Goal: Information Seeking & Learning: Check status

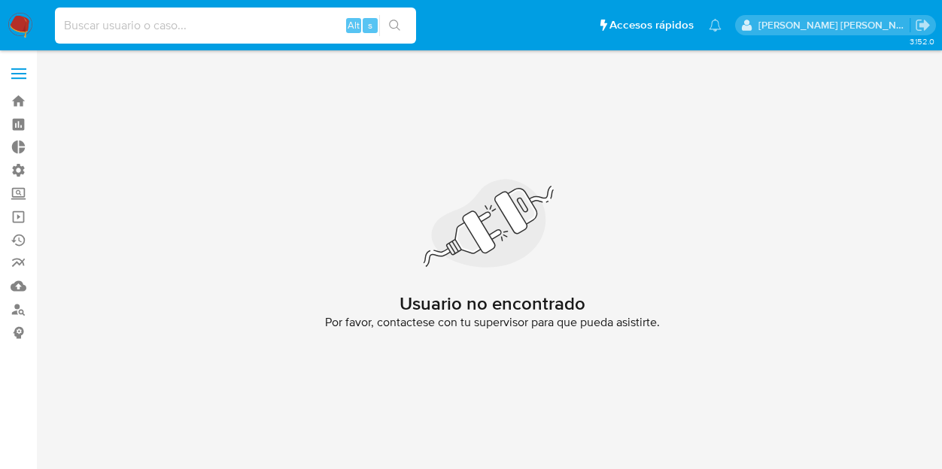
click at [146, 17] on input at bounding box center [235, 26] width 361 height 20
paste input "1904987646"
click at [165, 29] on input "1904987646" at bounding box center [235, 26] width 361 height 20
type input "1904987646"
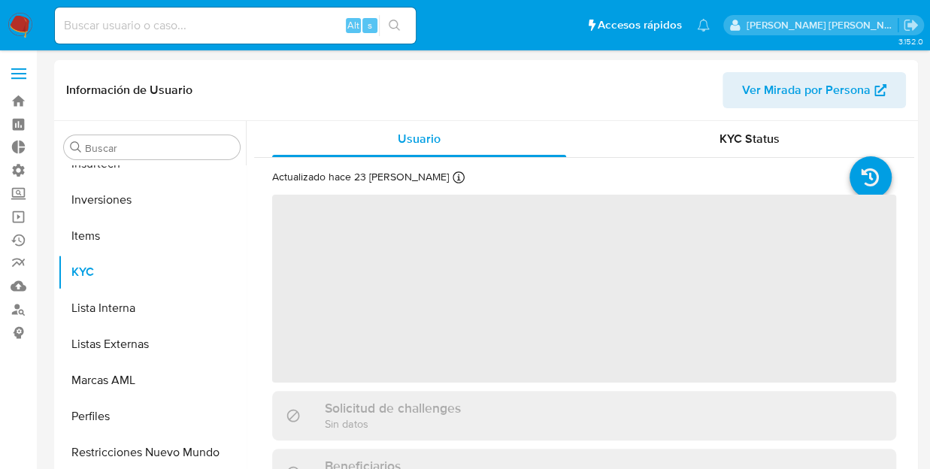
scroll to position [672, 0]
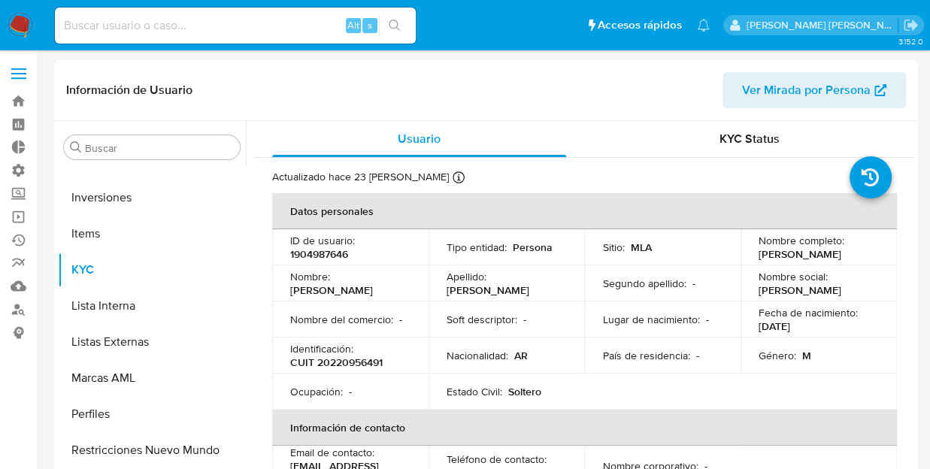
select select "10"
click at [552, 130] on div "Usuario" at bounding box center [419, 139] width 294 height 36
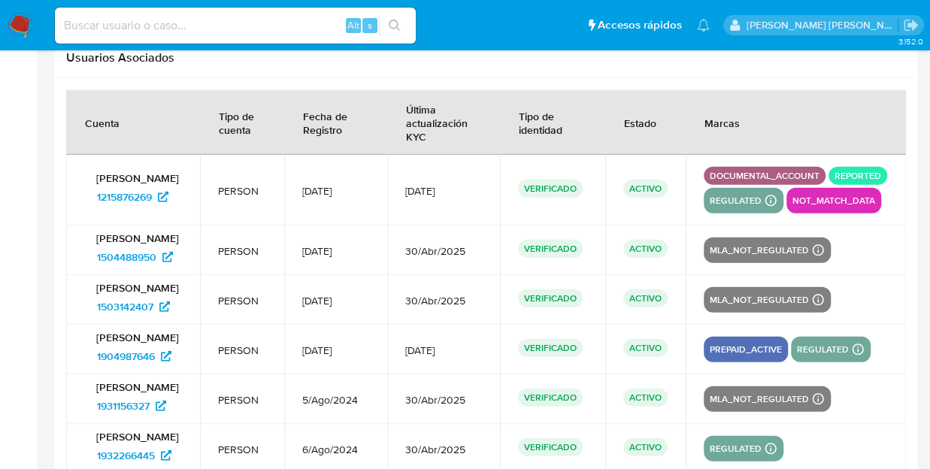
scroll to position [2014, 0]
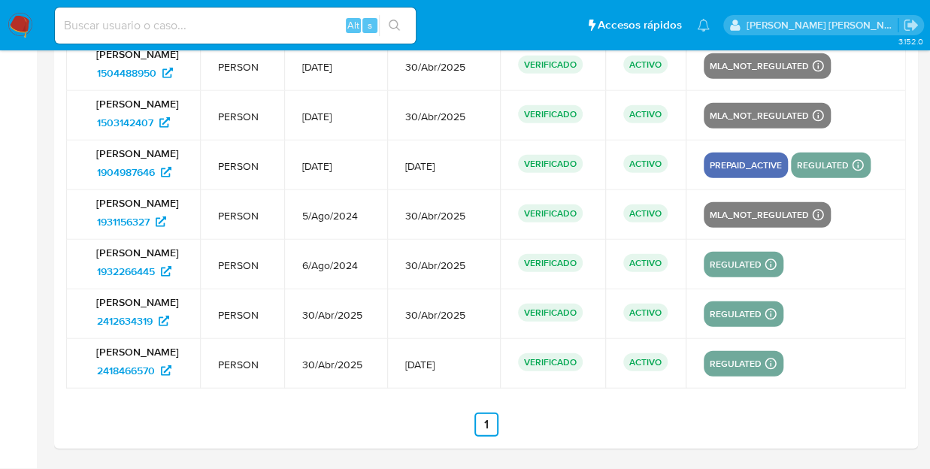
click at [916, 156] on div at bounding box center [486, 171] width 864 height 555
click at [197, 32] on input at bounding box center [235, 26] width 361 height 20
paste input "1904987646"
type input "1904987646"
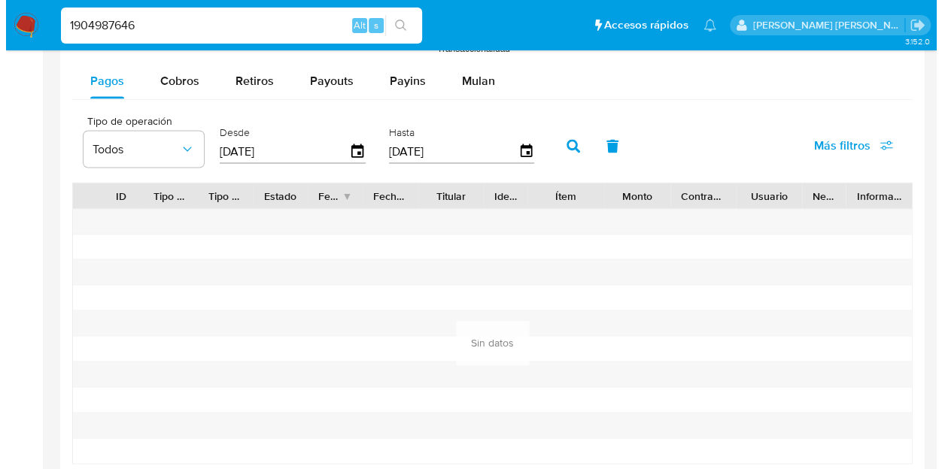
scroll to position [1262, 0]
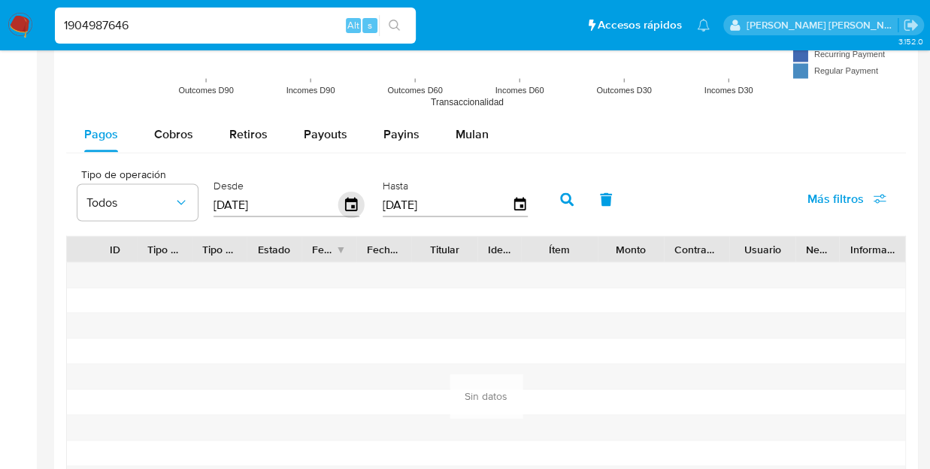
click at [351, 203] on icon "button" at bounding box center [351, 204] width 12 height 14
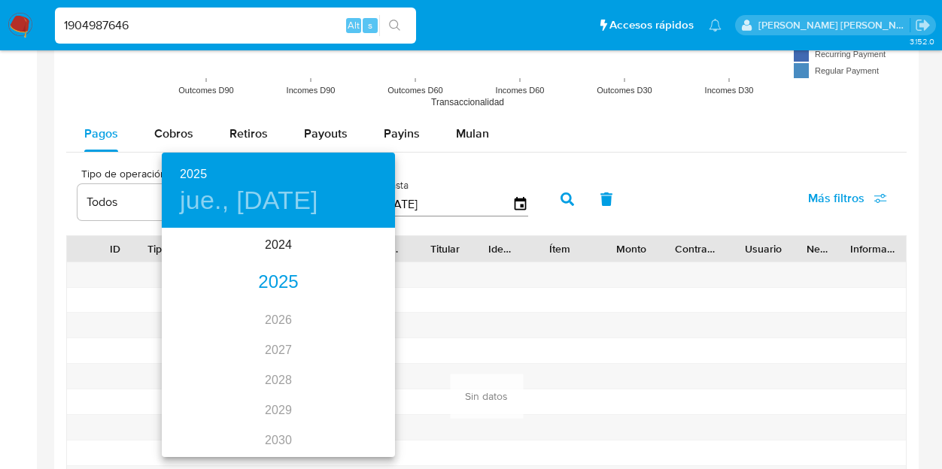
click at [290, 276] on div "2025" at bounding box center [278, 283] width 233 height 30
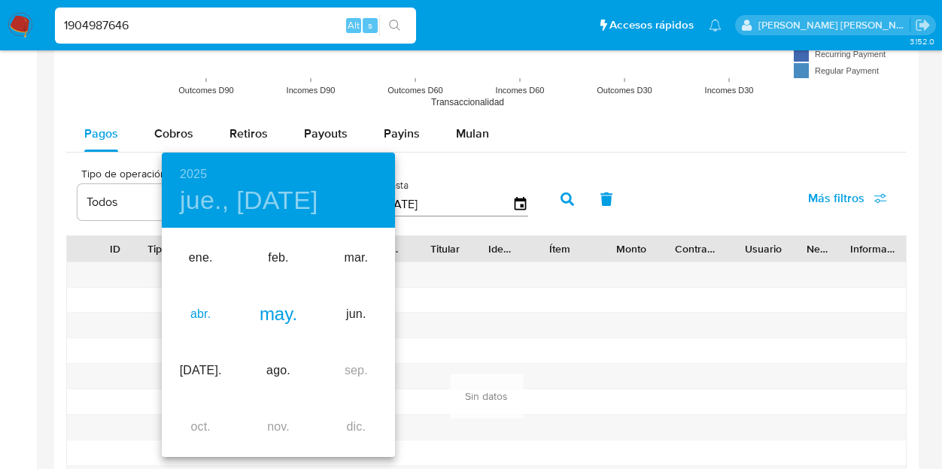
click at [204, 312] on div "abr." at bounding box center [200, 315] width 77 height 56
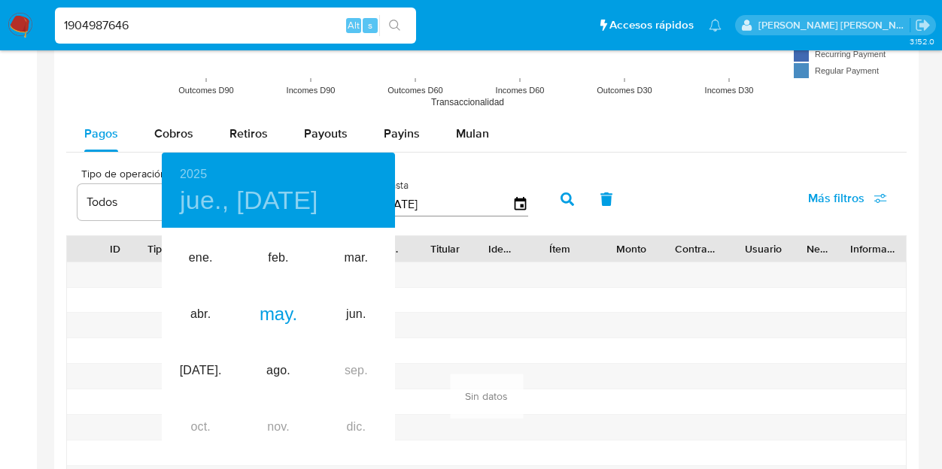
type input "15/04/2025"
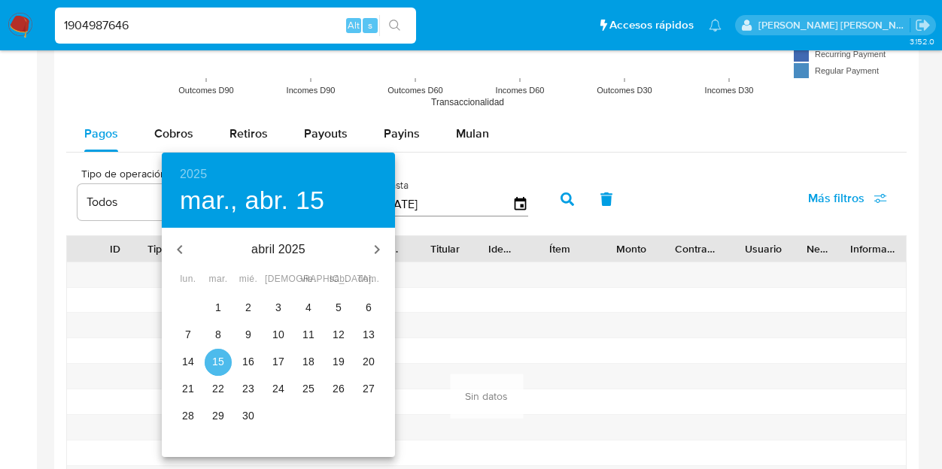
click at [221, 362] on p "15" at bounding box center [218, 361] width 12 height 15
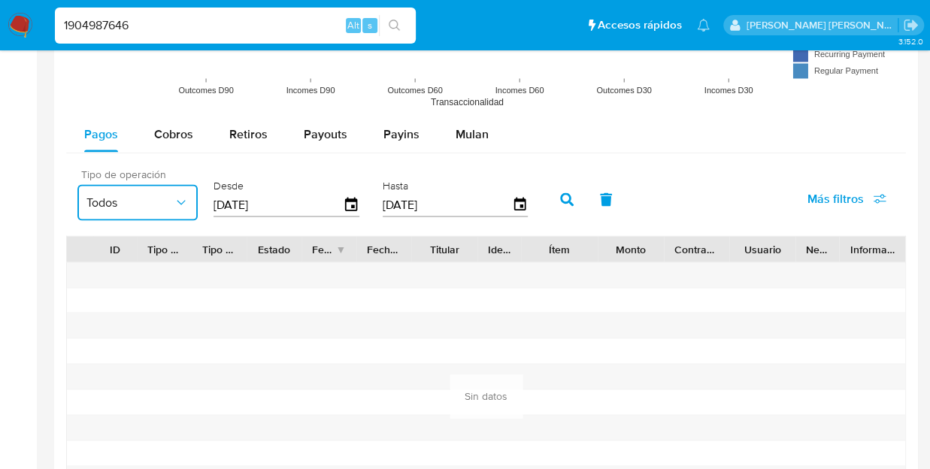
click at [126, 208] on button "Todos" at bounding box center [137, 202] width 120 height 36
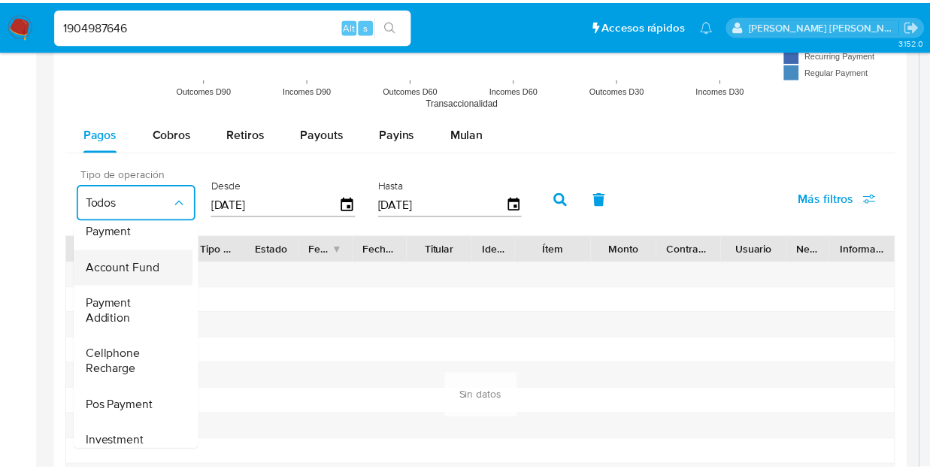
scroll to position [0, 0]
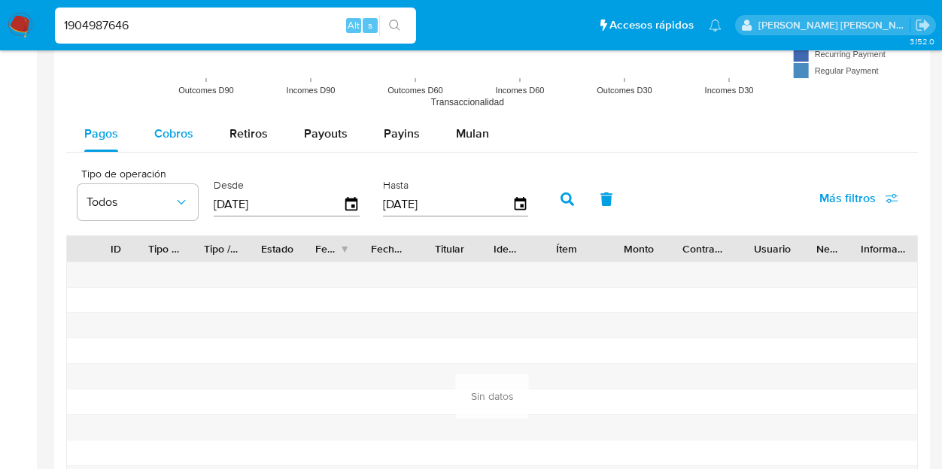
click at [163, 135] on span "Cobros" at bounding box center [173, 133] width 39 height 17
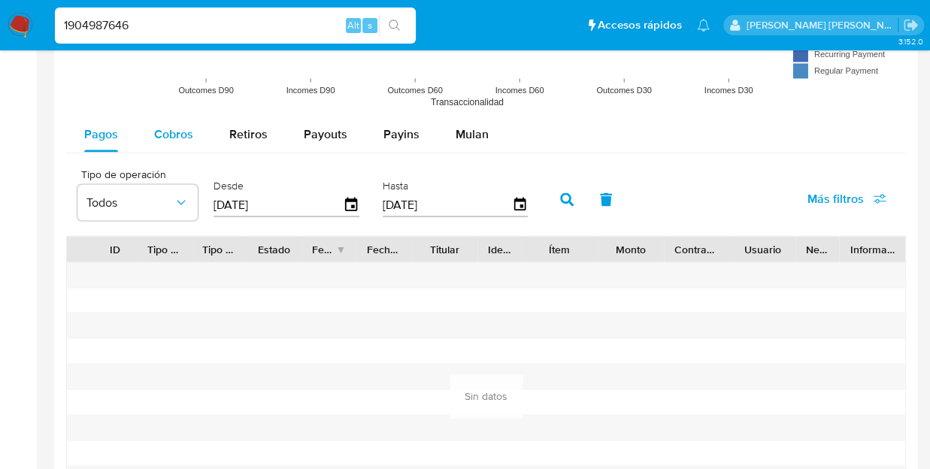
select select "10"
click at [411, 125] on span "Payins" at bounding box center [402, 133] width 36 height 17
select select "10"
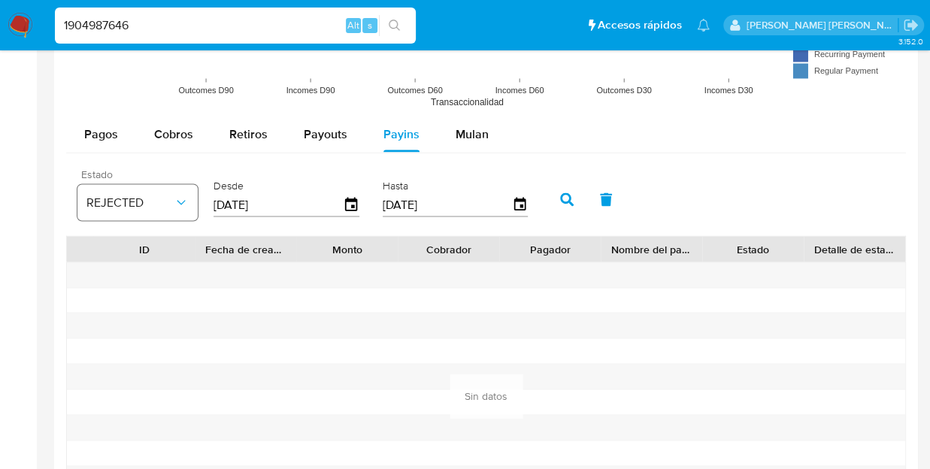
click at [184, 196] on icon "button" at bounding box center [181, 202] width 15 height 15
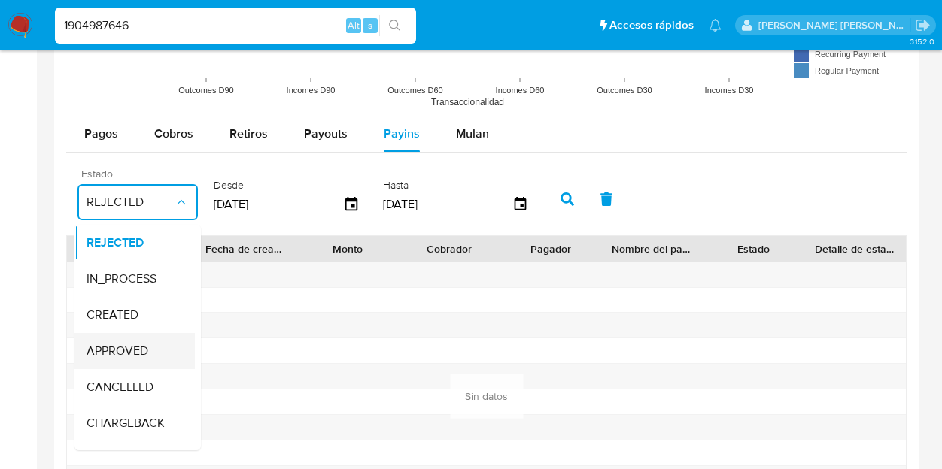
click at [125, 344] on span "APPROVED" at bounding box center [117, 351] width 62 height 15
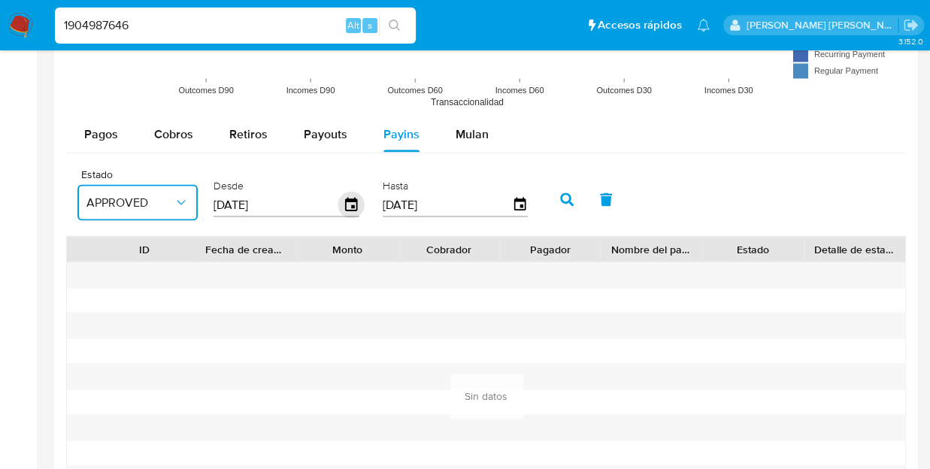
click at [352, 207] on icon "button" at bounding box center [351, 204] width 12 height 14
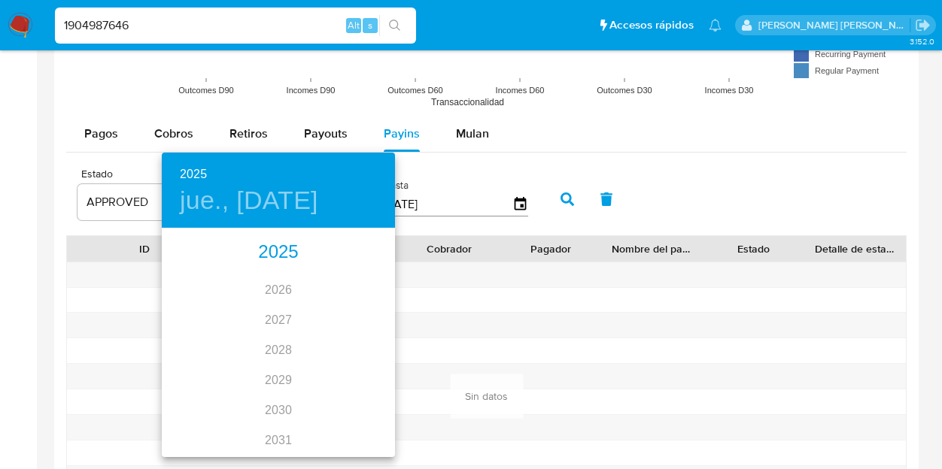
click at [281, 255] on div "2025" at bounding box center [278, 253] width 233 height 30
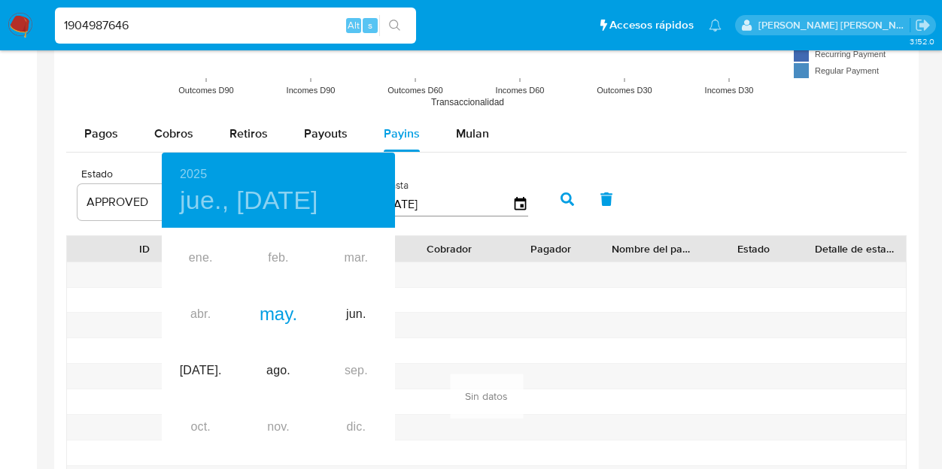
click at [196, 311] on div "ene. feb. mar. abr. may. jun. jul. ago. sep. oct. nov. dic." at bounding box center [278, 343] width 233 height 226
click at [203, 317] on div "ene. feb. mar. abr. may. jun. jul. ago. sep. oct. nov. dic." at bounding box center [278, 343] width 233 height 226
click at [696, 186] on div at bounding box center [471, 234] width 942 height 469
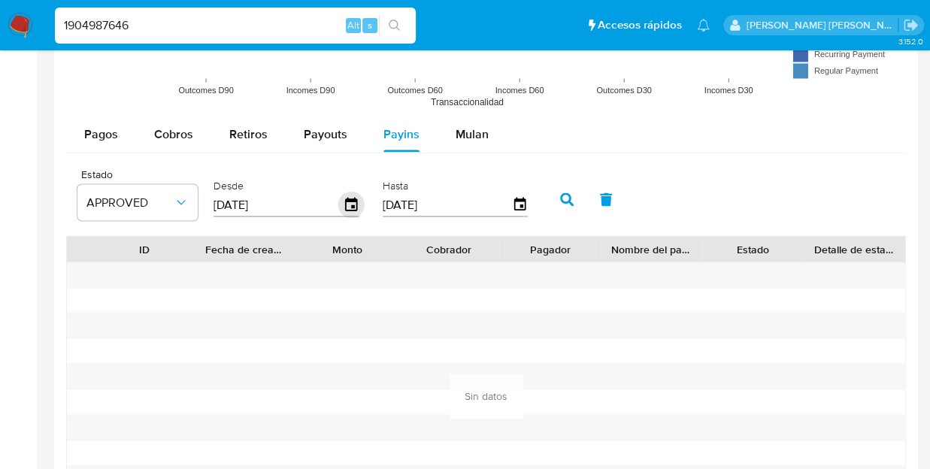
click at [355, 193] on icon "button" at bounding box center [351, 205] width 26 height 26
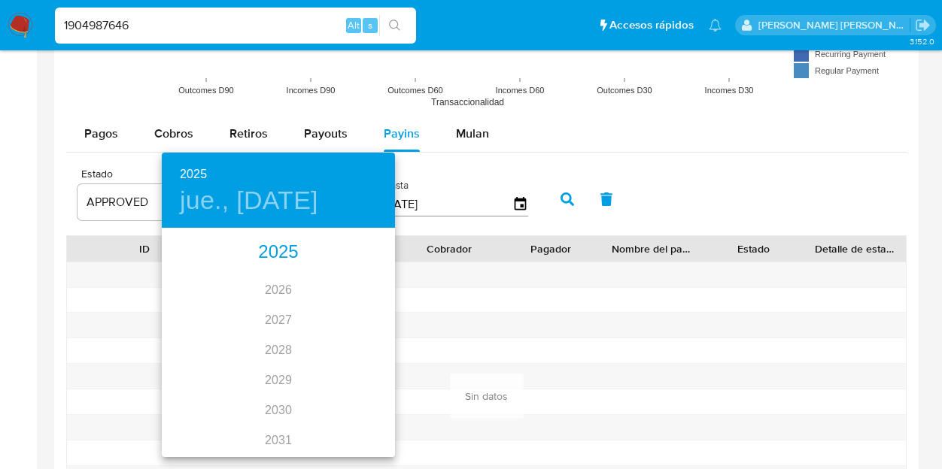
click at [272, 251] on div "2025" at bounding box center [278, 253] width 233 height 30
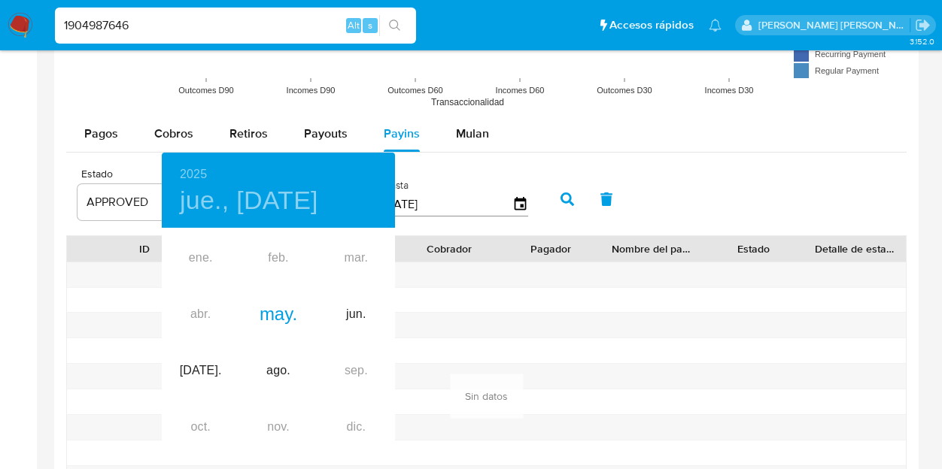
click at [206, 312] on div "ene. feb. mar. abr. may. jun. jul. ago. sep. oct. nov. dic." at bounding box center [278, 343] width 233 height 226
click at [204, 312] on div "ene. feb. mar. abr. may. jun. jul. ago. sep. oct. nov. dic." at bounding box center [278, 343] width 233 height 226
click at [289, 180] on div "2025 jue., may. 15" at bounding box center [278, 190] width 233 height 75
click at [766, 171] on div at bounding box center [471, 234] width 942 height 469
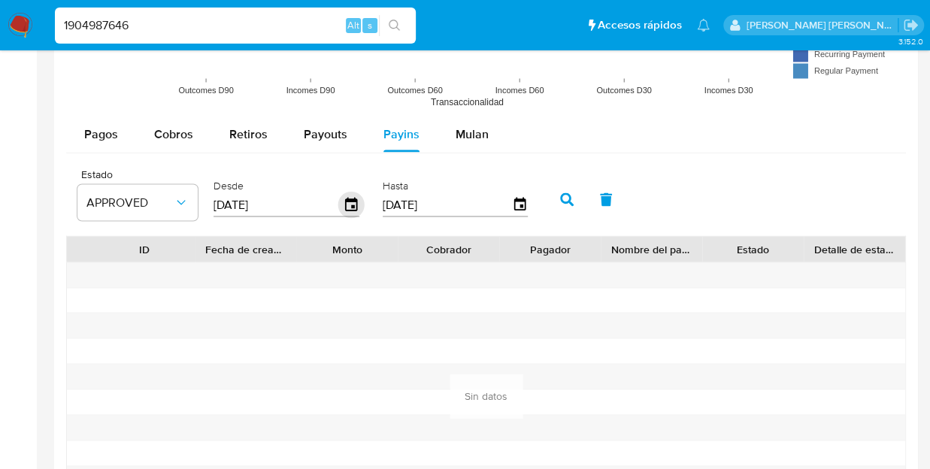
click at [354, 200] on icon "button" at bounding box center [351, 205] width 26 height 26
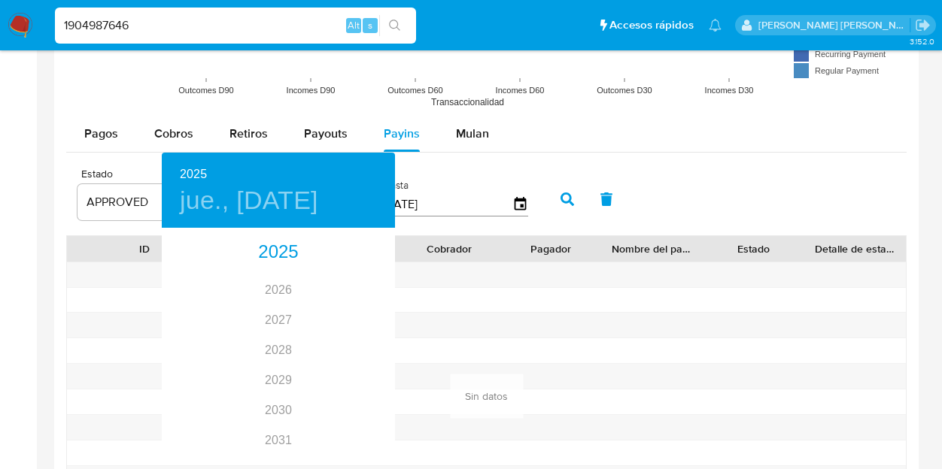
click at [258, 145] on div at bounding box center [471, 234] width 942 height 469
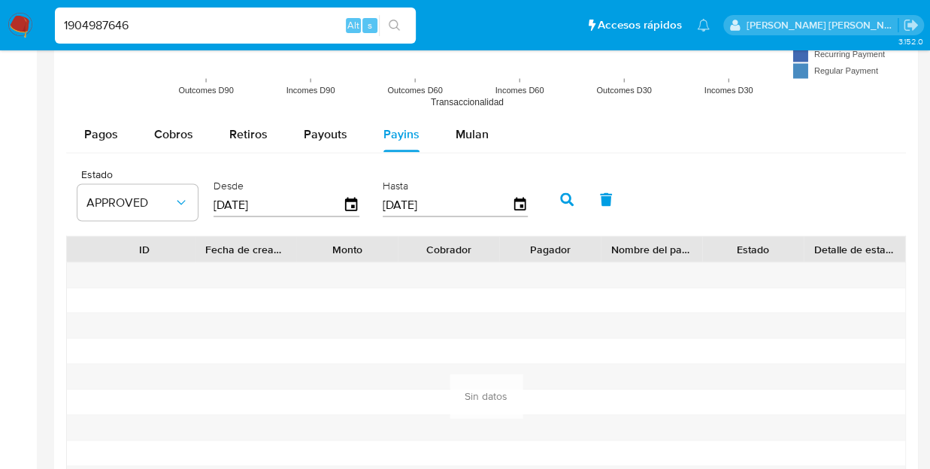
click at [265, 203] on input "[DATE]" at bounding box center [278, 205] width 129 height 24
click at [349, 203] on icon "button" at bounding box center [351, 205] width 26 height 26
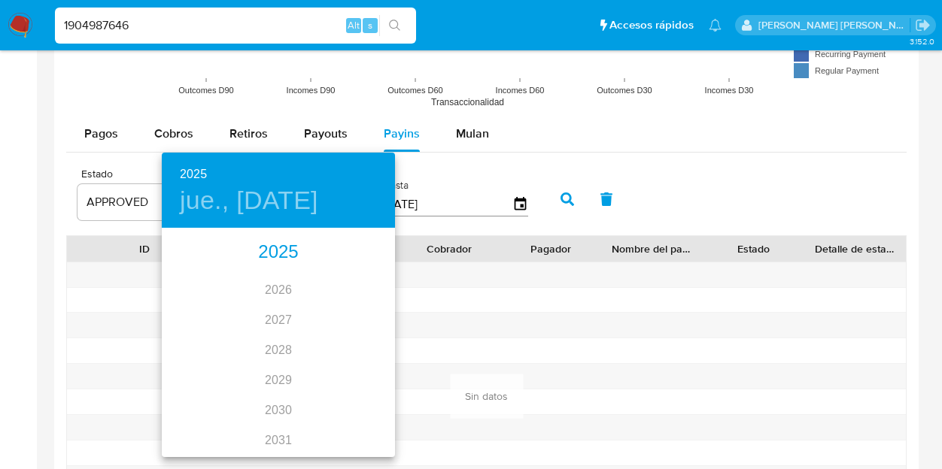
click at [281, 253] on div "2025" at bounding box center [278, 253] width 233 height 30
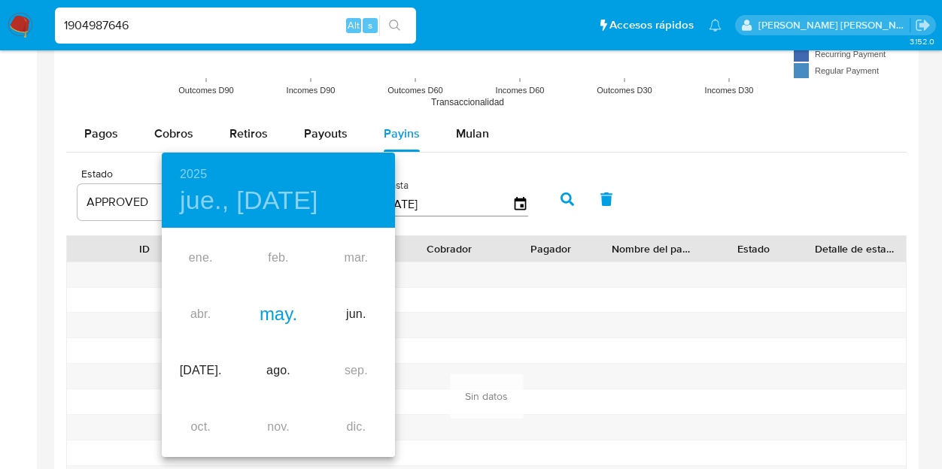
click at [286, 311] on div "may." at bounding box center [277, 315] width 77 height 56
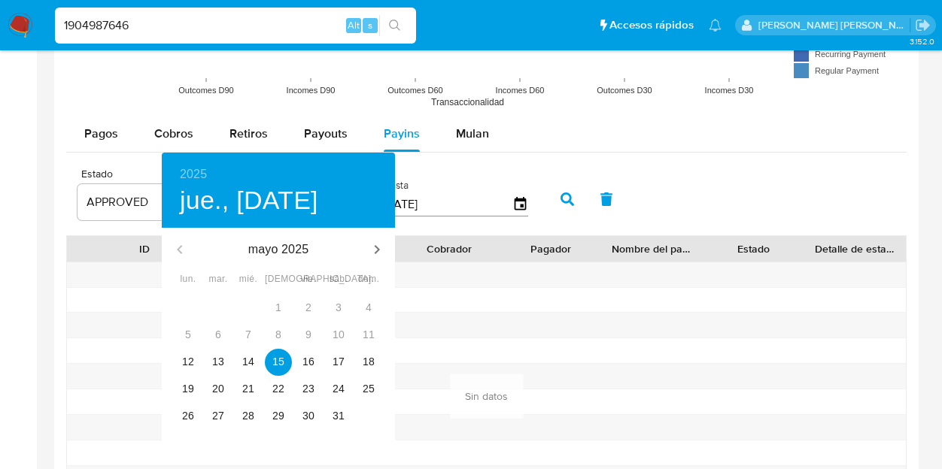
click at [178, 252] on div "mayo 2025" at bounding box center [278, 250] width 233 height 36
click at [178, 247] on div "mayo 2025" at bounding box center [278, 250] width 233 height 36
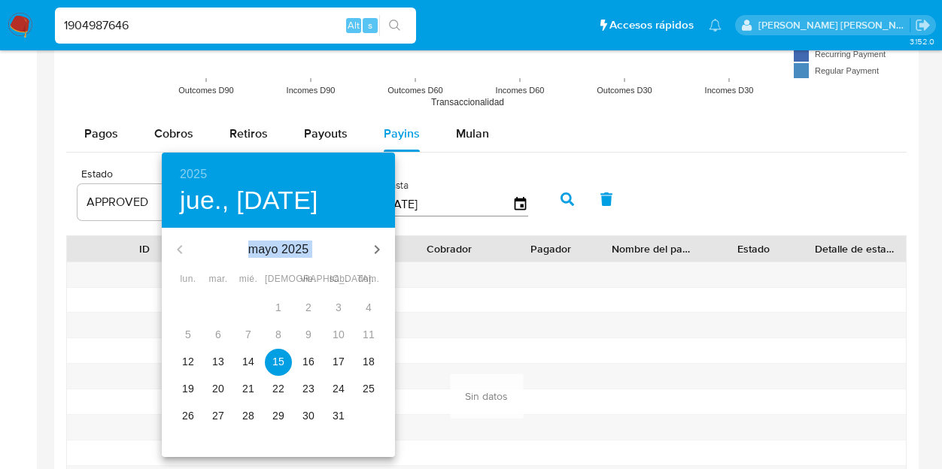
click at [250, 363] on p "14" at bounding box center [248, 361] width 12 height 15
type input "14/05/2025"
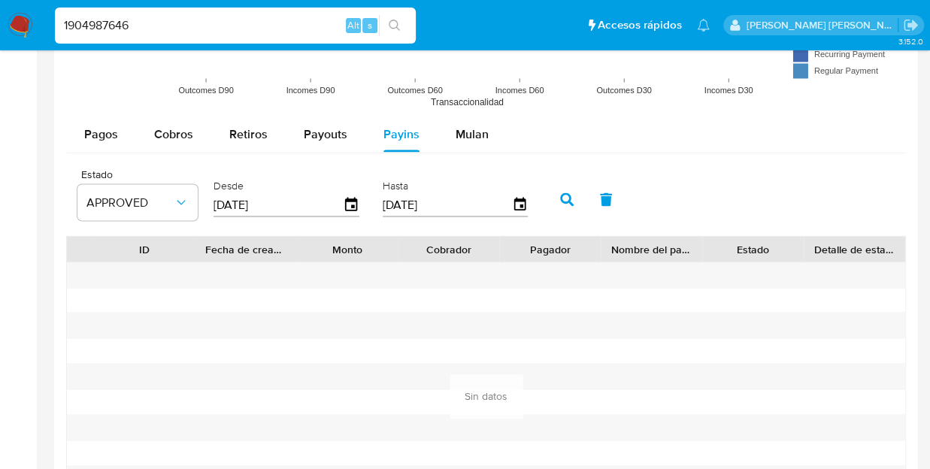
click at [571, 193] on icon "button" at bounding box center [567, 200] width 14 height 14
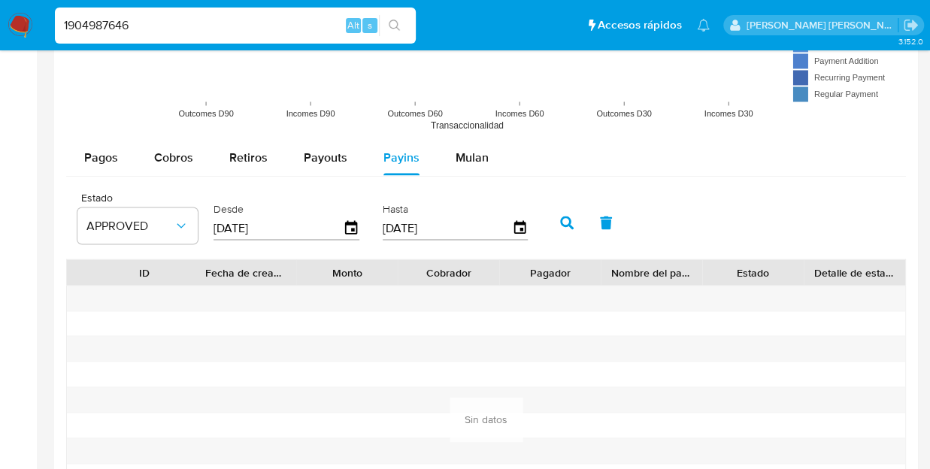
scroll to position [1262, 0]
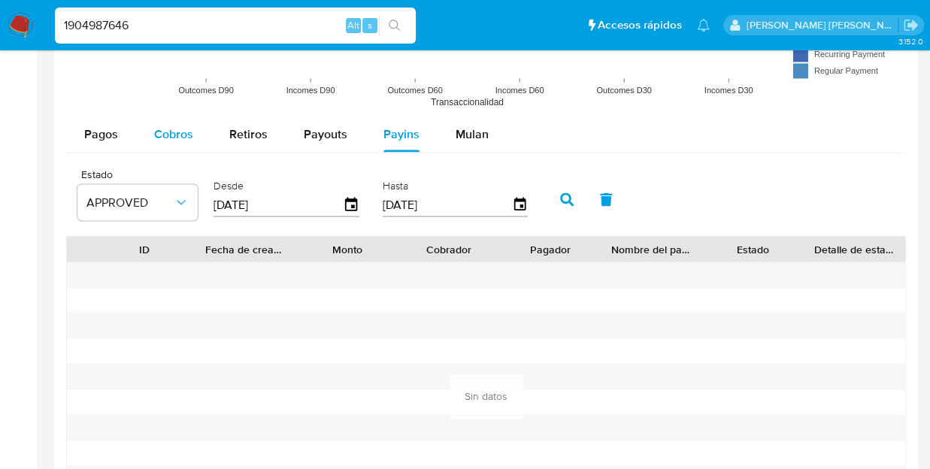
click at [184, 128] on span "Cobros" at bounding box center [173, 133] width 39 height 17
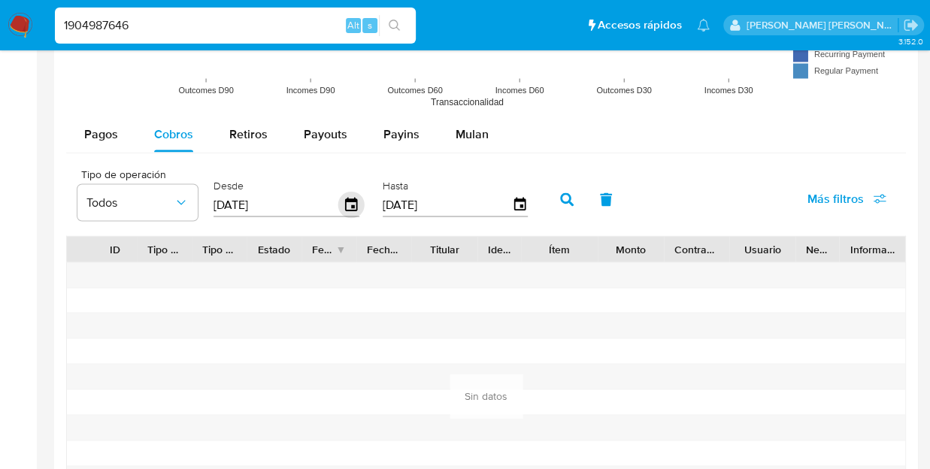
click at [355, 205] on icon "button" at bounding box center [351, 205] width 26 height 26
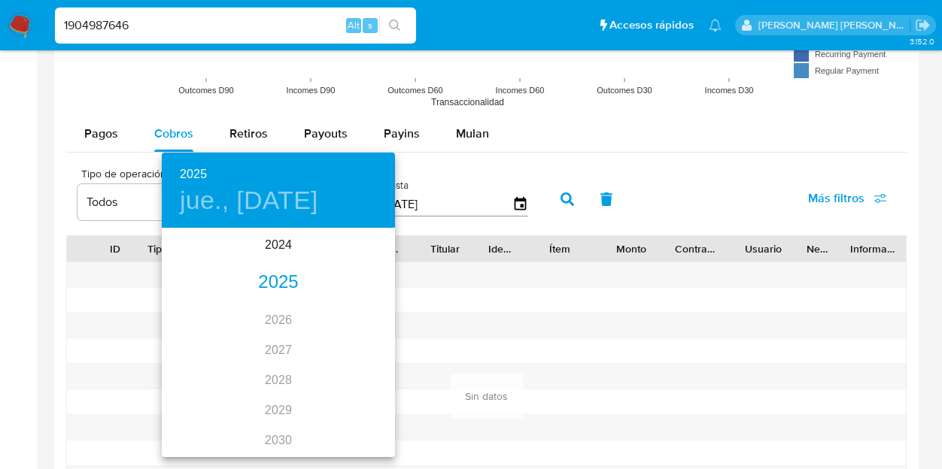
click at [271, 281] on div "2025" at bounding box center [278, 283] width 233 height 30
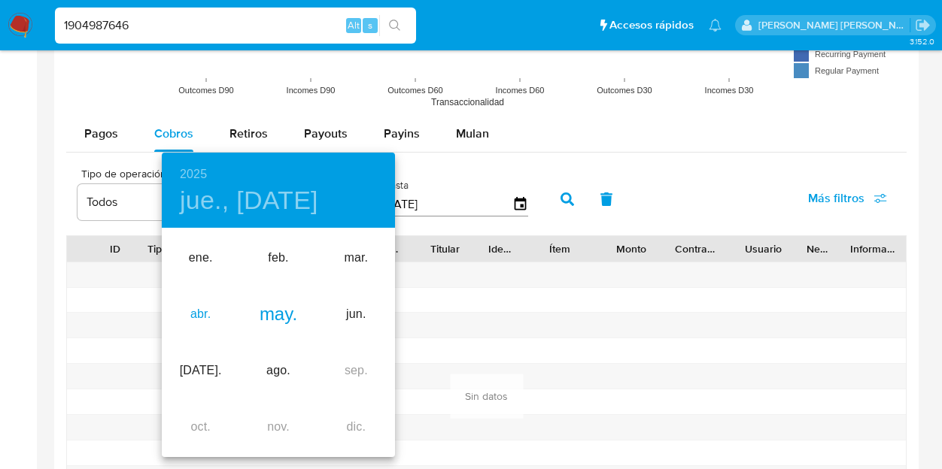
click at [201, 307] on div "abr." at bounding box center [200, 315] width 77 height 56
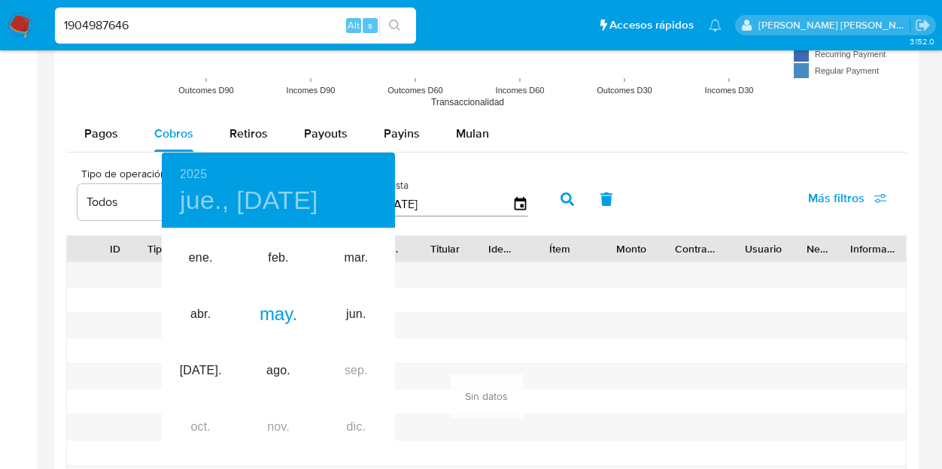
type input "15/04/2025"
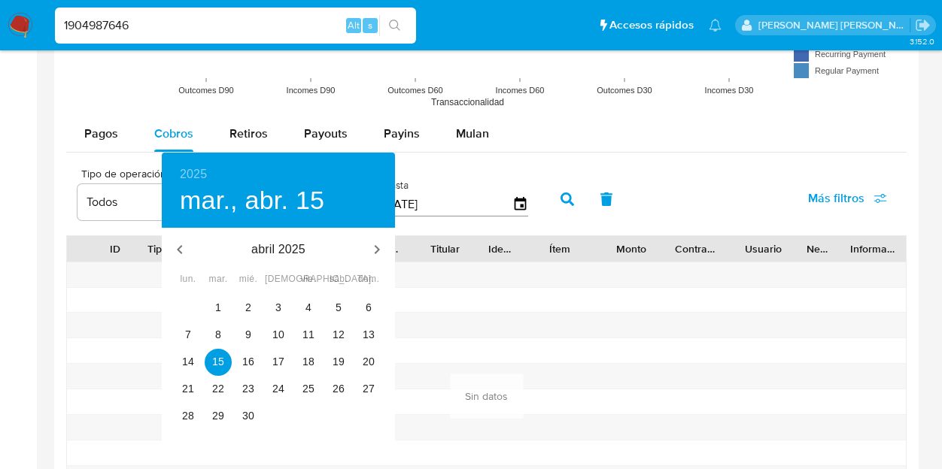
click at [561, 193] on div at bounding box center [471, 234] width 942 height 469
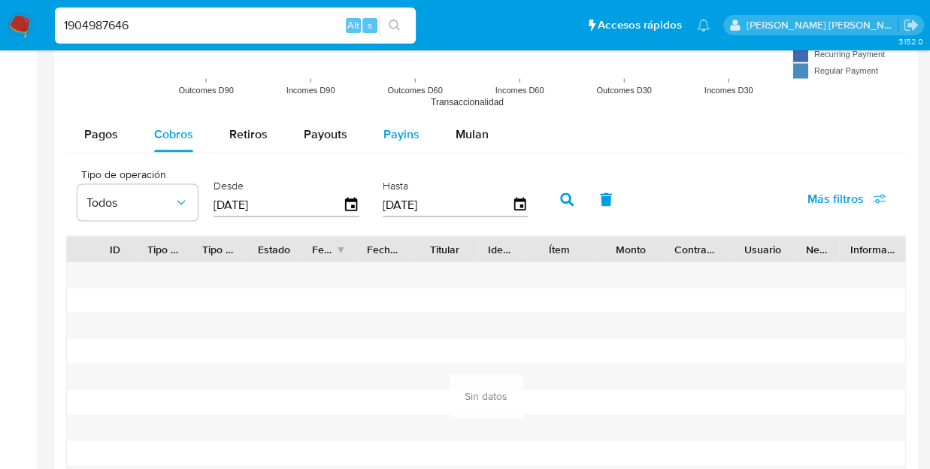
click at [388, 129] on span "Payins" at bounding box center [402, 133] width 36 height 17
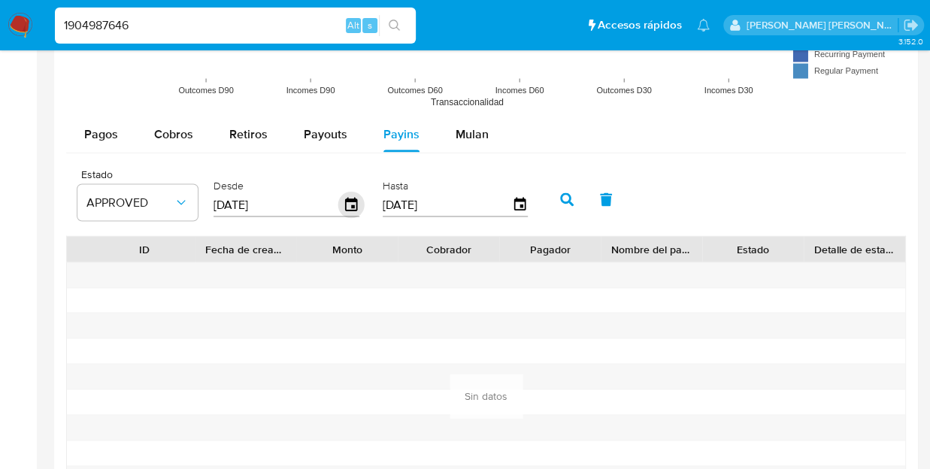
click at [349, 202] on icon "button" at bounding box center [351, 205] width 26 height 26
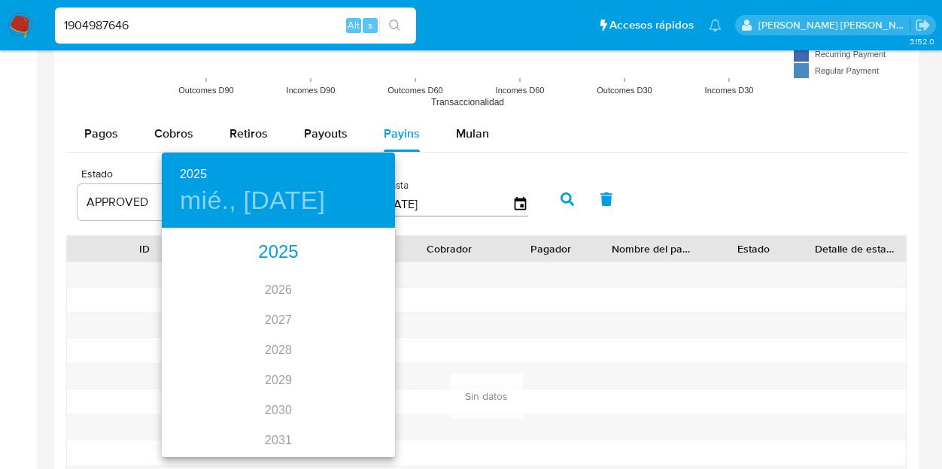
click at [268, 249] on div "2025" at bounding box center [278, 253] width 233 height 30
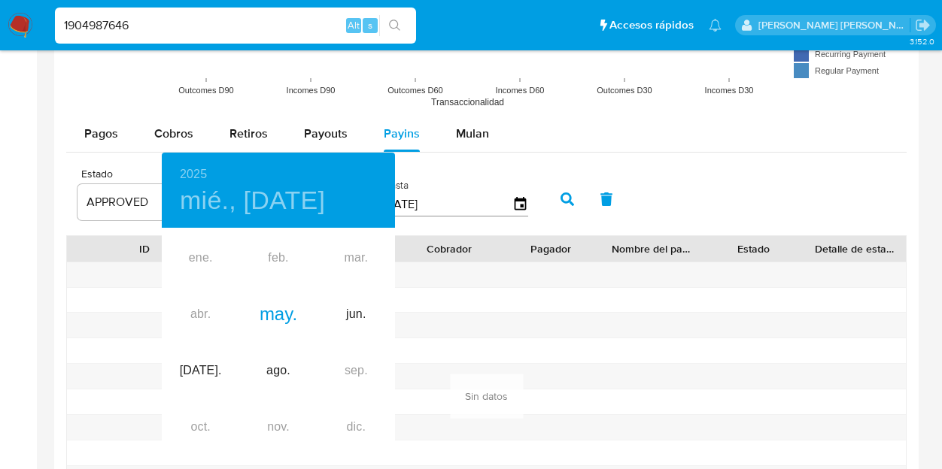
click at [199, 311] on div "ene. feb. mar. abr. may. jun. jul. ago. sep. oct. nov. dic." at bounding box center [278, 343] width 233 height 226
drag, startPoint x: 363, startPoint y: 255, endPoint x: 759, endPoint y: 195, distance: 400.9
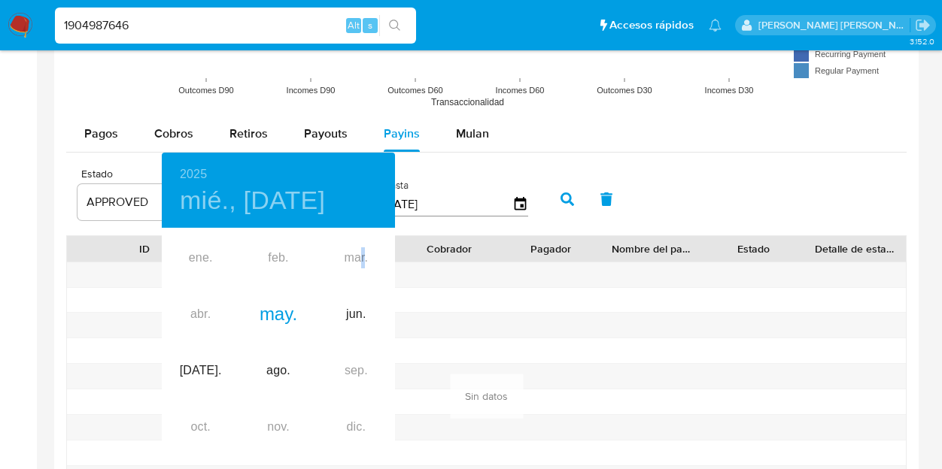
click at [361, 256] on div "ene. feb. mar. abr. may. jun. jul. ago. sep. oct. nov. dic." at bounding box center [278, 343] width 233 height 226
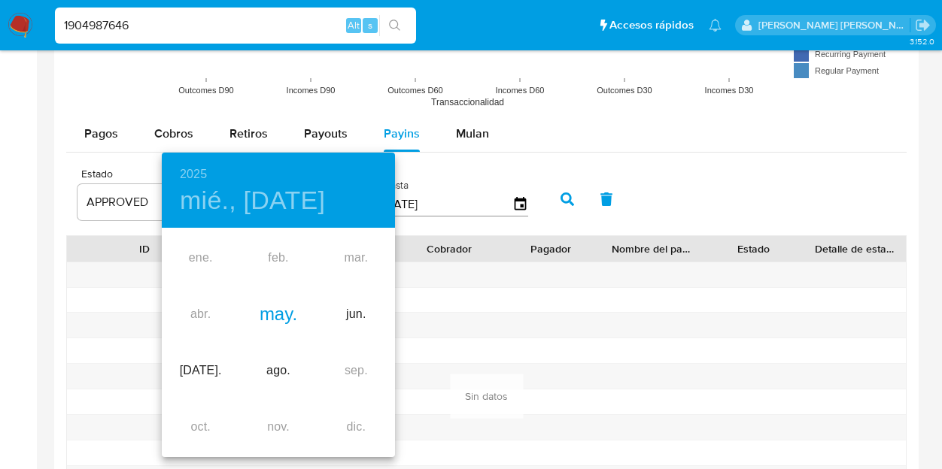
click at [283, 317] on div "may." at bounding box center [277, 315] width 77 height 56
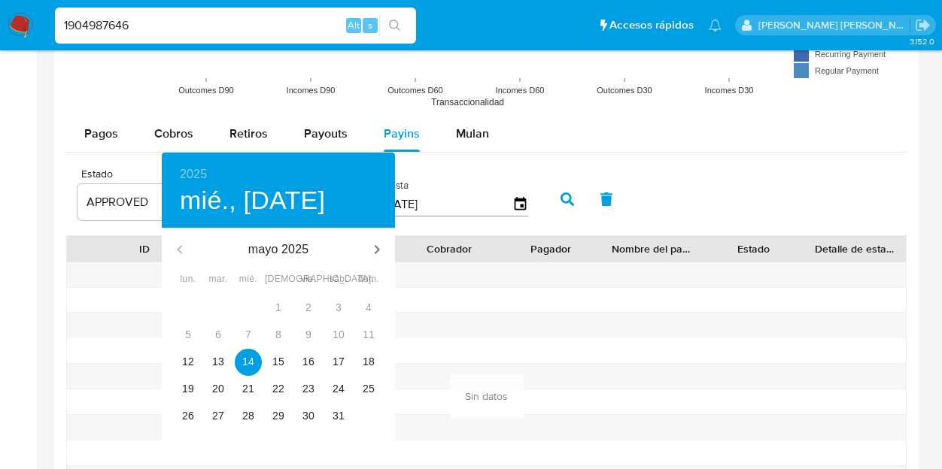
click at [803, 179] on div at bounding box center [471, 234] width 942 height 469
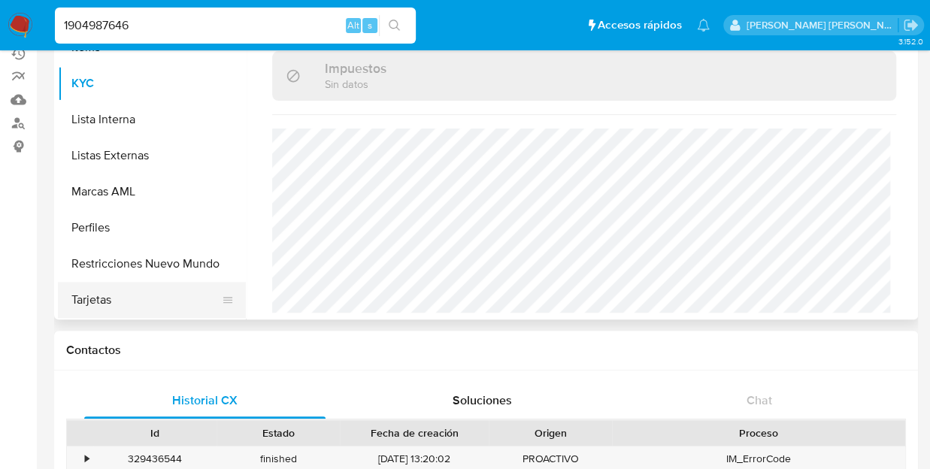
scroll to position [209, 0]
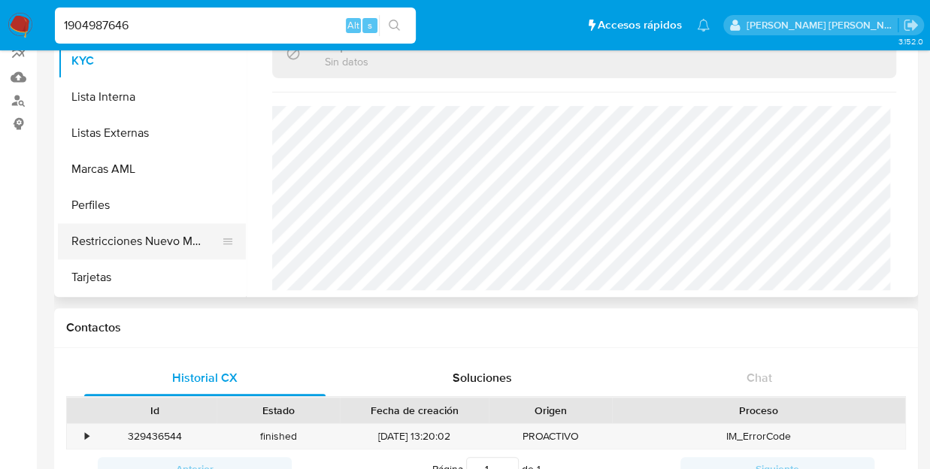
click at [164, 246] on button "Restricciones Nuevo Mundo" at bounding box center [146, 241] width 176 height 36
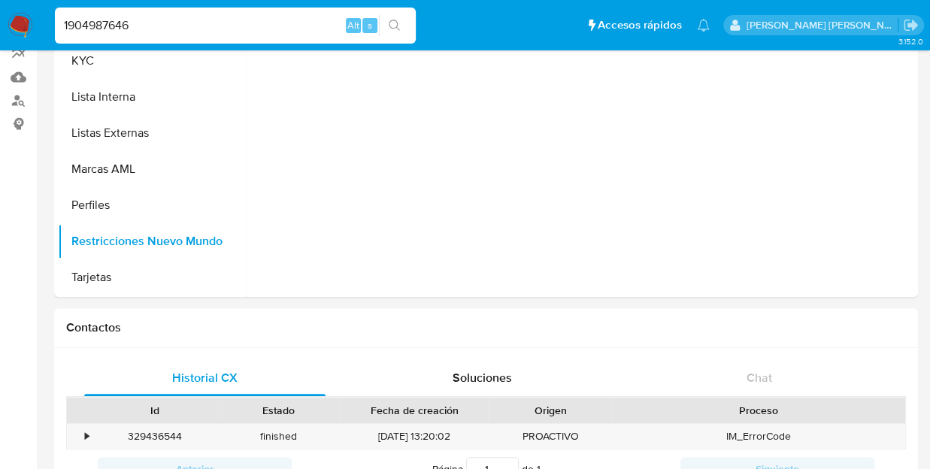
scroll to position [0, 0]
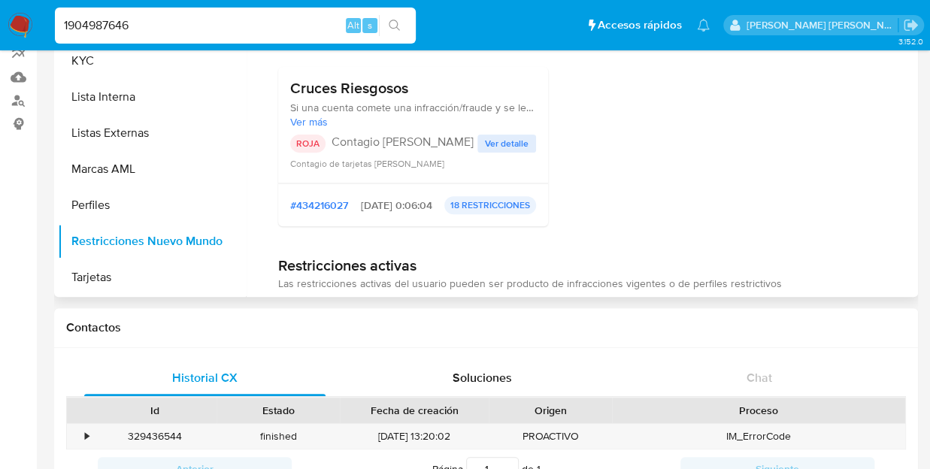
click at [493, 141] on span "Ver detalle" at bounding box center [507, 143] width 44 height 15
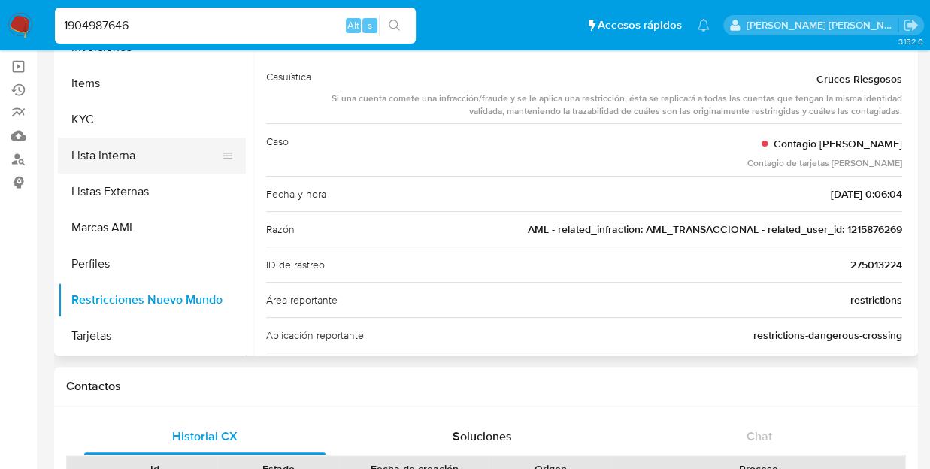
scroll to position [521, 0]
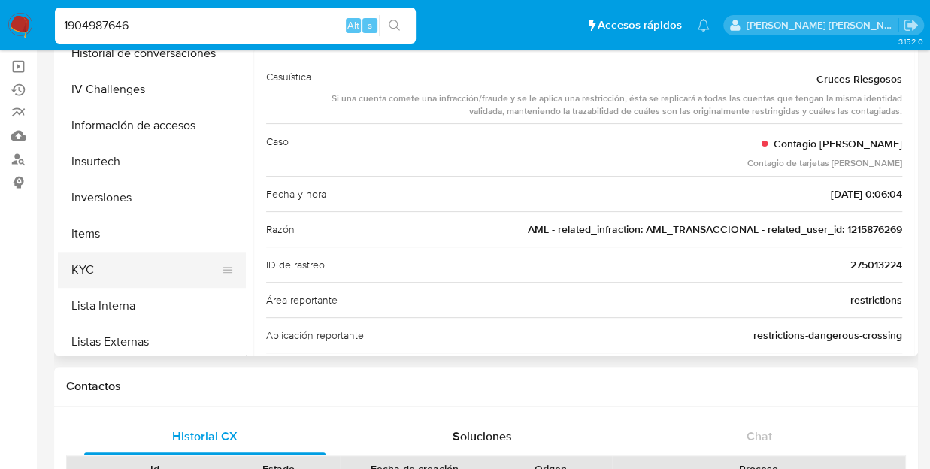
click at [125, 265] on button "KYC" at bounding box center [146, 270] width 176 height 36
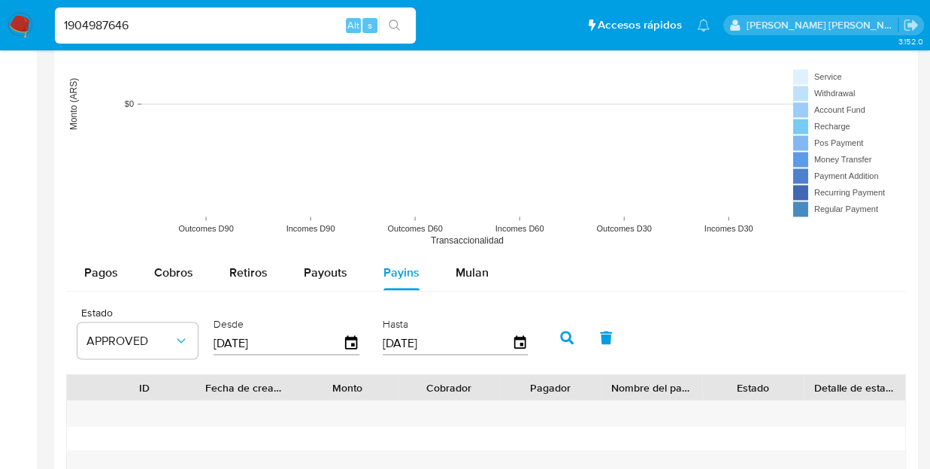
scroll to position [1203, 0]
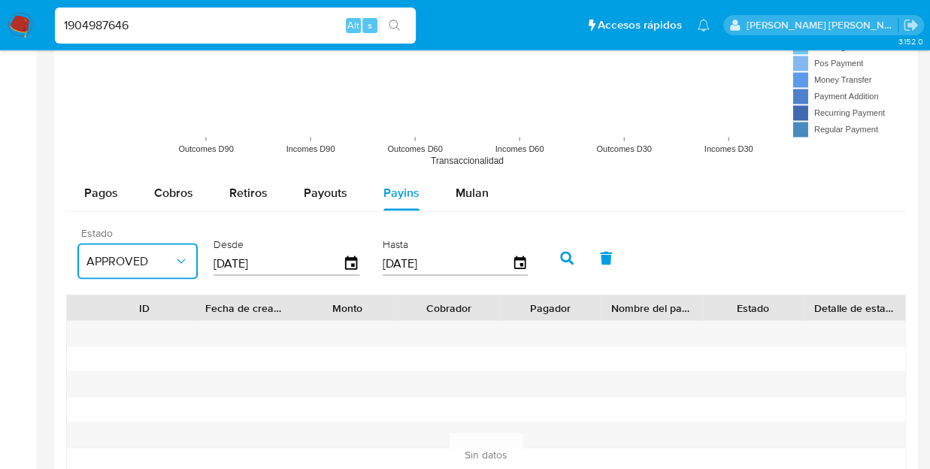
click at [182, 269] on button "APPROVED" at bounding box center [137, 261] width 120 height 36
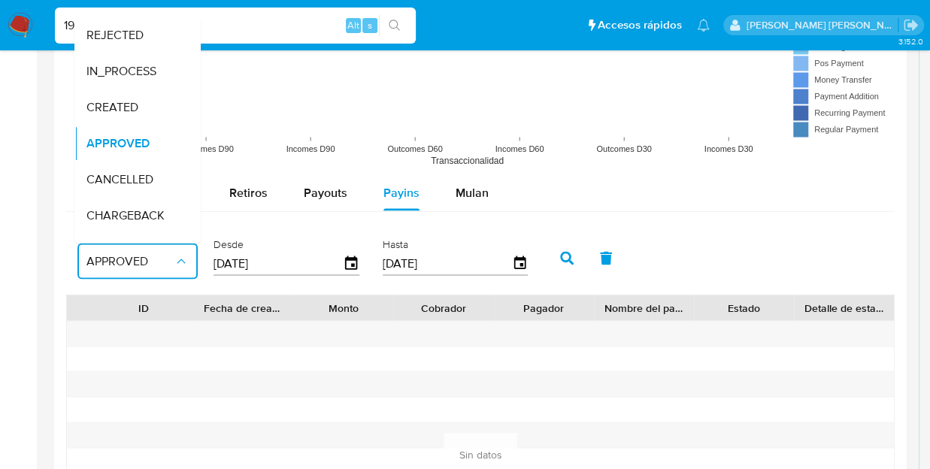
click at [639, 188] on div "Pagos Cobros Retiros Payouts Payins Mulan" at bounding box center [480, 193] width 829 height 36
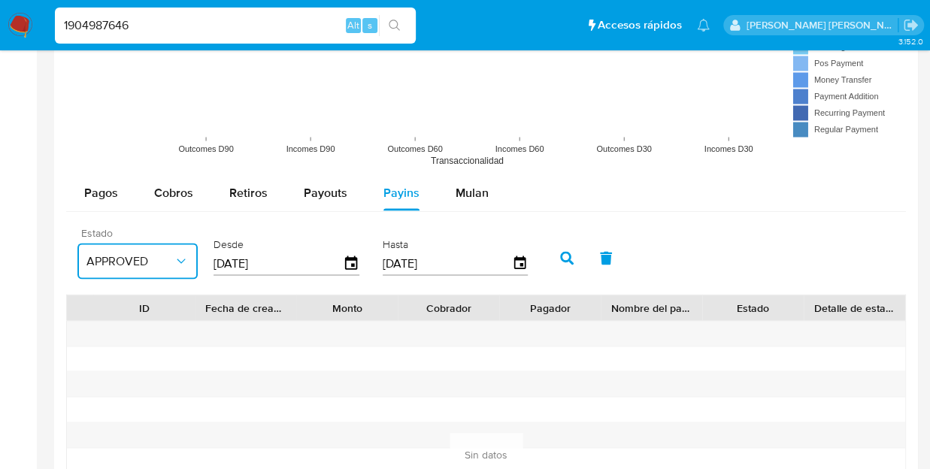
click at [168, 269] on button "APPROVED" at bounding box center [137, 261] width 120 height 36
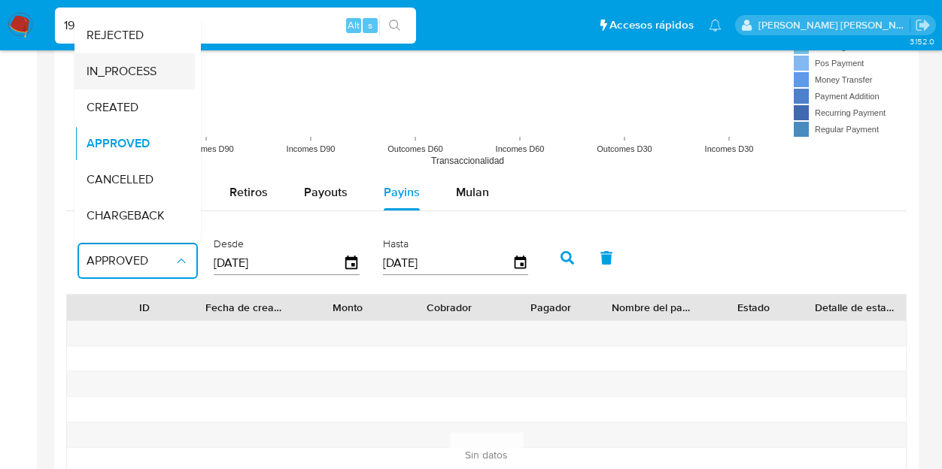
click at [123, 64] on span "IN_PROCESS" at bounding box center [121, 71] width 70 height 15
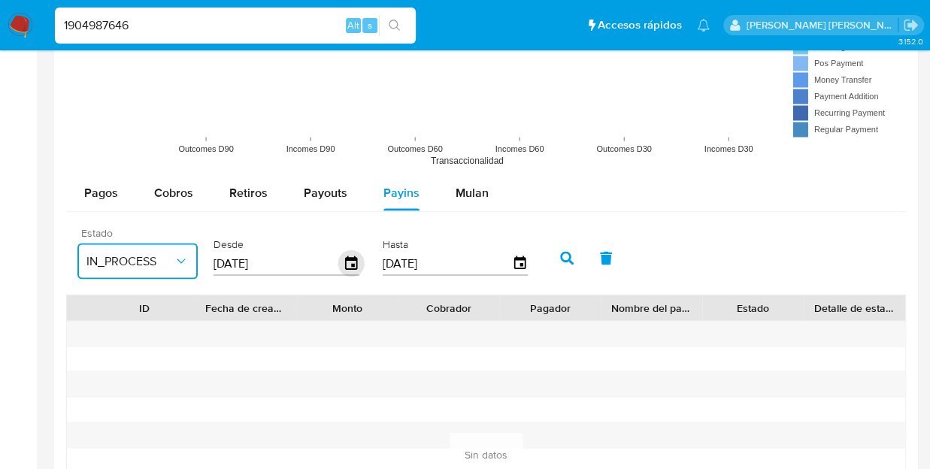
click at [345, 259] on icon "button" at bounding box center [351, 263] width 12 height 14
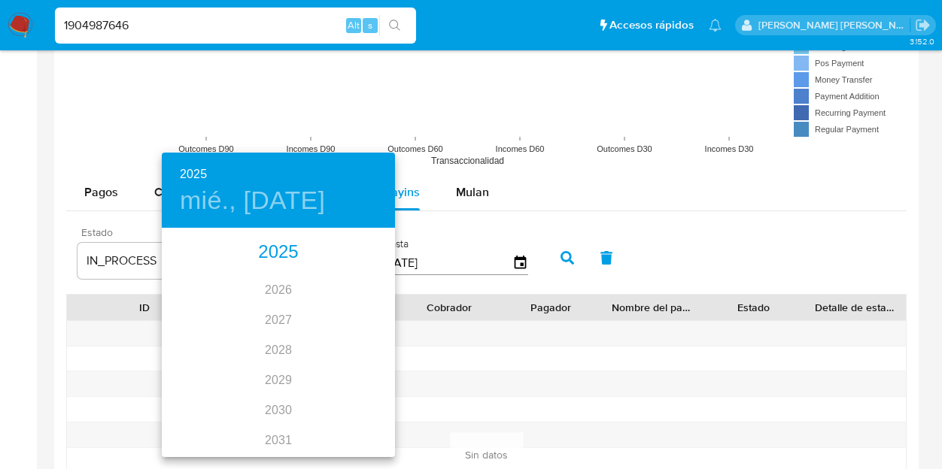
click at [278, 253] on div "2025" at bounding box center [278, 253] width 233 height 30
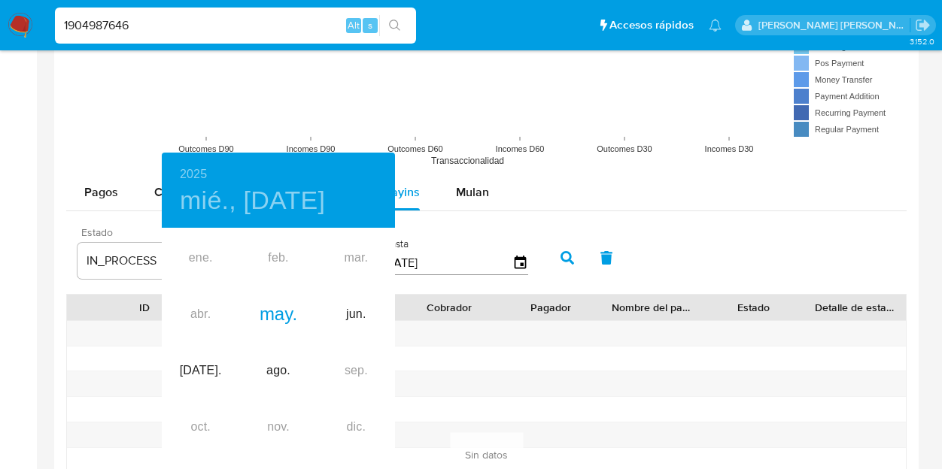
click at [200, 316] on div "ene. feb. mar. abr. may. jun. jul. ago. sep. oct. nov. dic." at bounding box center [278, 343] width 233 height 226
click at [562, 247] on div at bounding box center [471, 234] width 942 height 469
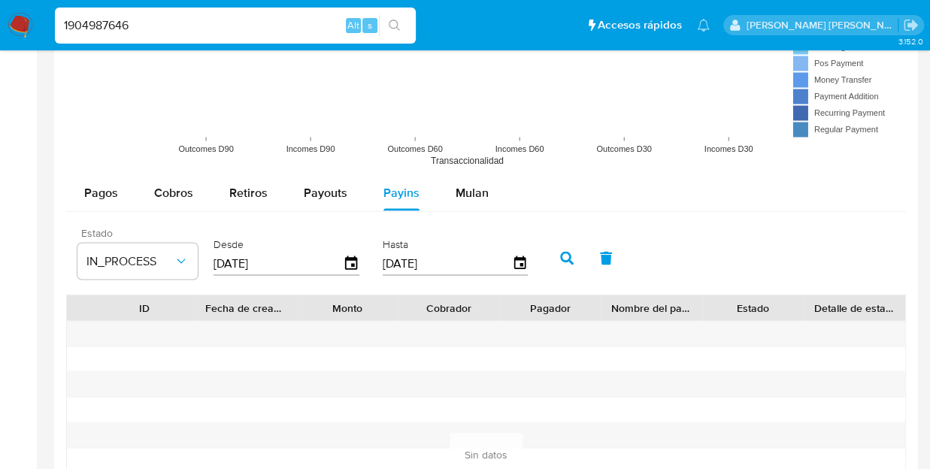
drag, startPoint x: 216, startPoint y: 15, endPoint x: -6, endPoint y: 10, distance: 222.0
click at [0, 10] on html "Pausado Ver notificaciones 1904987646 Alt s Accesos rápidos Presiona las siguie…" at bounding box center [465, 26] width 930 height 2459
paste input "253583797"
type input "1253583797"
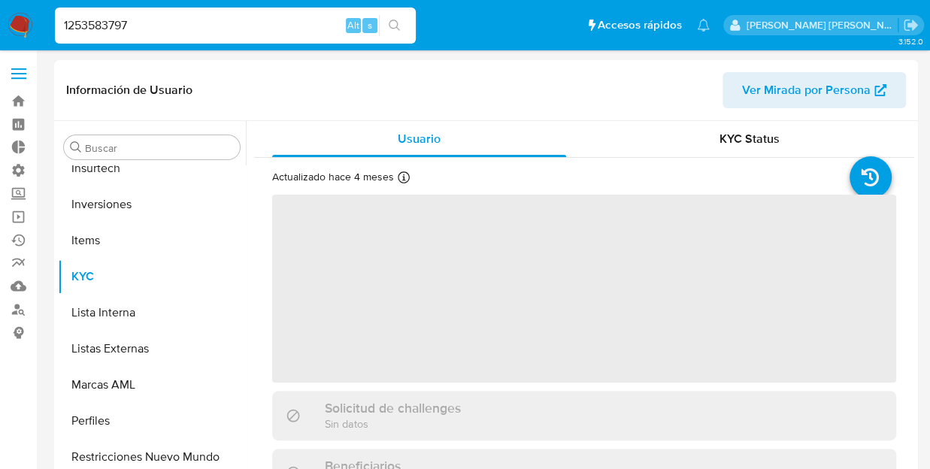
scroll to position [672, 0]
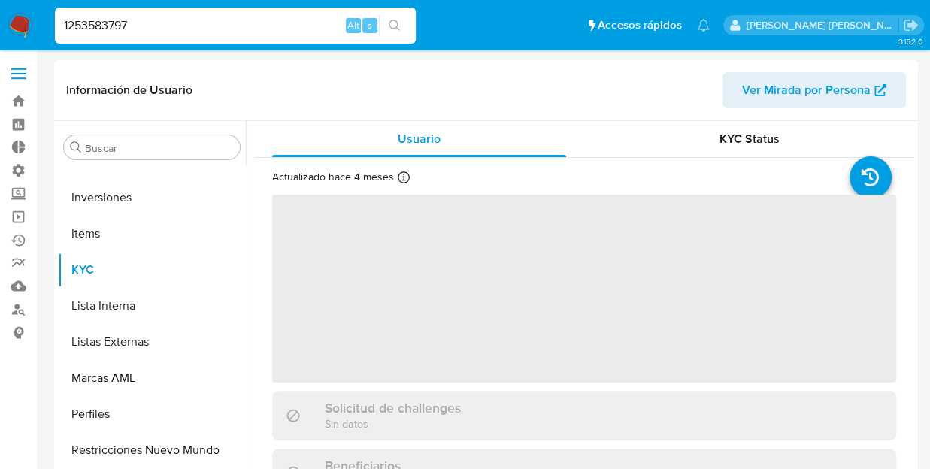
select select "10"
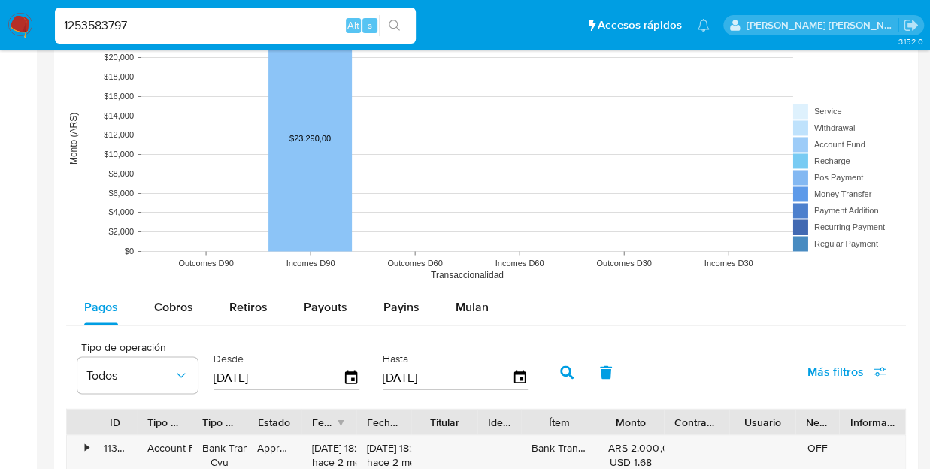
scroll to position [1179, 0]
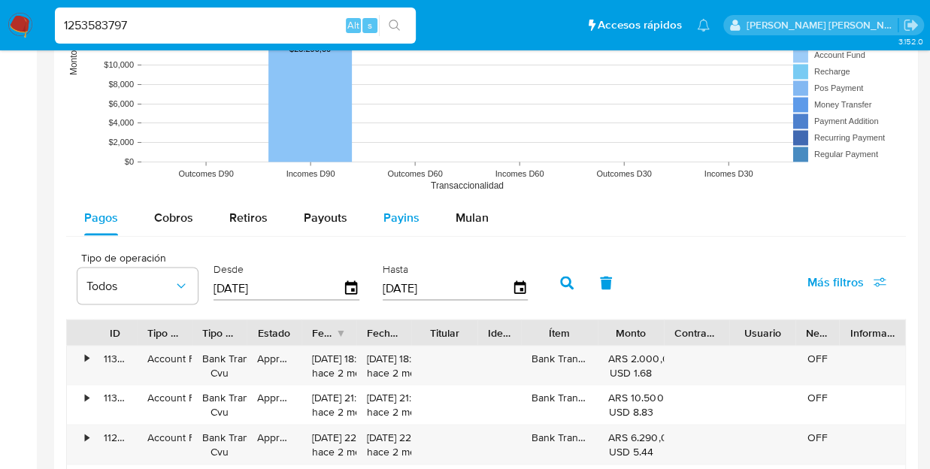
click at [395, 210] on span "Payins" at bounding box center [402, 216] width 36 height 17
select select "10"
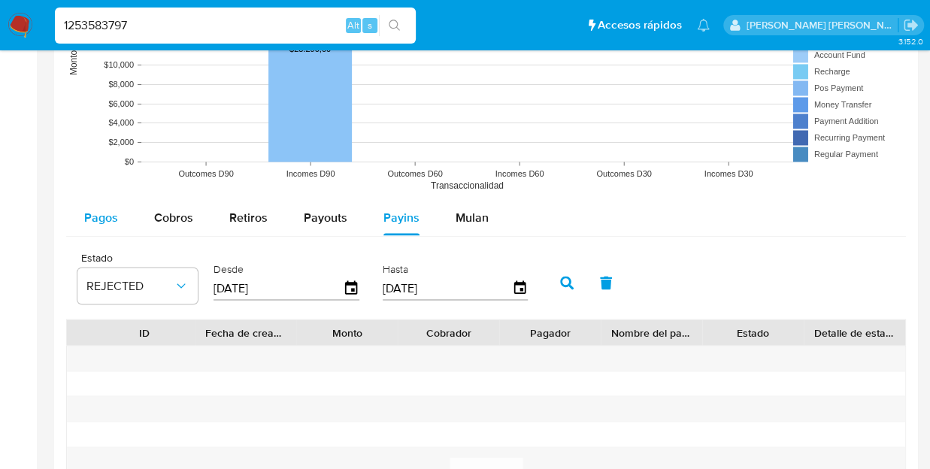
click at [95, 211] on span "Pagos" at bounding box center [101, 216] width 34 height 17
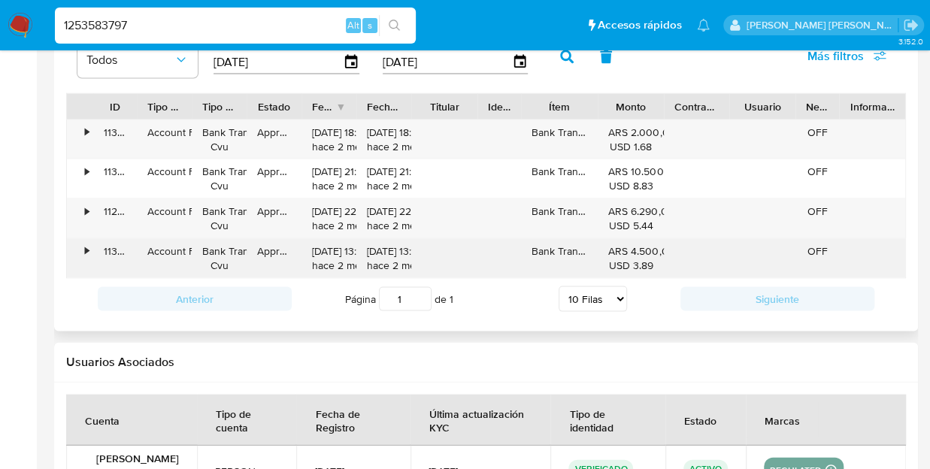
scroll to position [1329, 0]
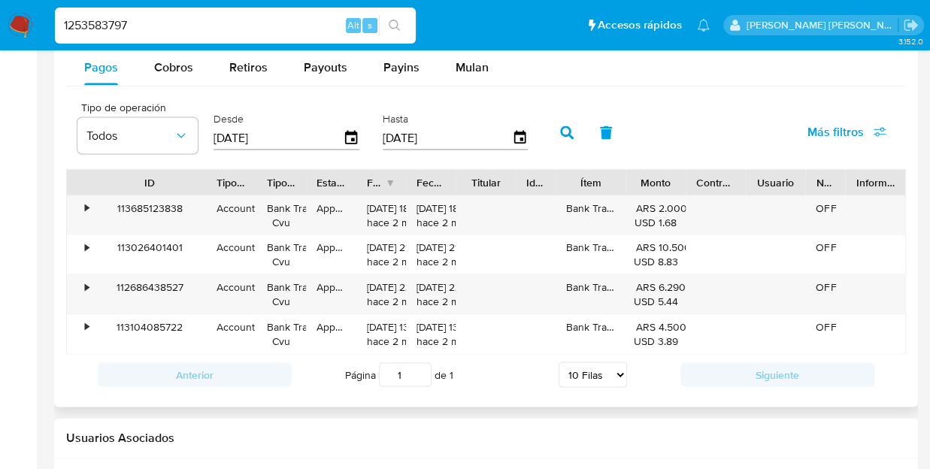
drag, startPoint x: 137, startPoint y: 178, endPoint x: 206, endPoint y: 178, distance: 69.2
click at [206, 178] on div at bounding box center [206, 182] width 27 height 26
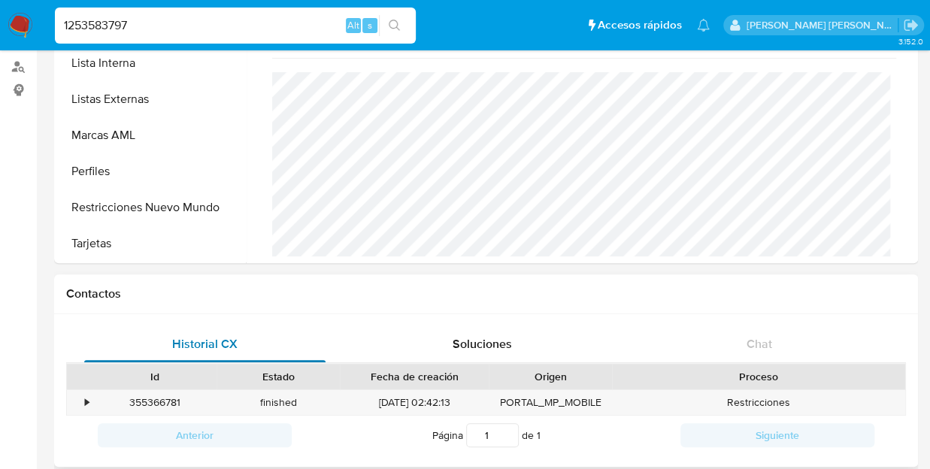
scroll to position [301, 0]
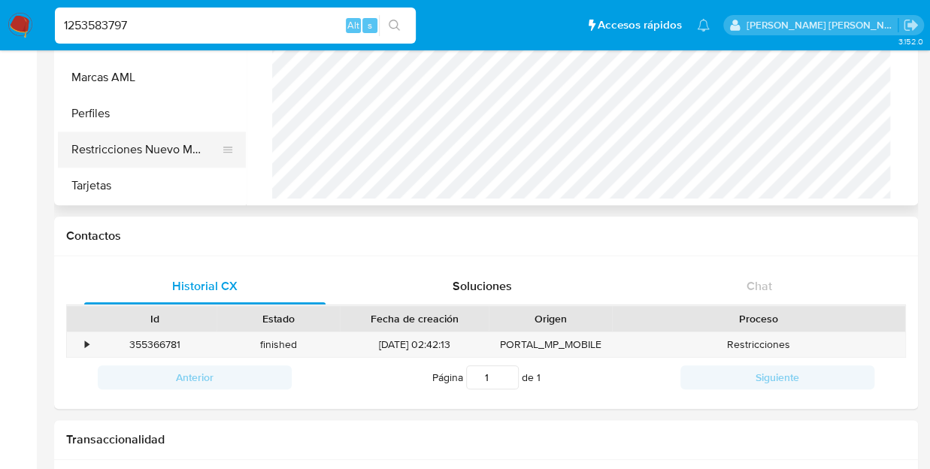
click at [198, 149] on button "Restricciones Nuevo Mundo" at bounding box center [146, 150] width 176 height 36
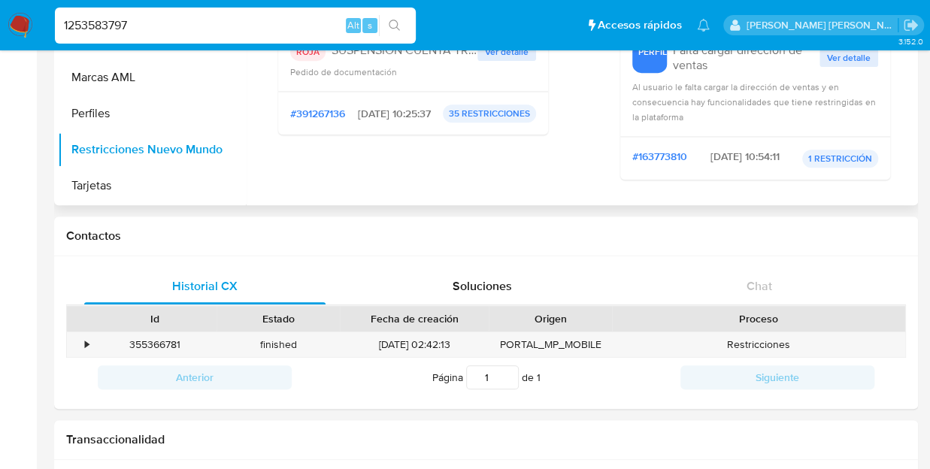
scroll to position [75, 0]
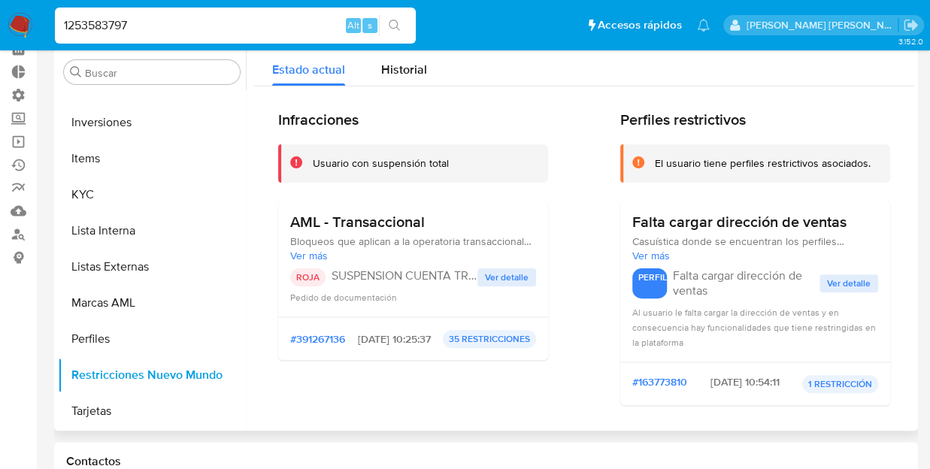
click at [402, 232] on h3 "AML - Transaccional" at bounding box center [413, 222] width 246 height 19
click at [496, 263] on div "AML - Transaccional Bloqueos que aplican a la operatoria transaccional de AML. …" at bounding box center [413, 259] width 246 height 92
drag, startPoint x: 514, startPoint y: 275, endPoint x: 542, endPoint y: 264, distance: 30.0
click at [512, 275] on span "Ver detalle" at bounding box center [507, 277] width 44 height 15
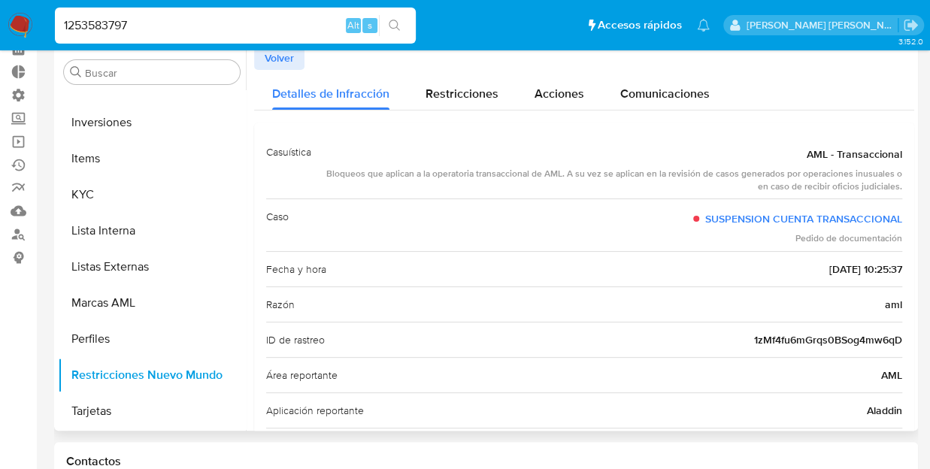
scroll to position [0, 0]
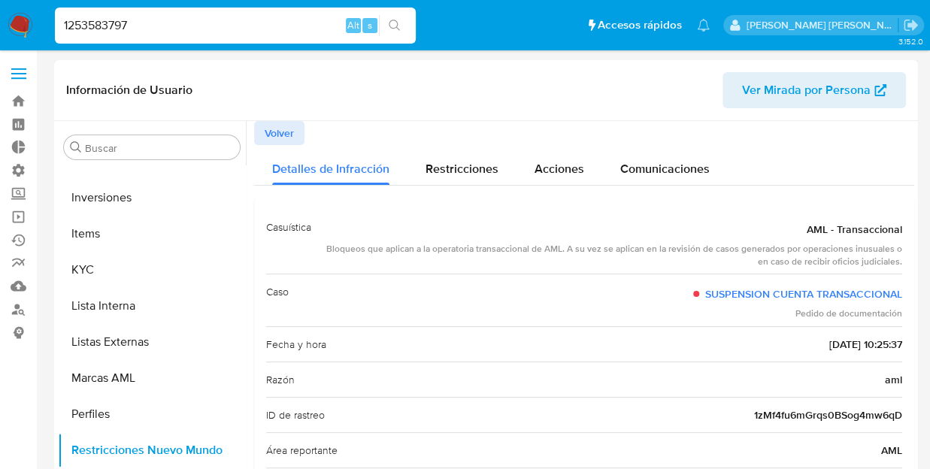
click at [265, 129] on span "Volver" at bounding box center [279, 133] width 29 height 21
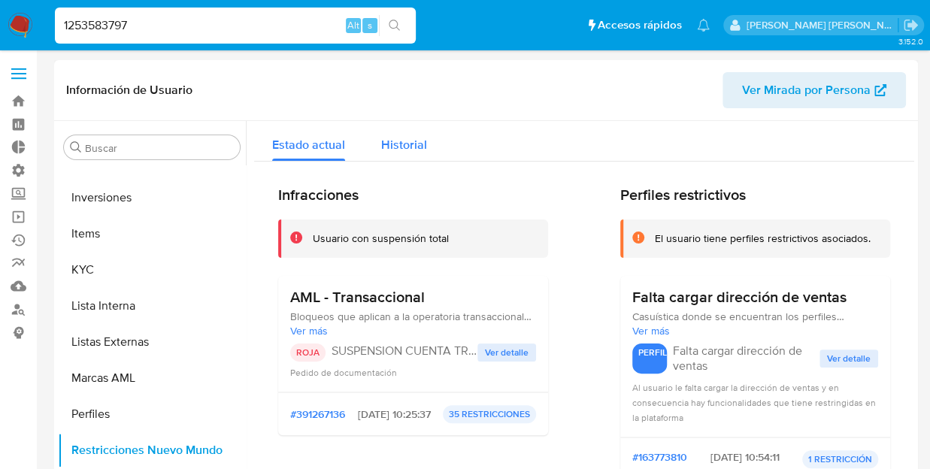
click at [402, 141] on span "Historial" at bounding box center [404, 144] width 46 height 17
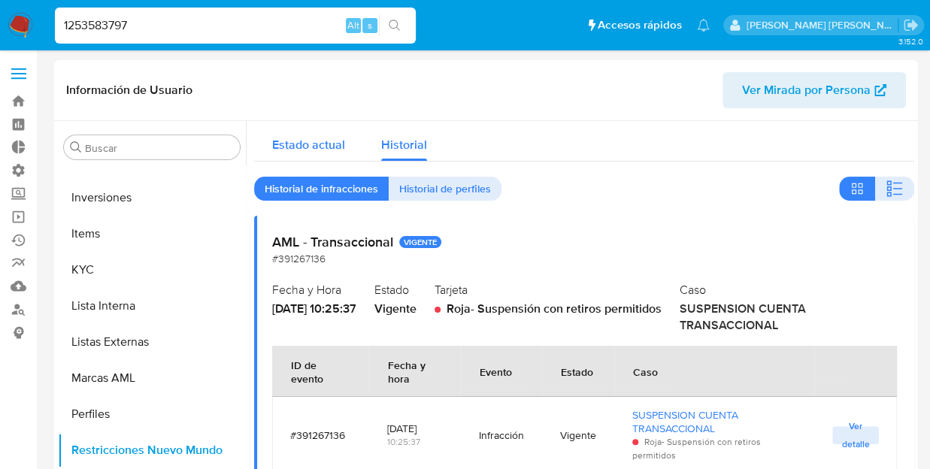
click at [306, 146] on span "Estado actual" at bounding box center [308, 144] width 73 height 17
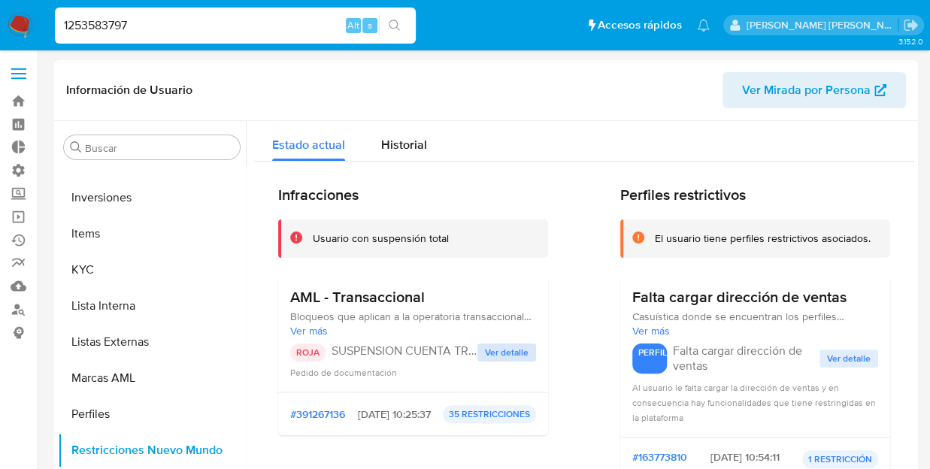
click at [514, 345] on span "Ver detalle" at bounding box center [507, 352] width 44 height 15
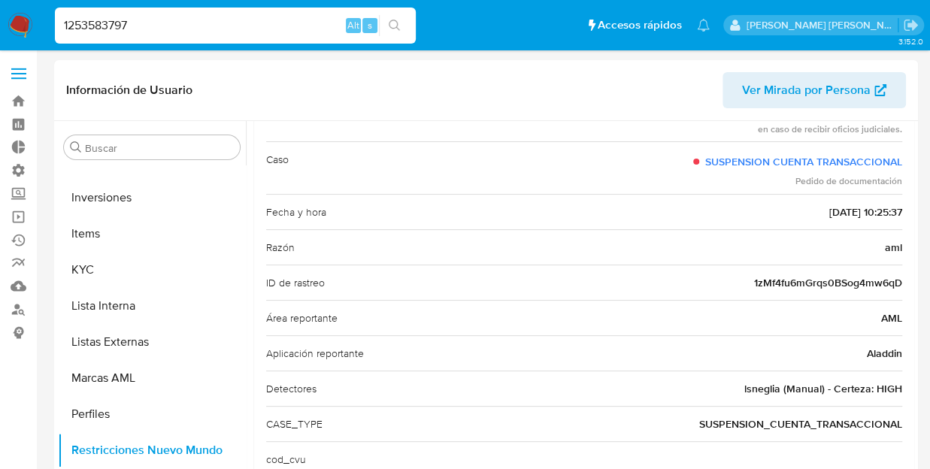
drag, startPoint x: 194, startPoint y: 20, endPoint x: -6, endPoint y: 18, distance: 200.1
paste input "84705188"
type input "184705188"
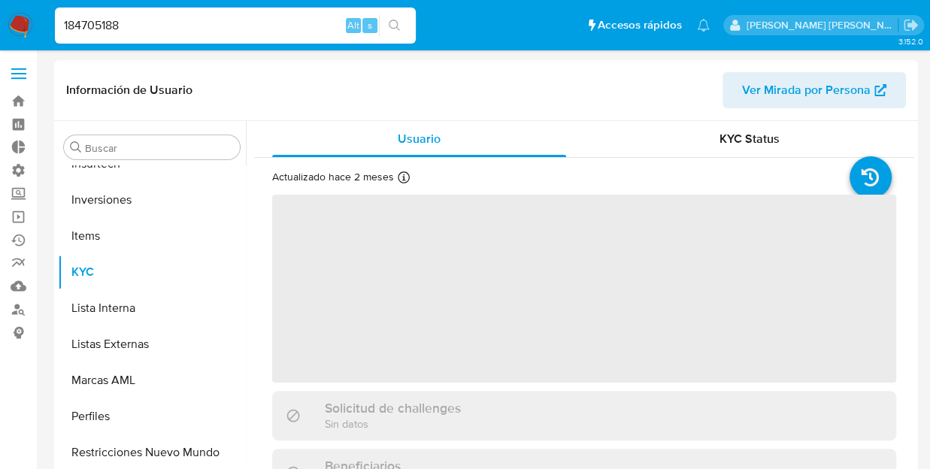
scroll to position [672, 0]
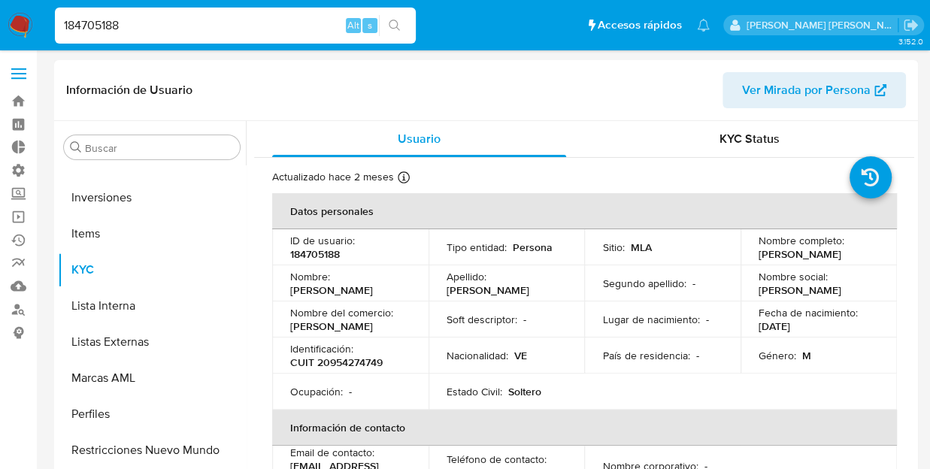
select select "10"
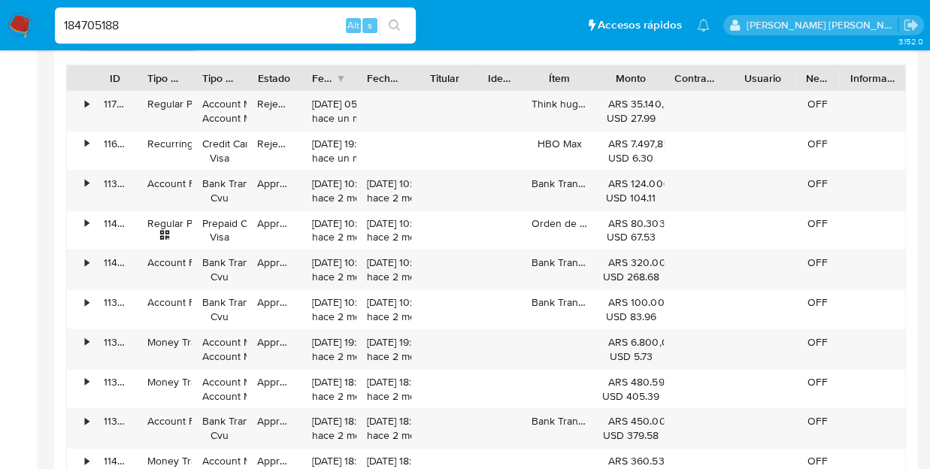
scroll to position [1429, 0]
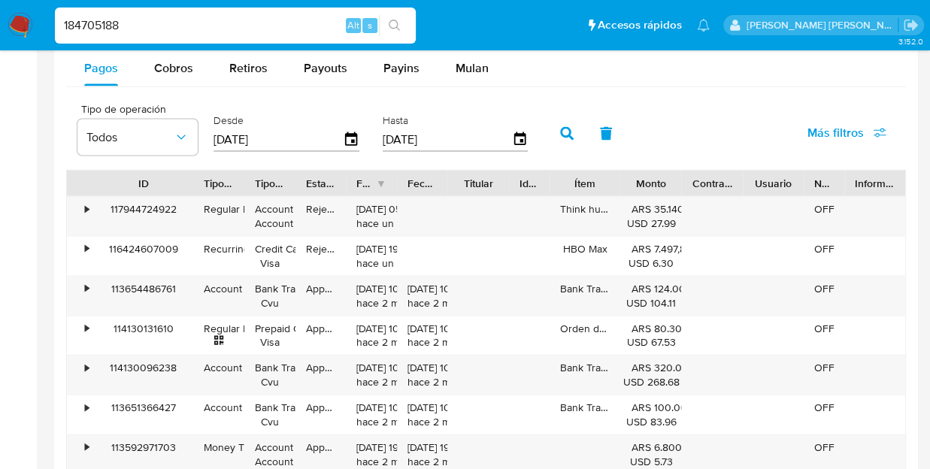
drag, startPoint x: 136, startPoint y: 179, endPoint x: 191, endPoint y: 179, distance: 54.9
click at [193, 179] on div at bounding box center [193, 184] width 27 height 26
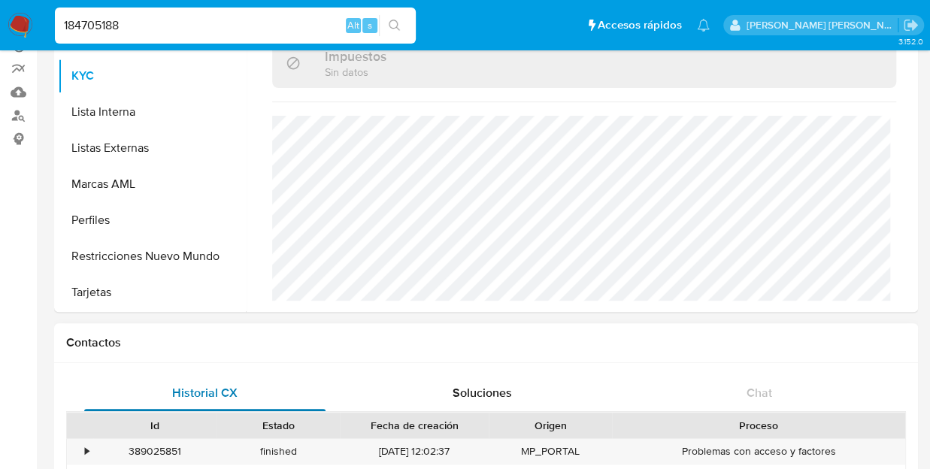
scroll to position [301, 0]
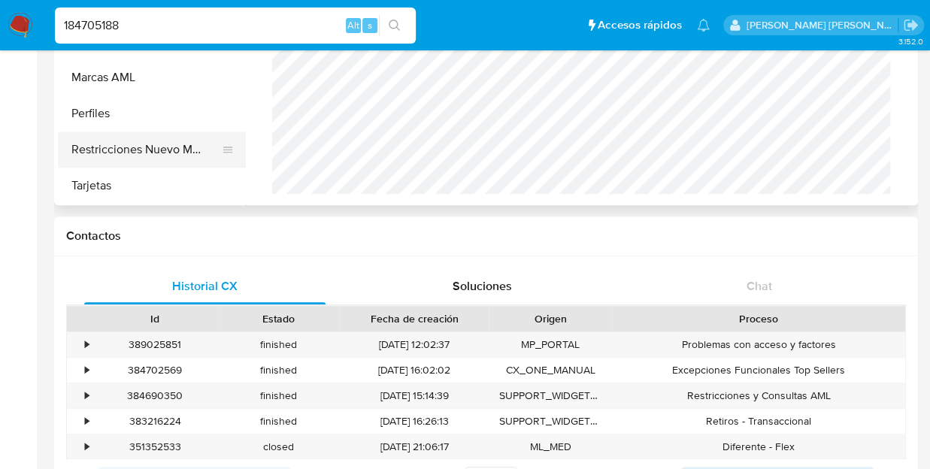
drag, startPoint x: 162, startPoint y: 141, endPoint x: 164, endPoint y: 149, distance: 7.7
click at [162, 142] on button "Restricciones Nuevo Mundo" at bounding box center [146, 150] width 176 height 36
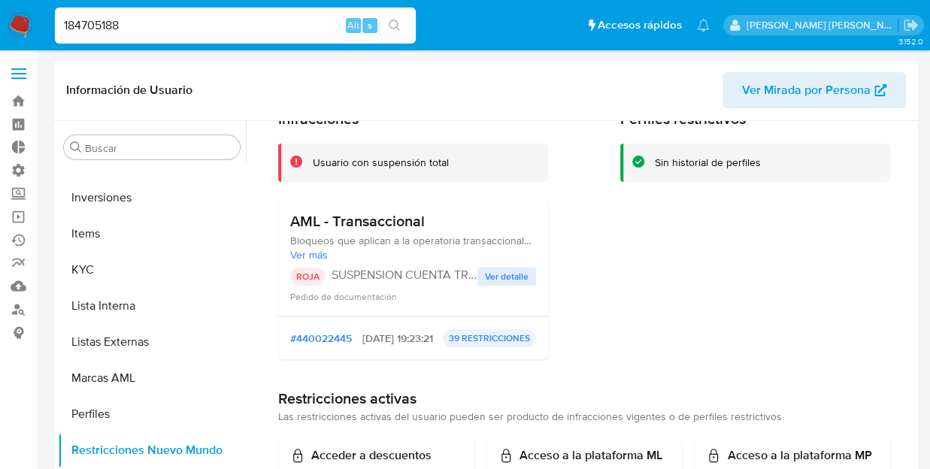
scroll to position [150, 0]
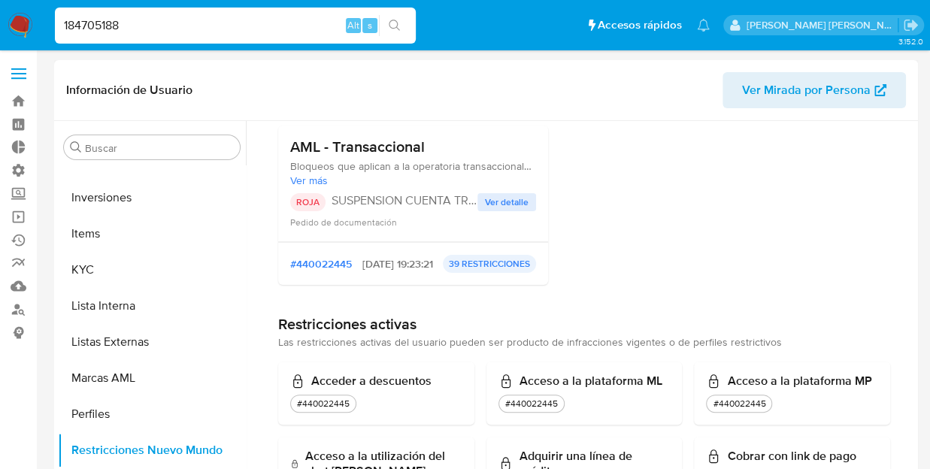
click at [493, 199] on span "Ver detalle" at bounding box center [507, 202] width 44 height 15
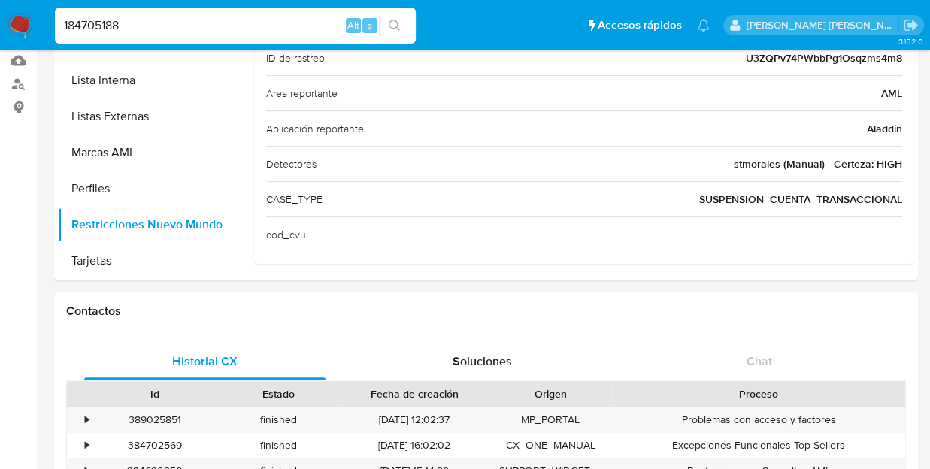
scroll to position [0, 0]
drag, startPoint x: 247, startPoint y: 32, endPoint x: -6, endPoint y: 27, distance: 252.8
paste input "561066916"
type input "561066916"
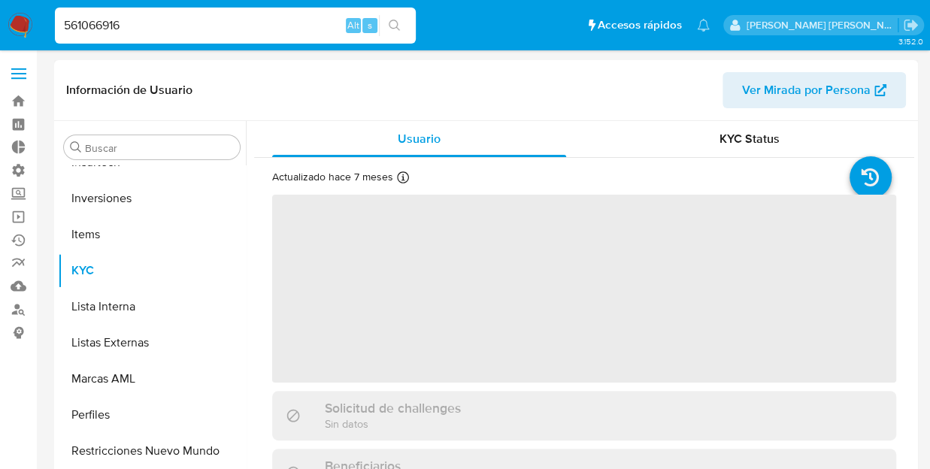
scroll to position [708, 0]
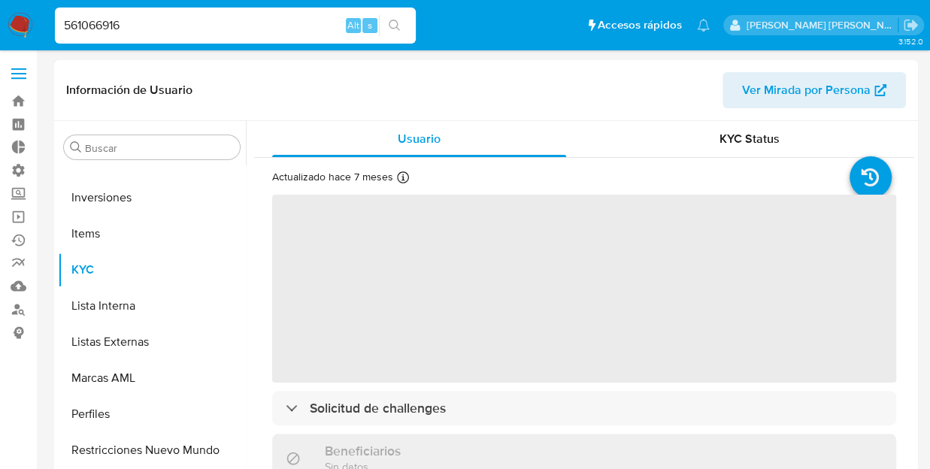
select select "10"
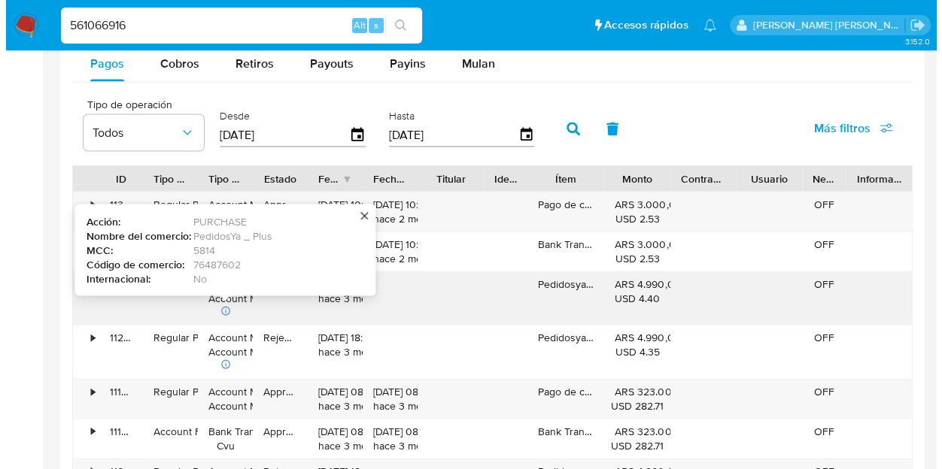
scroll to position [1429, 0]
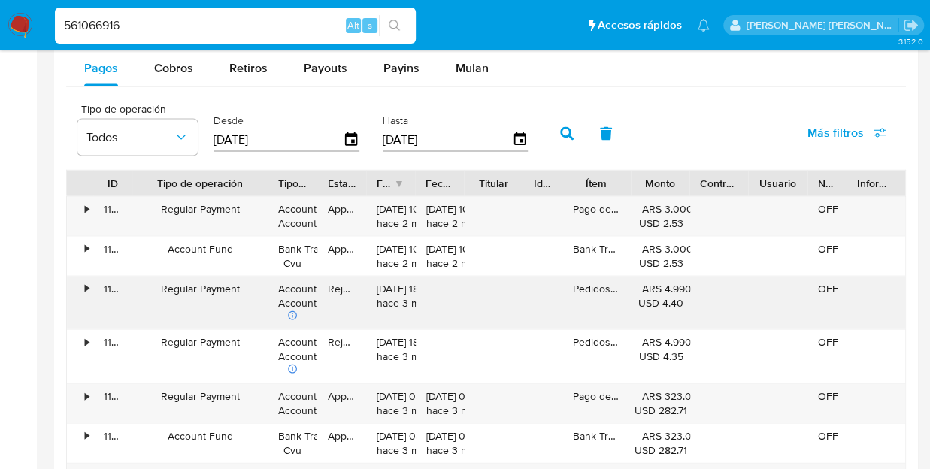
drag, startPoint x: 199, startPoint y: 179, endPoint x: 263, endPoint y: 184, distance: 64.9
click at [263, 184] on div at bounding box center [267, 184] width 27 height 26
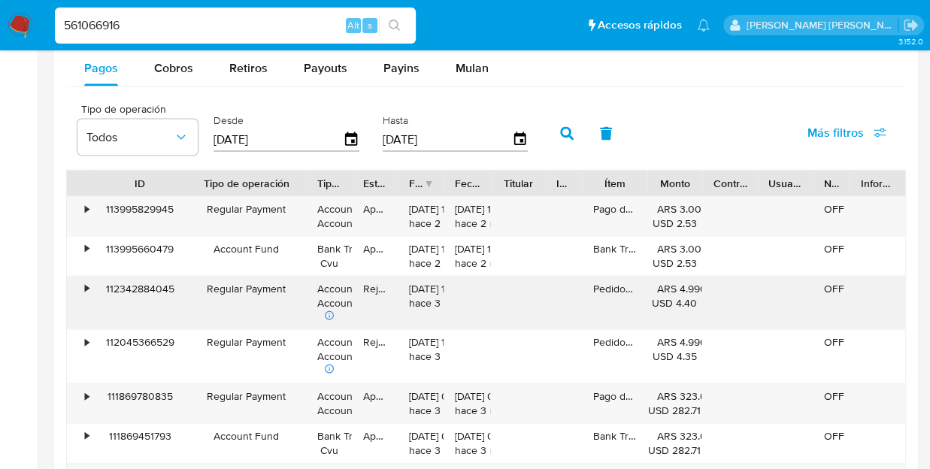
drag, startPoint x: 138, startPoint y: 174, endPoint x: 214, endPoint y: 184, distance: 75.9
click at [200, 184] on div at bounding box center [186, 184] width 27 height 26
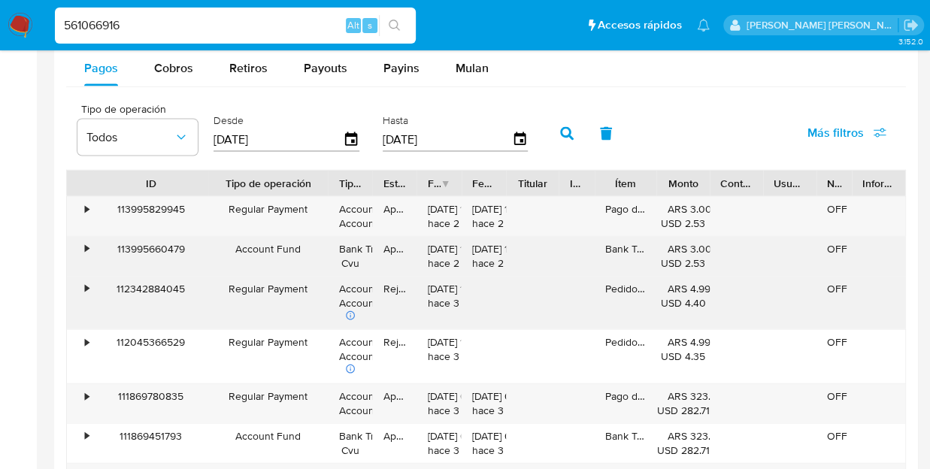
click at [156, 244] on div "113995660479" at bounding box center [150, 256] width 115 height 39
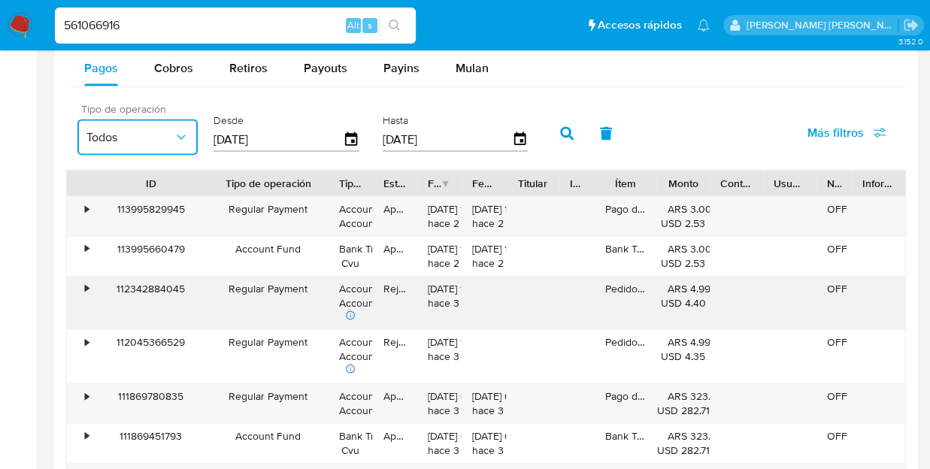
click at [185, 135] on icon "button" at bounding box center [181, 137] width 15 height 15
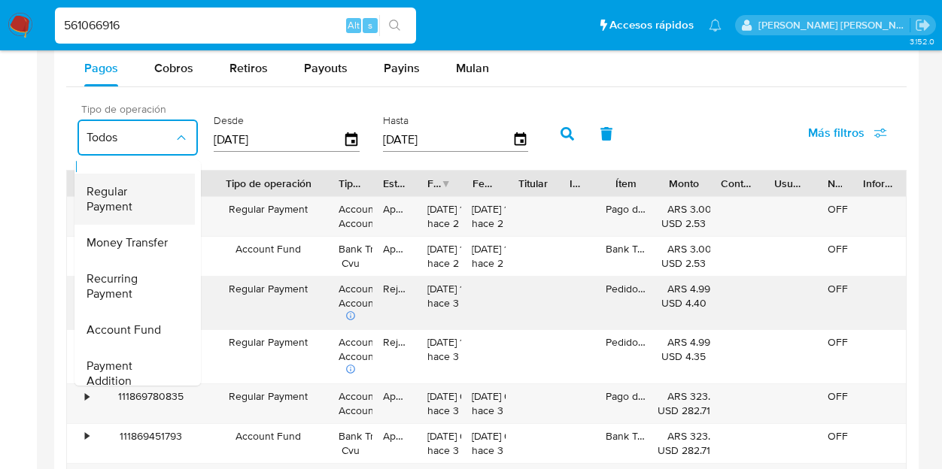
scroll to position [0, 0]
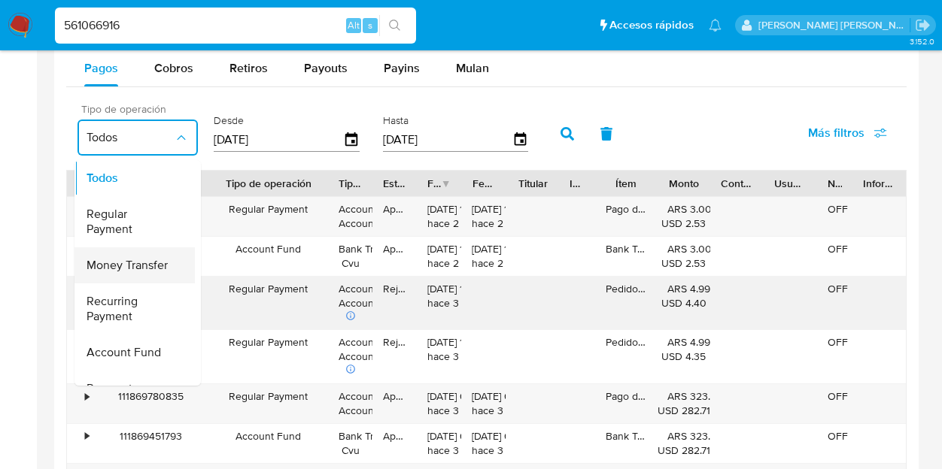
click at [137, 258] on span "Money Transfer" at bounding box center [126, 265] width 81 height 15
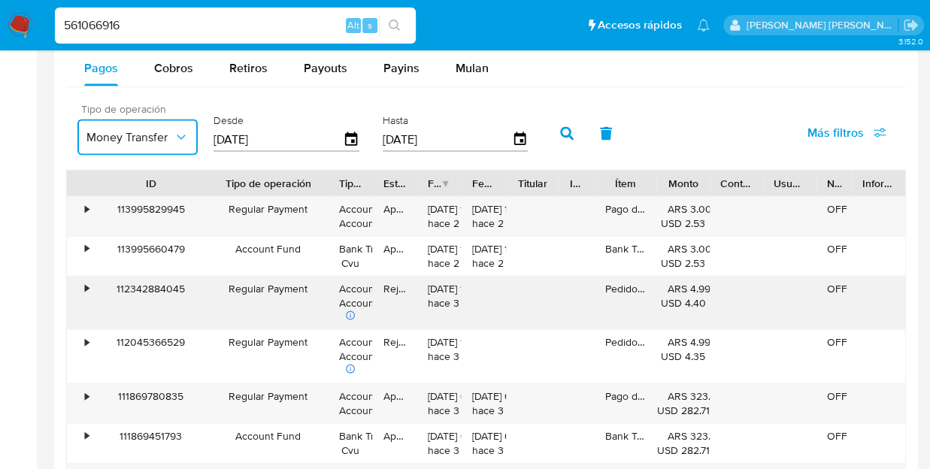
click at [188, 133] on icon "button" at bounding box center [181, 137] width 15 height 15
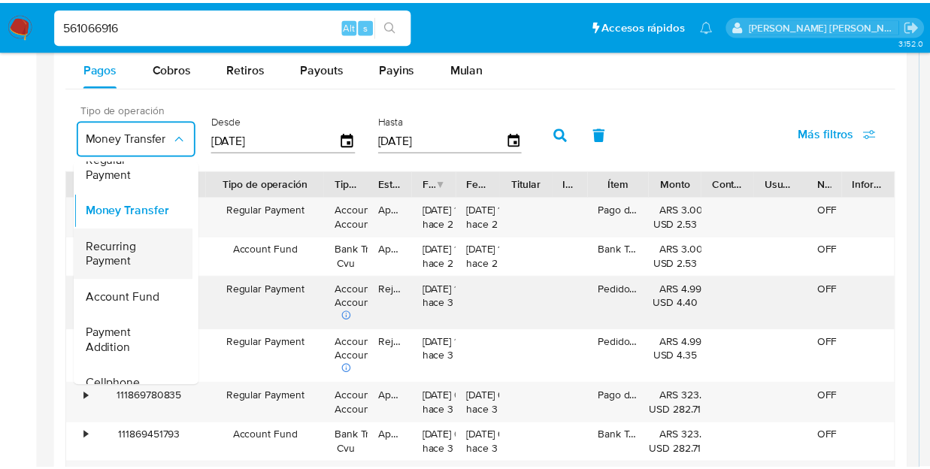
scroll to position [75, 0]
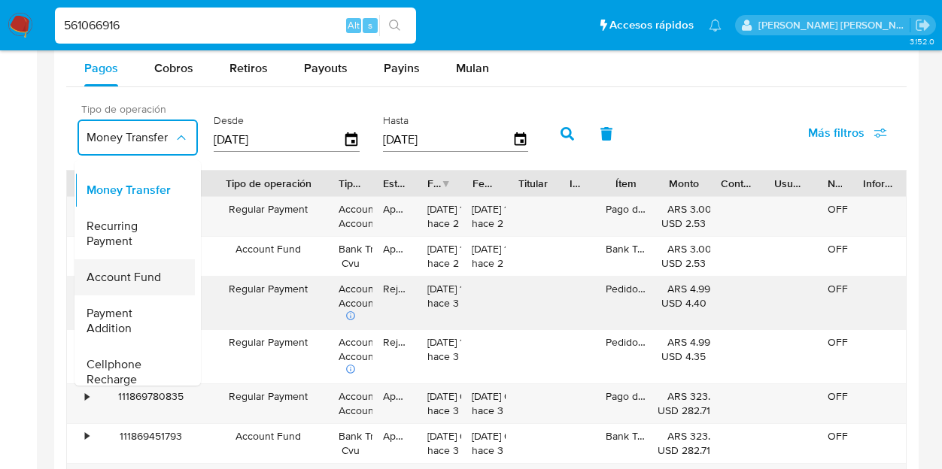
click at [145, 275] on span "Account Fund" at bounding box center [123, 277] width 74 height 15
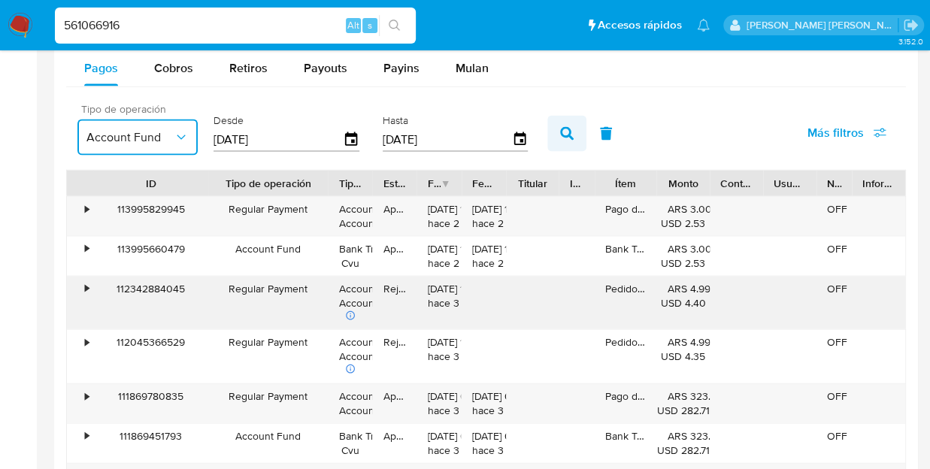
click at [572, 131] on icon "button" at bounding box center [567, 134] width 14 height 14
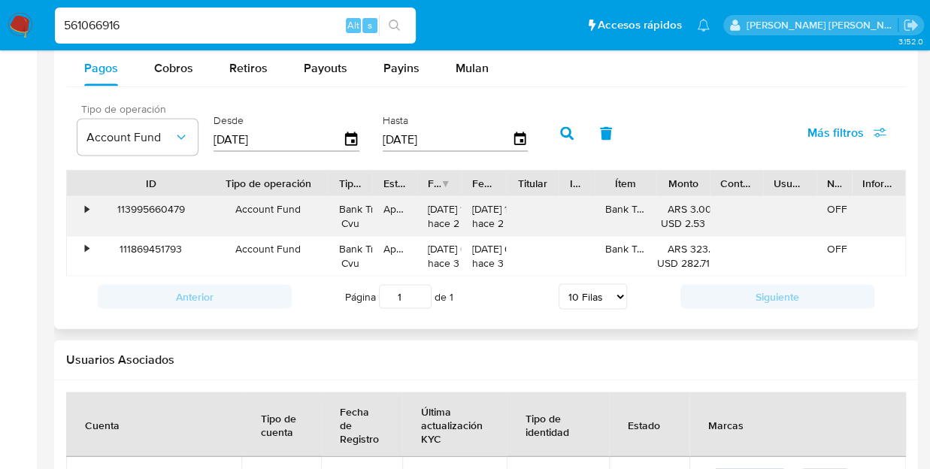
click at [147, 204] on div "113995660479" at bounding box center [150, 216] width 115 height 39
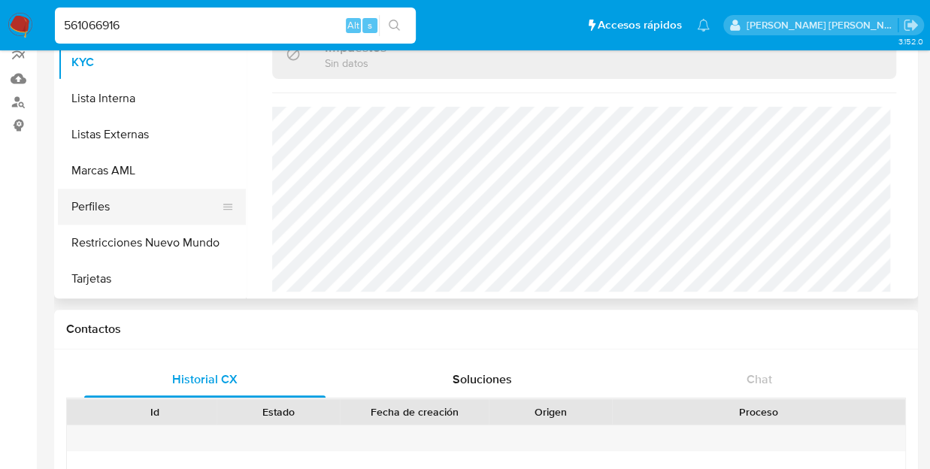
scroll to position [301, 0]
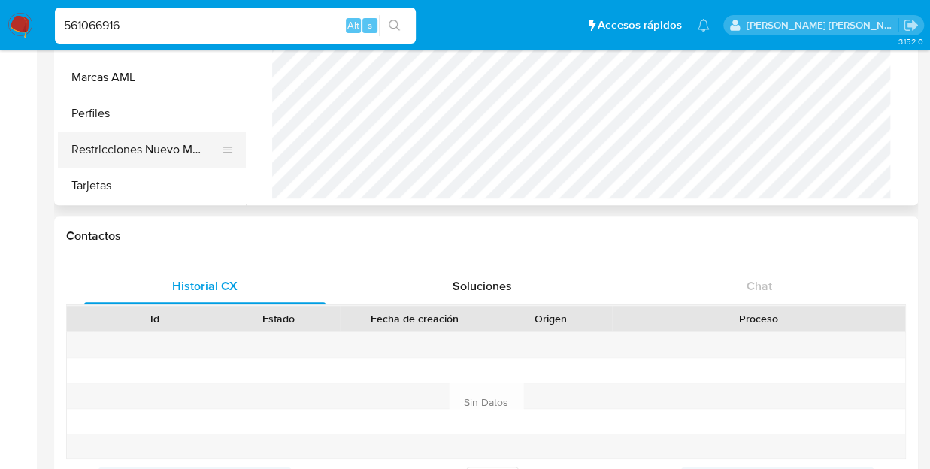
click at [171, 146] on button "Restricciones Nuevo Mundo" at bounding box center [146, 150] width 176 height 36
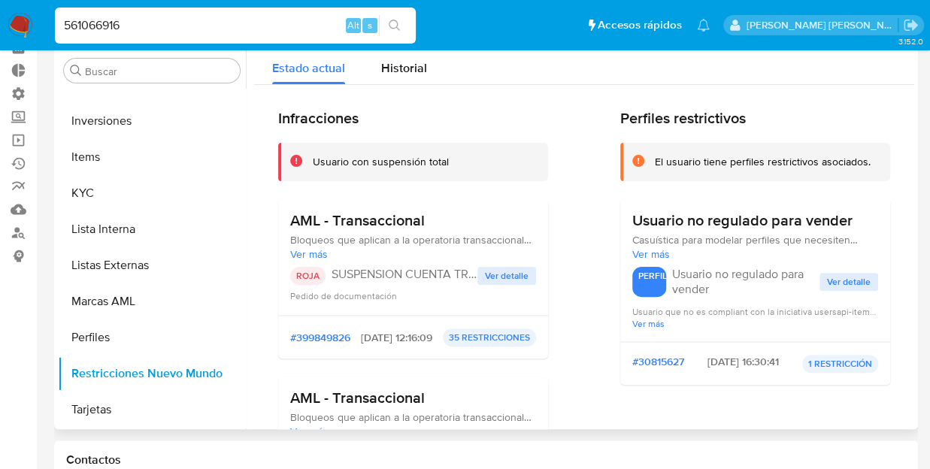
scroll to position [0, 0]
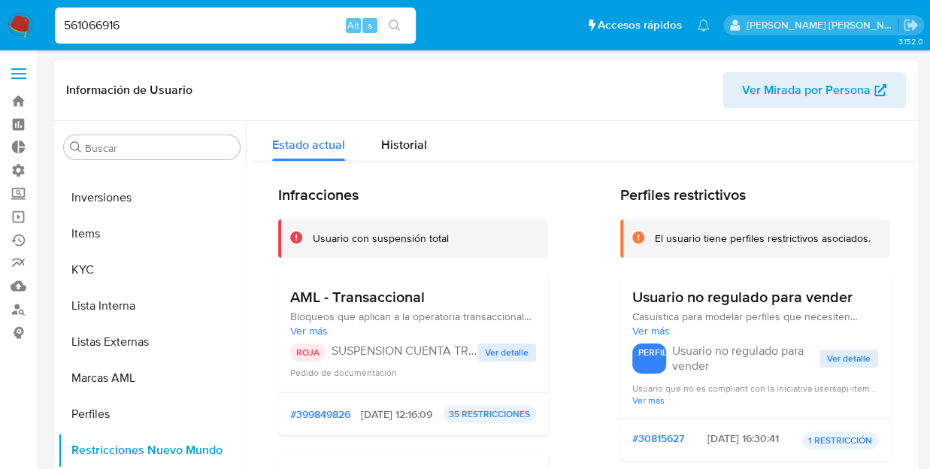
click at [412, 300] on h3 "AML - Transaccional" at bounding box center [413, 297] width 246 height 19
click at [329, 247] on div "Usuario con suspensión total" at bounding box center [413, 239] width 270 height 38
click at [489, 353] on span "Ver detalle" at bounding box center [507, 352] width 44 height 15
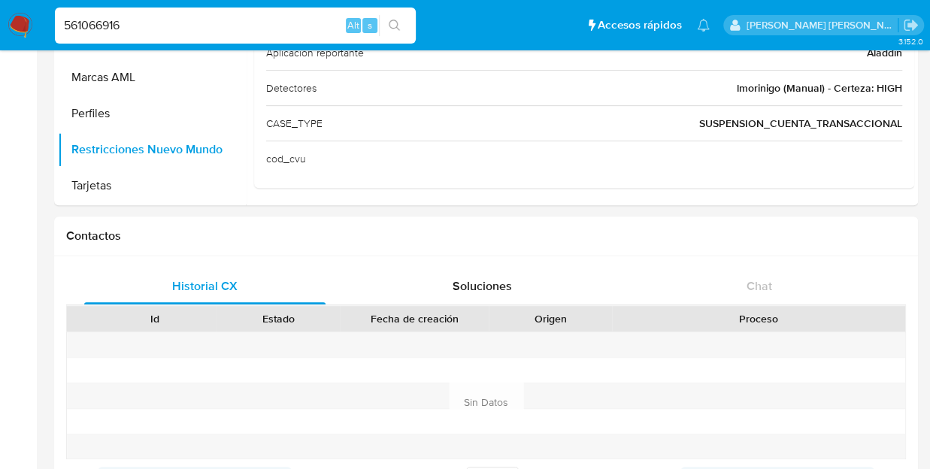
drag, startPoint x: 143, startPoint y: 30, endPoint x: -6, endPoint y: -14, distance: 155.4
paste input "112753614"
type input "1127536146"
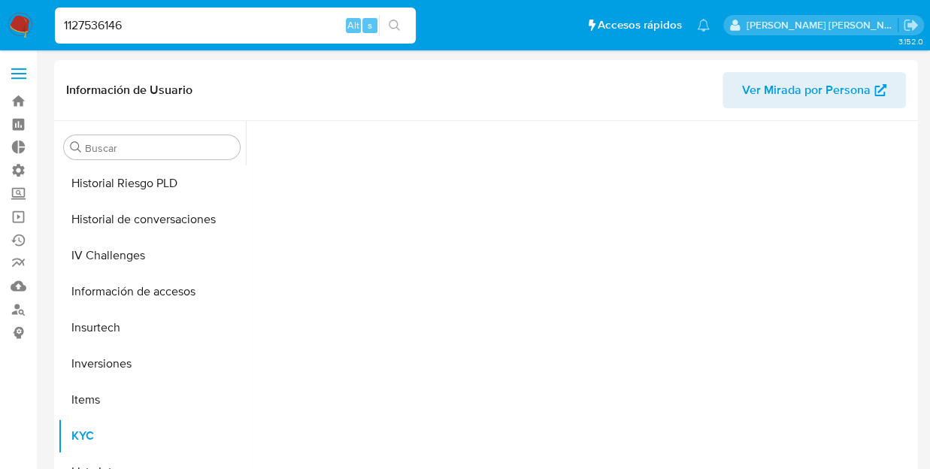
scroll to position [672, 0]
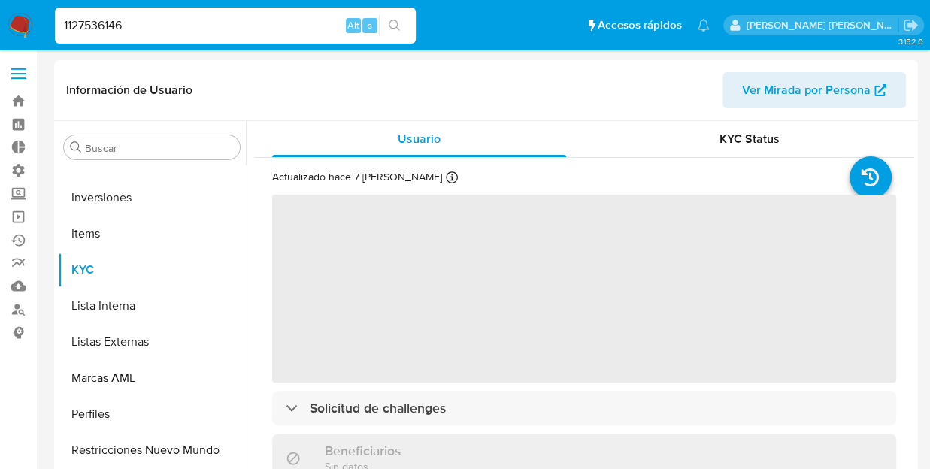
select select "10"
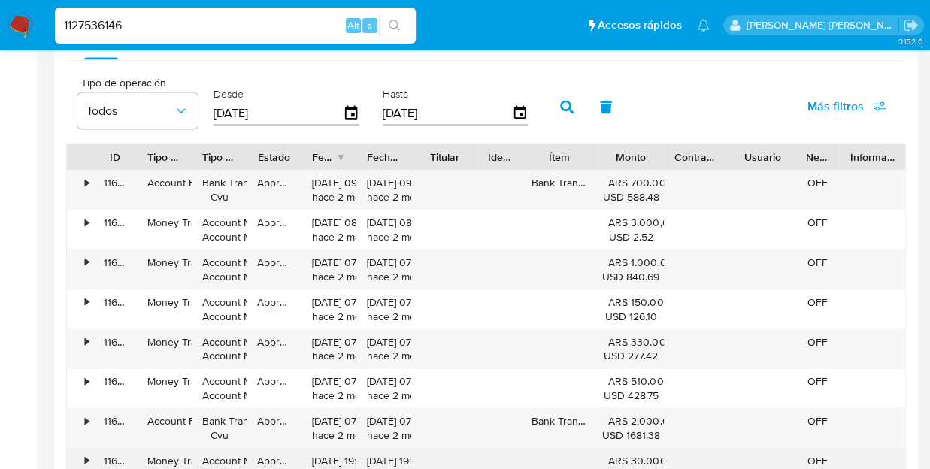
scroll to position [1279, 0]
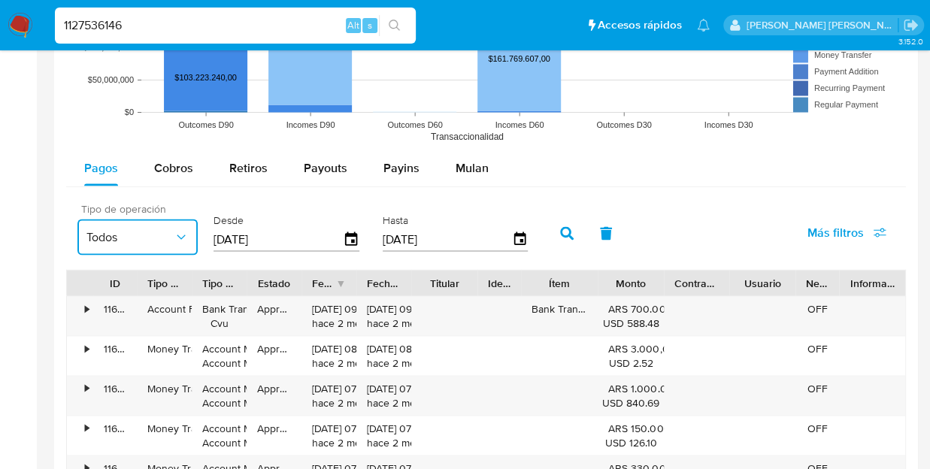
click at [184, 231] on icon "button" at bounding box center [181, 236] width 15 height 15
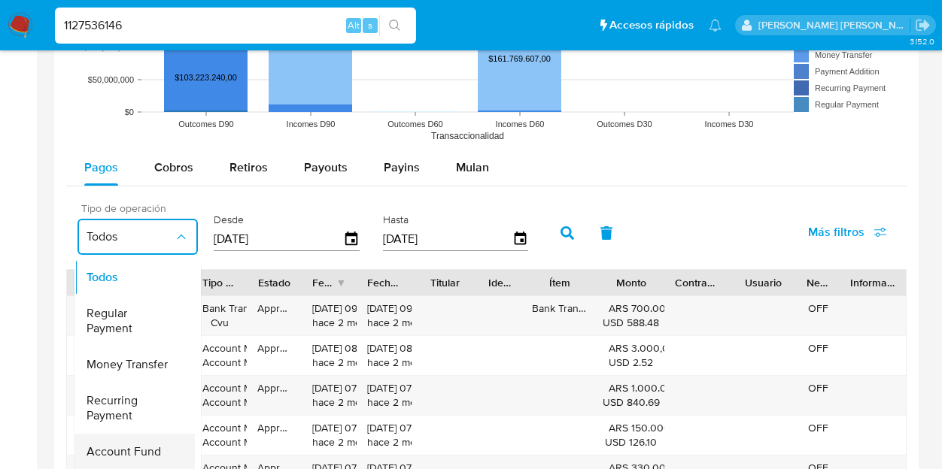
click at [132, 445] on span "Account Fund" at bounding box center [123, 452] width 74 height 15
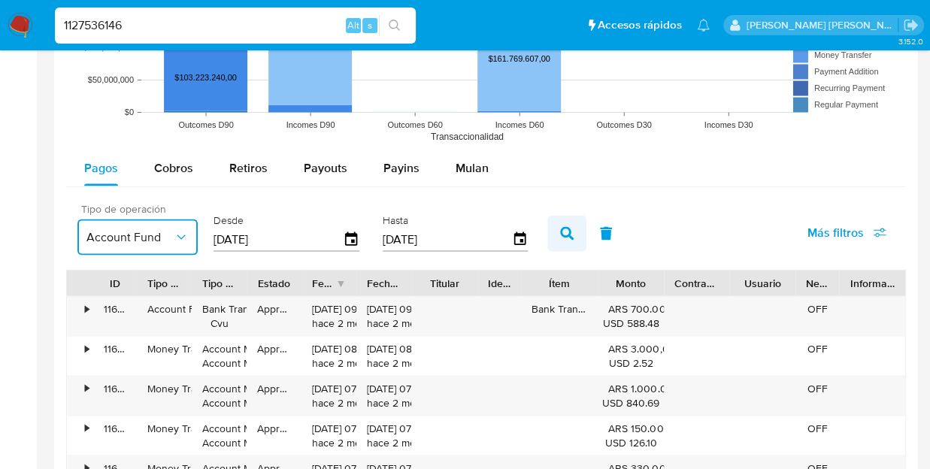
click at [558, 232] on button "button" at bounding box center [567, 233] width 39 height 36
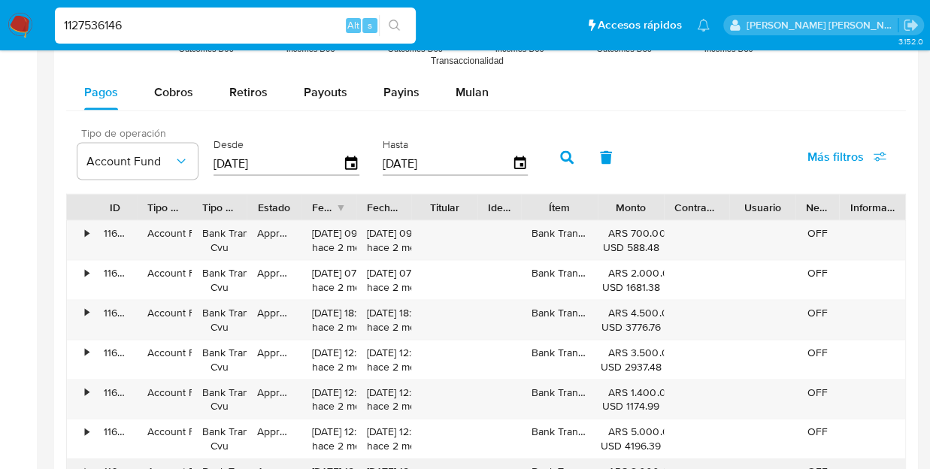
scroll to position [1354, 0]
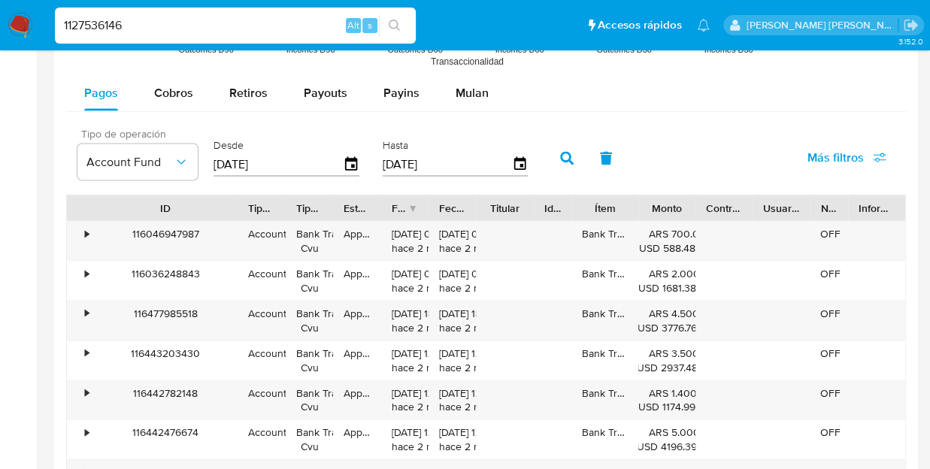
drag, startPoint x: 133, startPoint y: 201, endPoint x: 234, endPoint y: 205, distance: 100.9
click at [234, 205] on div at bounding box center [237, 208] width 27 height 26
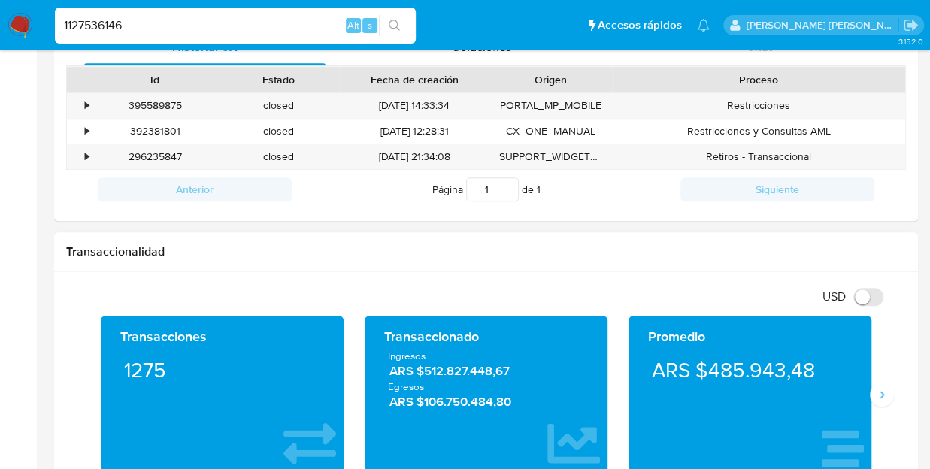
scroll to position [301, 0]
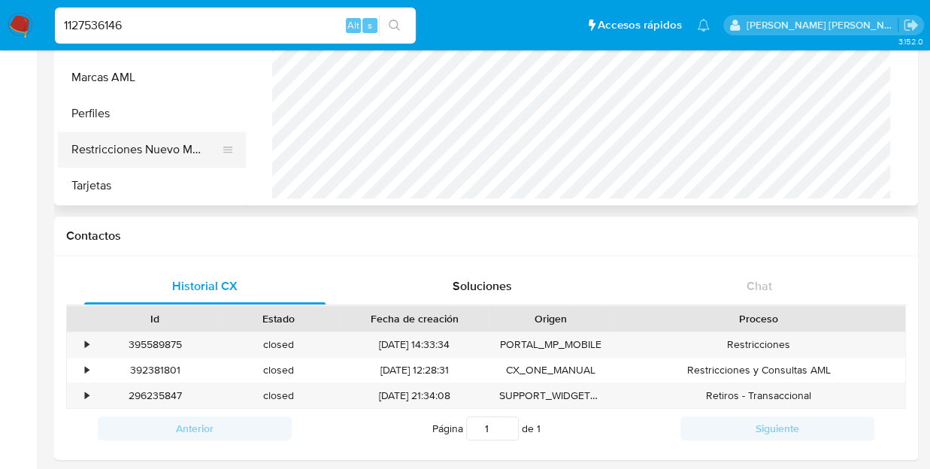
click at [146, 142] on button "Restricciones Nuevo Mundo" at bounding box center [146, 150] width 176 height 36
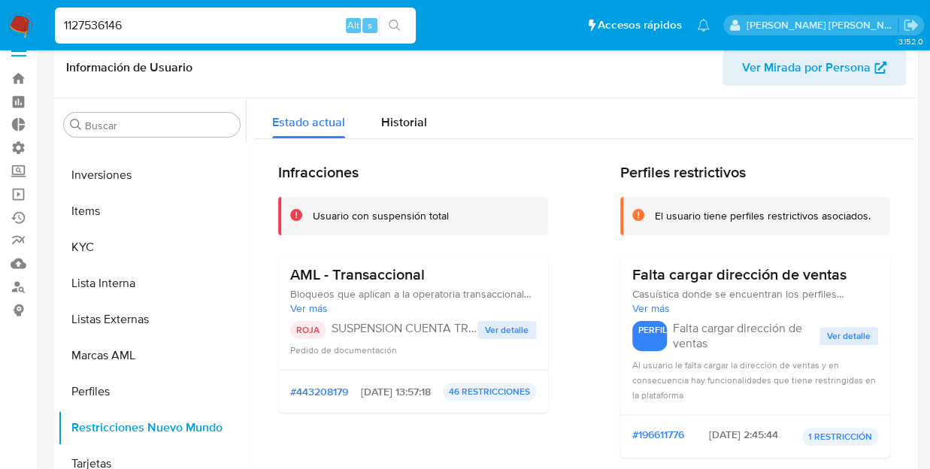
scroll to position [0, 0]
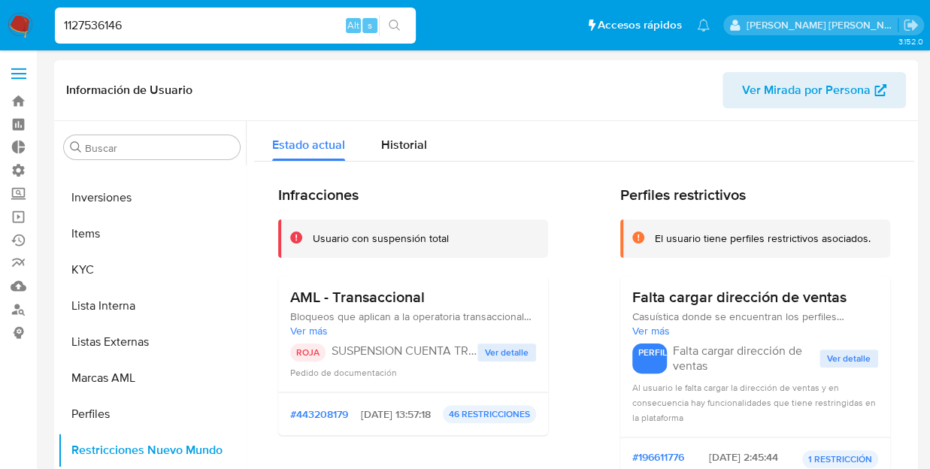
click at [390, 311] on span "Bloqueos que aplican a la operatoria transaccional de AML. A su vez se aplican …" at bounding box center [413, 317] width 246 height 14
click at [489, 345] on span "Ver detalle" at bounding box center [507, 352] width 44 height 15
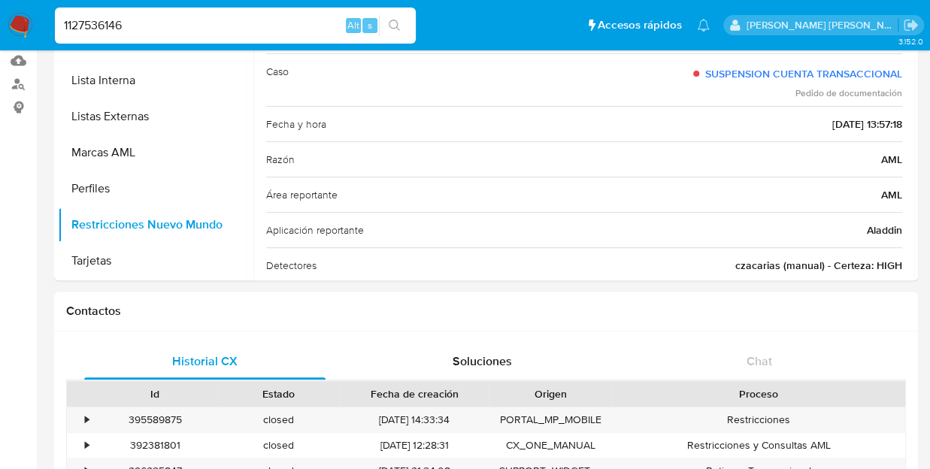
drag, startPoint x: 226, startPoint y: 33, endPoint x: -6, endPoint y: 33, distance: 231.7
paste input "002813377"
type input "1002813377"
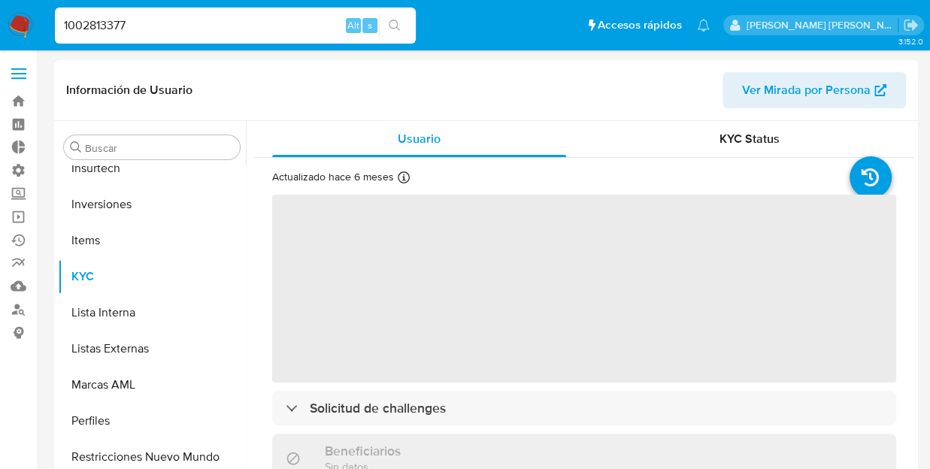
scroll to position [672, 0]
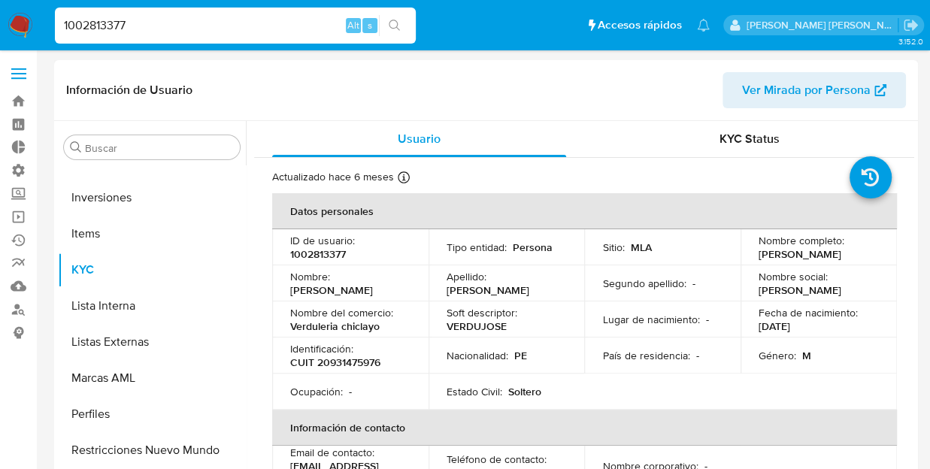
select select "10"
drag, startPoint x: 179, startPoint y: 31, endPoint x: -6, endPoint y: -19, distance: 191.6
paste input "238738512"
type input "238738512"
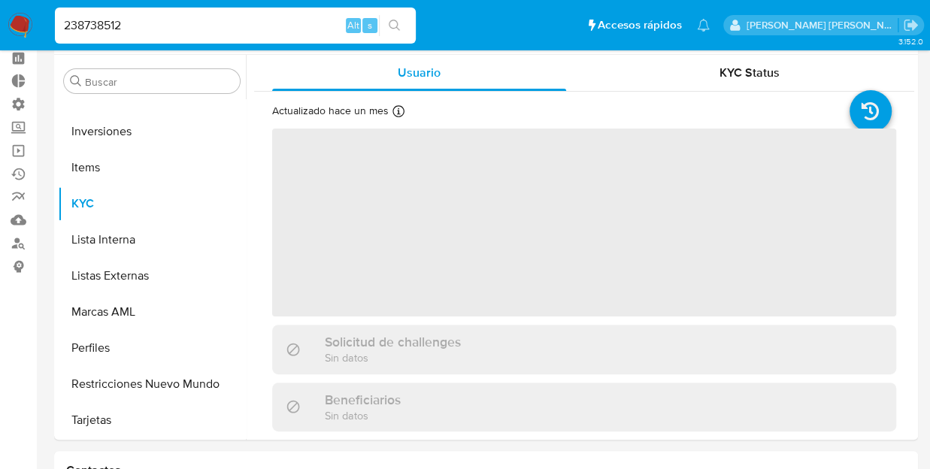
scroll to position [150, 0]
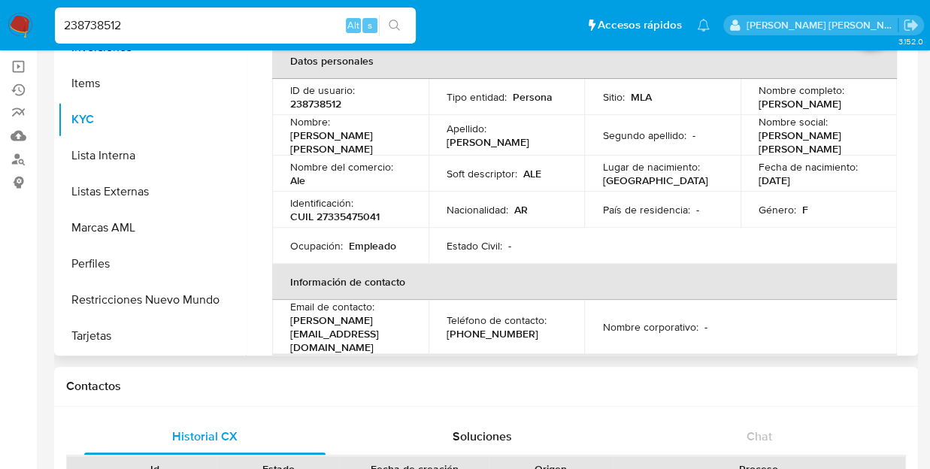
select select "10"
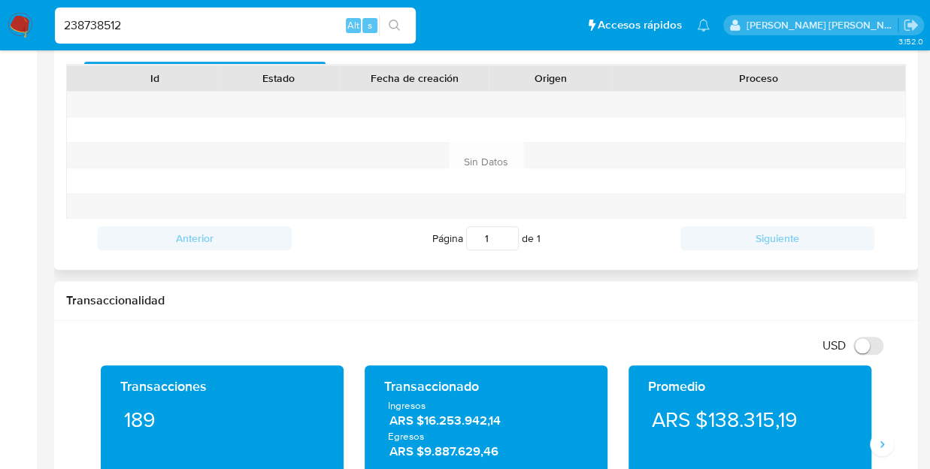
scroll to position [376, 0]
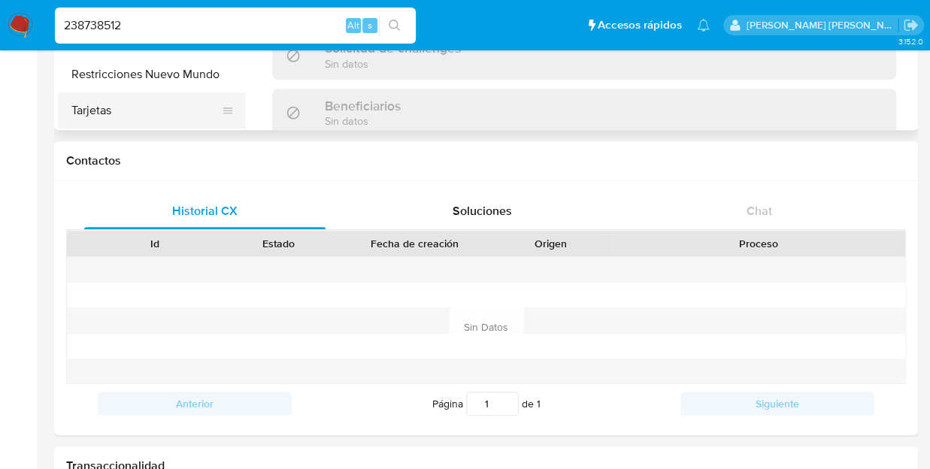
click at [83, 106] on button "Tarjetas" at bounding box center [146, 111] width 176 height 36
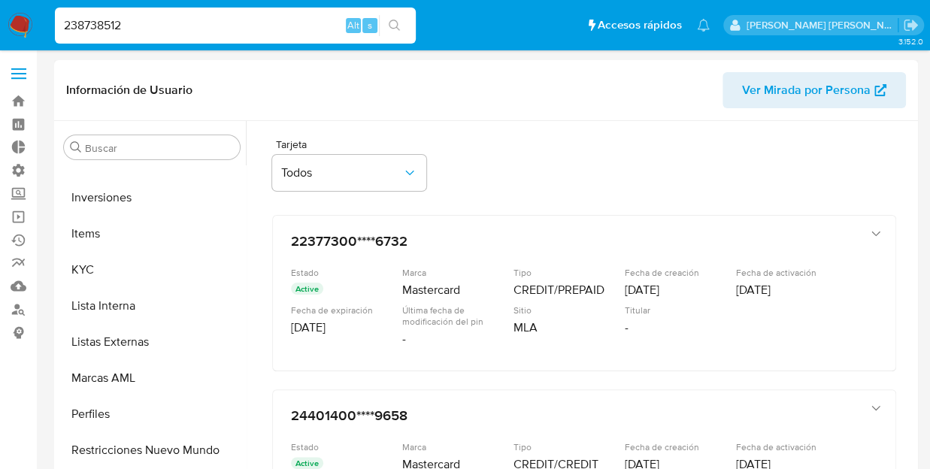
scroll to position [226, 0]
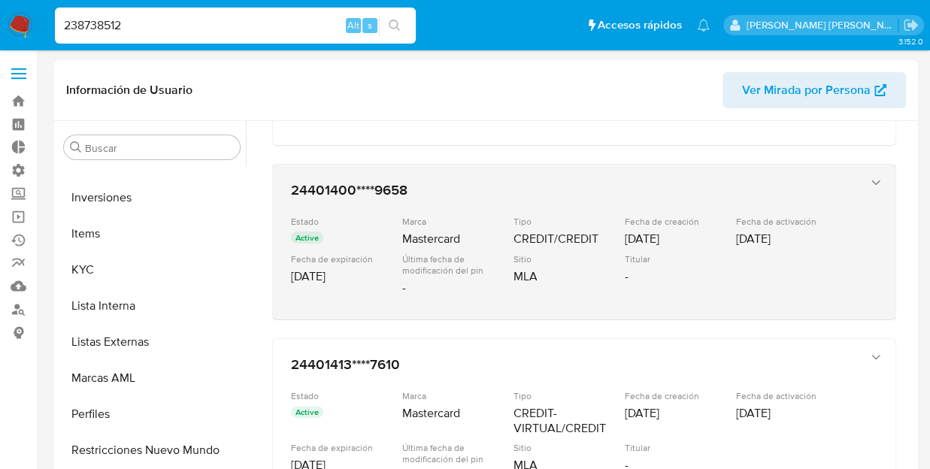
click at [493, 226] on div "Marca Mastercard" at bounding box center [457, 232] width 111 height 32
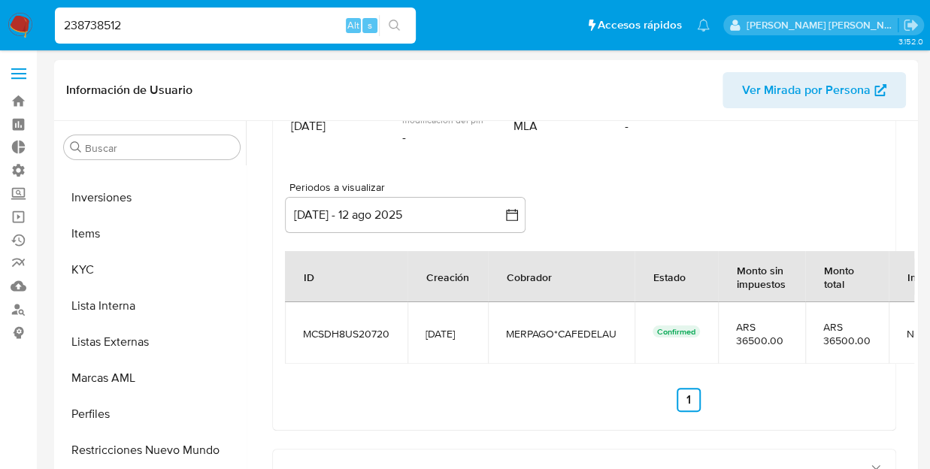
scroll to position [301, 0]
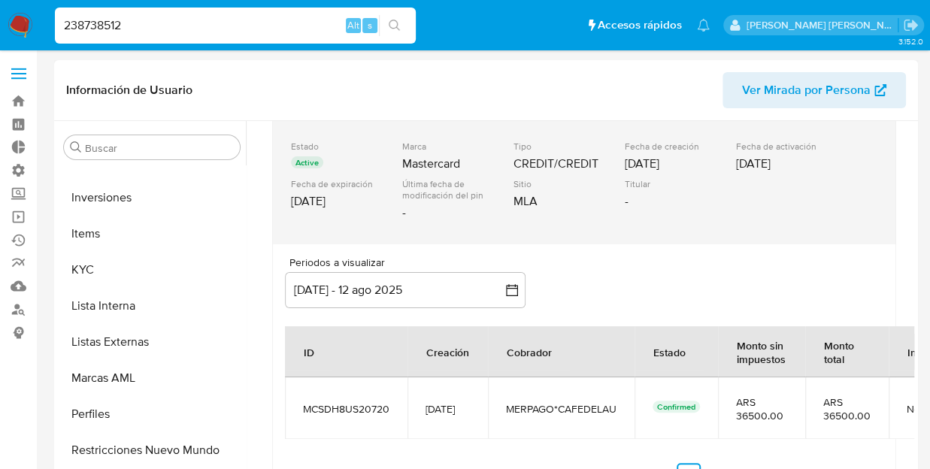
click at [636, 159] on div "19/07/2025" at bounding box center [679, 163] width 108 height 15
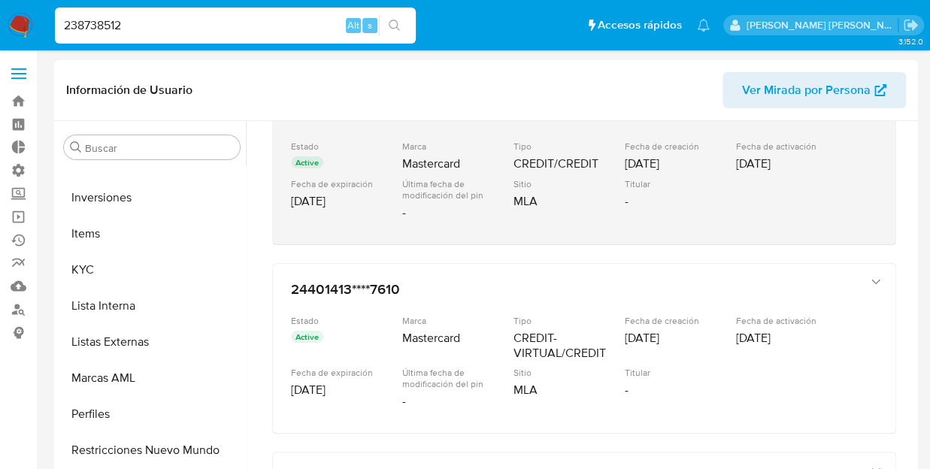
click at [636, 159] on div "19/07/2025" at bounding box center [679, 163] width 108 height 15
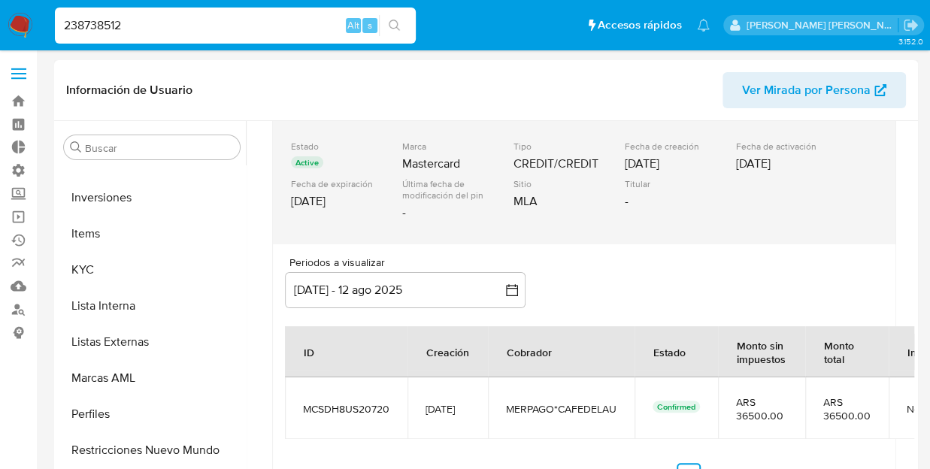
click at [688, 161] on div "19/07/2025" at bounding box center [679, 163] width 108 height 15
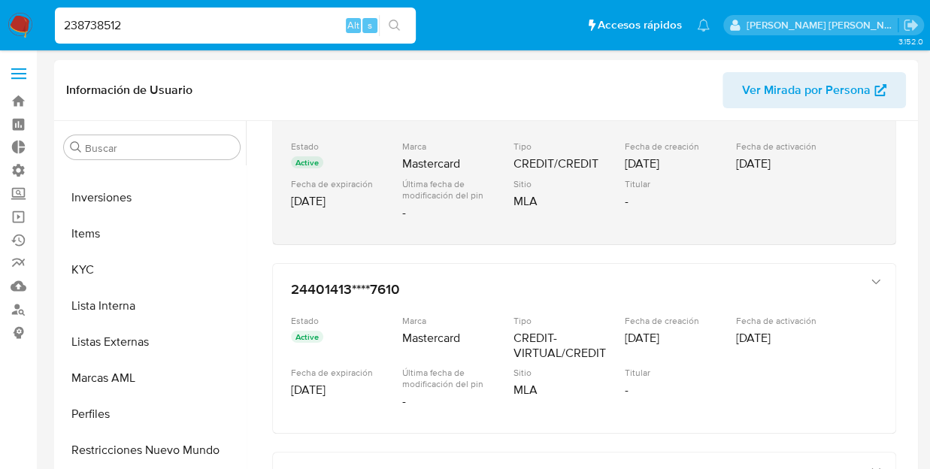
click at [380, 163] on div "Active" at bounding box center [345, 164] width 108 height 16
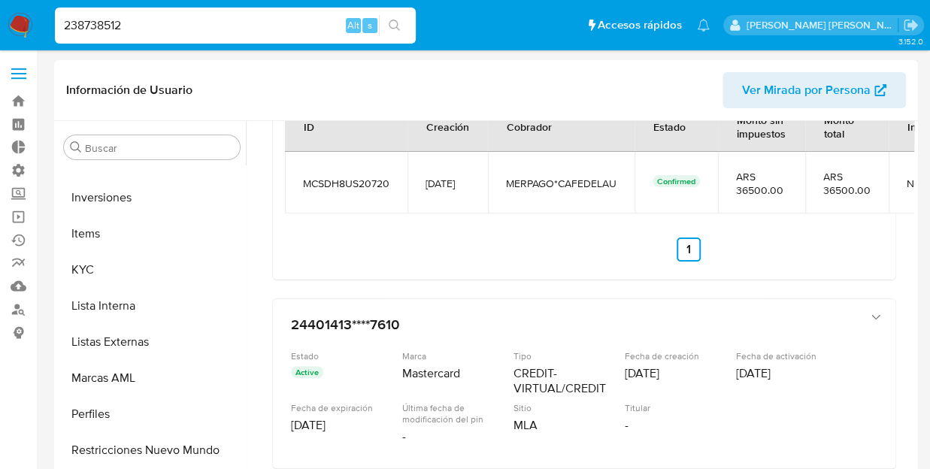
scroll to position [451, 0]
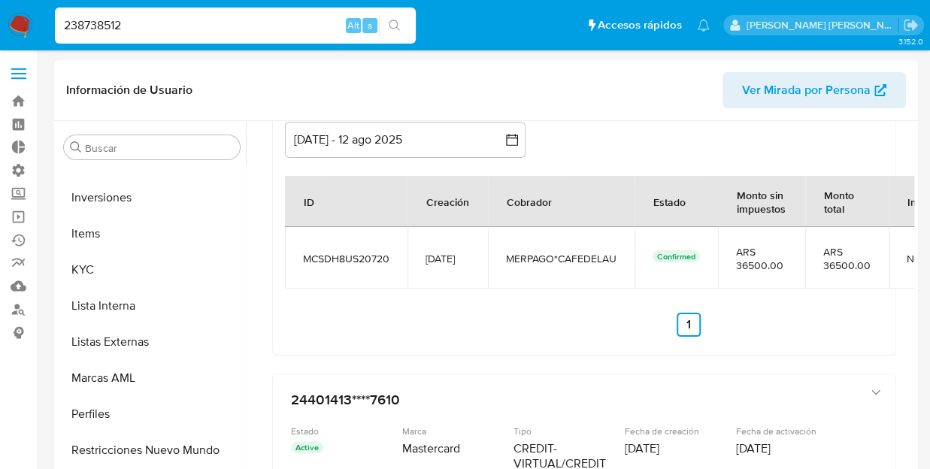
drag, startPoint x: 228, startPoint y: 25, endPoint x: -6, endPoint y: 32, distance: 234.0
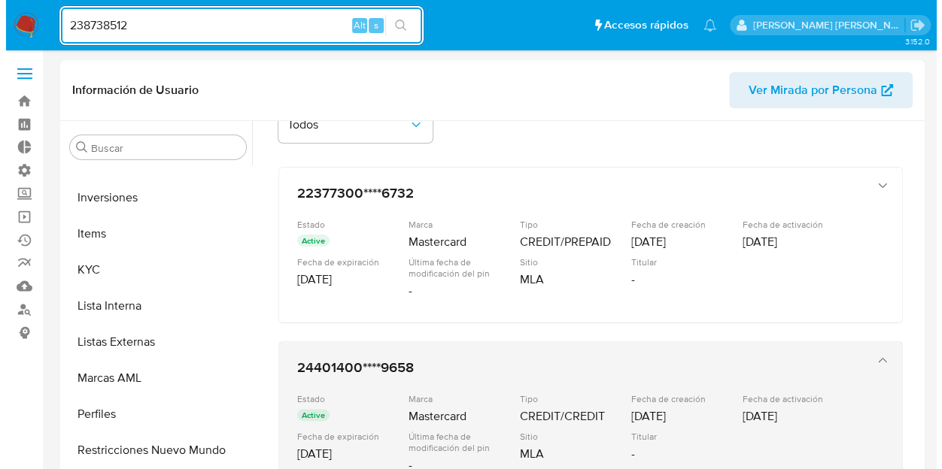
scroll to position [0, 0]
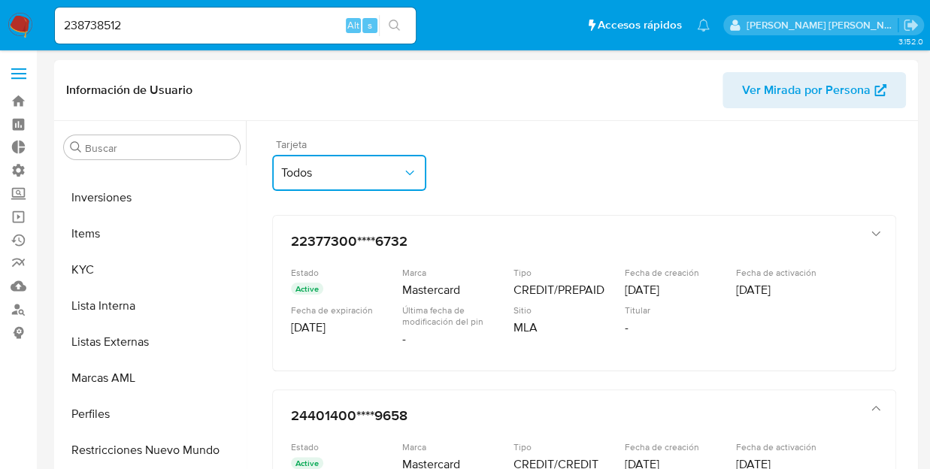
click at [370, 179] on span "Todos" at bounding box center [341, 172] width 121 height 15
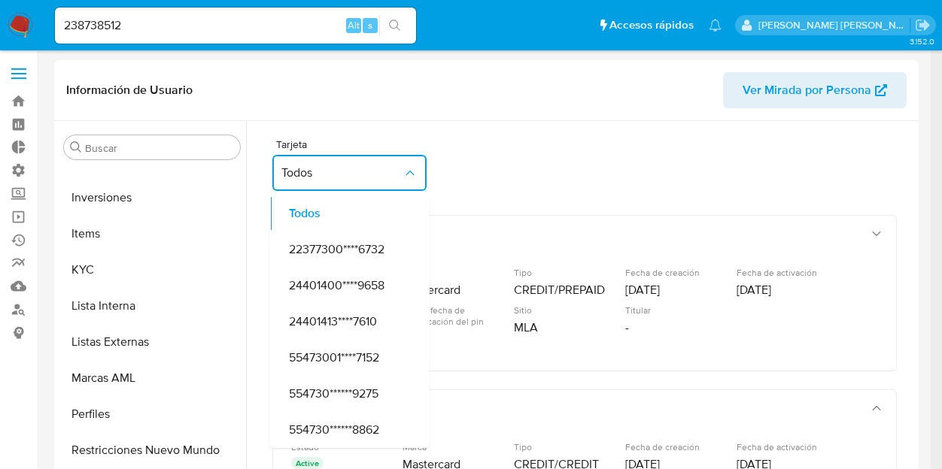
click at [501, 98] on header "Información de Usuario Ver Mirada por Persona" at bounding box center [486, 90] width 840 height 36
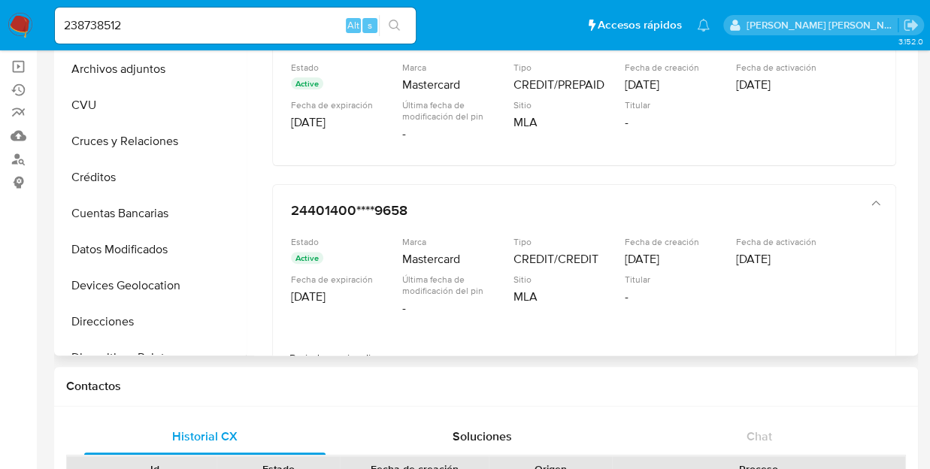
scroll to position [75, 0]
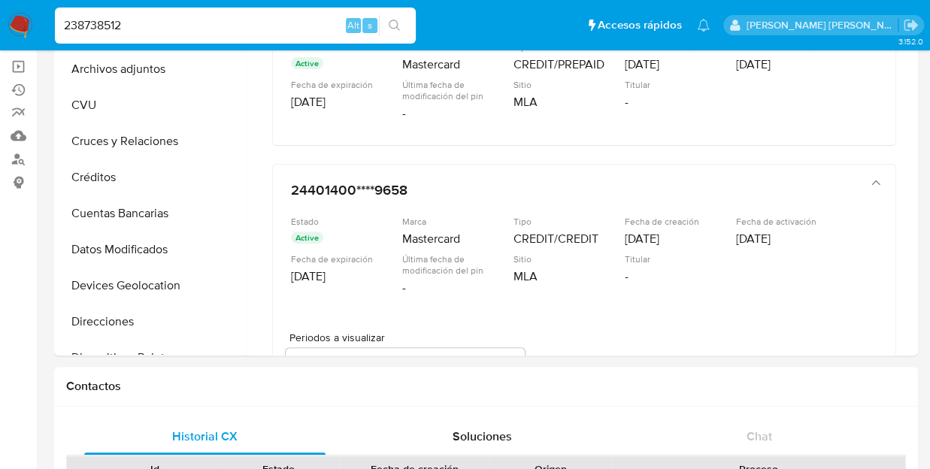
drag, startPoint x: 136, startPoint y: 29, endPoint x: -6, endPoint y: 13, distance: 143.0
paste input "1002813377"
type input "1002813377"
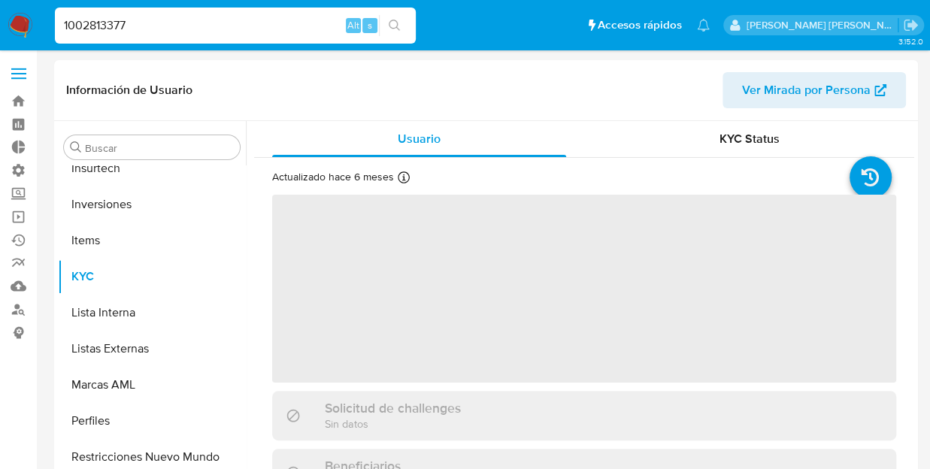
scroll to position [672, 0]
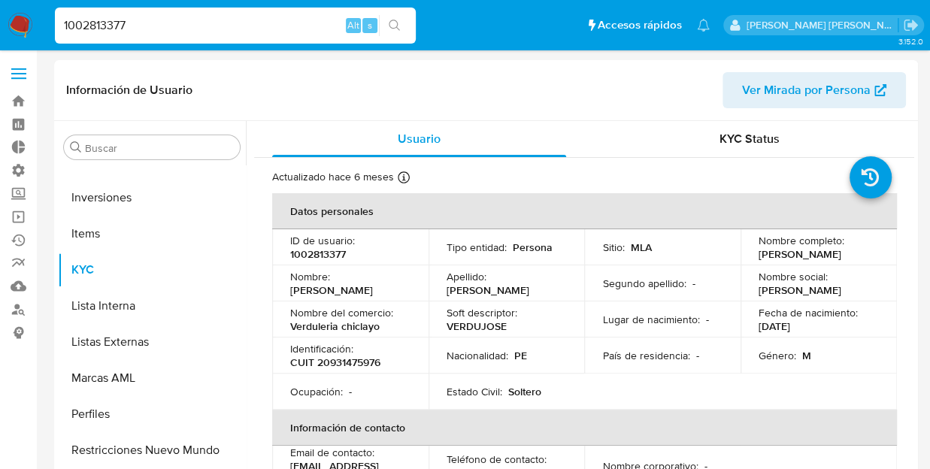
select select "10"
click at [199, 19] on input "1002813377" at bounding box center [235, 26] width 361 height 20
type input "1"
paste input "1002813377"
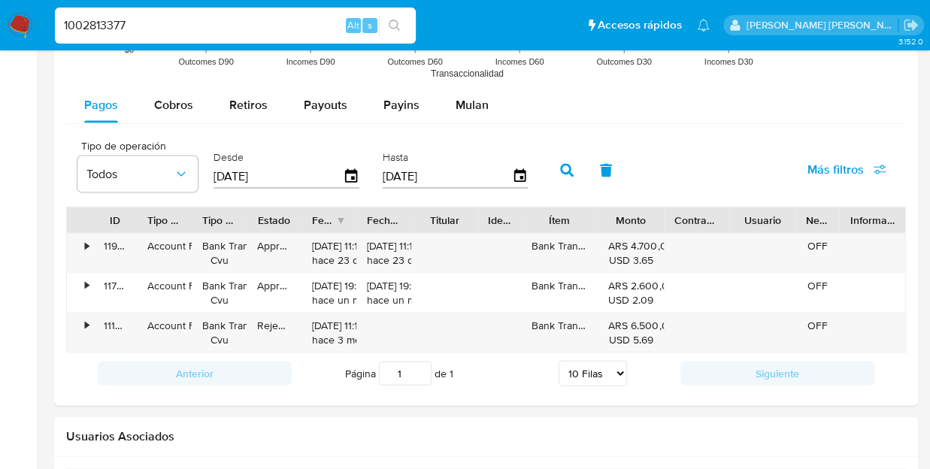
scroll to position [1408, 0]
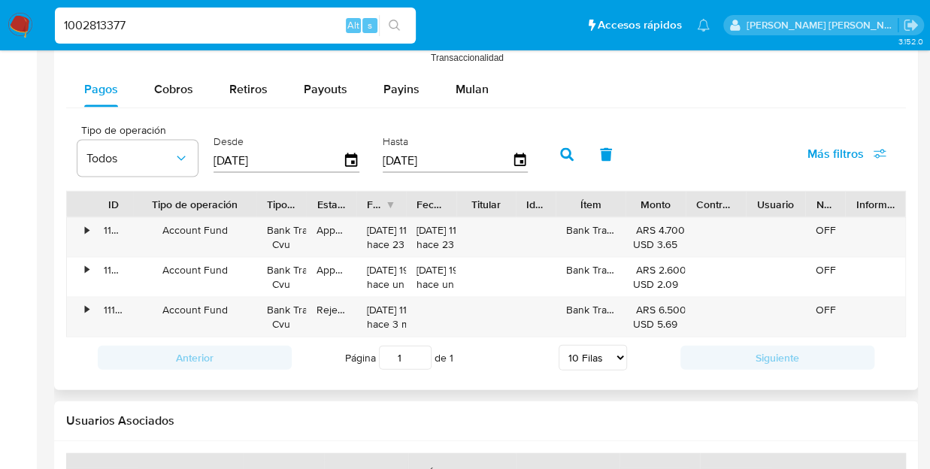
drag, startPoint x: 199, startPoint y: 199, endPoint x: 269, endPoint y: 203, distance: 69.3
click at [269, 203] on div at bounding box center [256, 205] width 27 height 26
click at [147, 197] on div "Tipo de operación" at bounding box center [195, 204] width 103 height 15
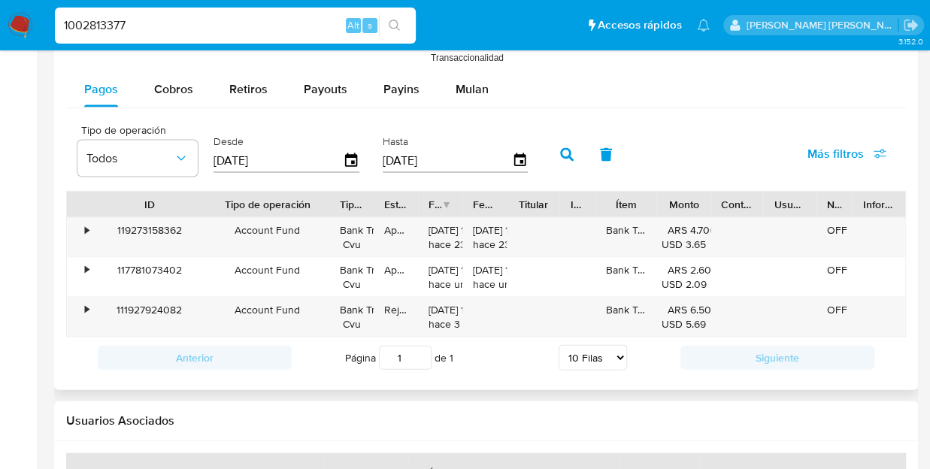
drag, startPoint x: 137, startPoint y: 196, endPoint x: 209, endPoint y: 202, distance: 72.5
click at [209, 202] on div at bounding box center [205, 205] width 27 height 26
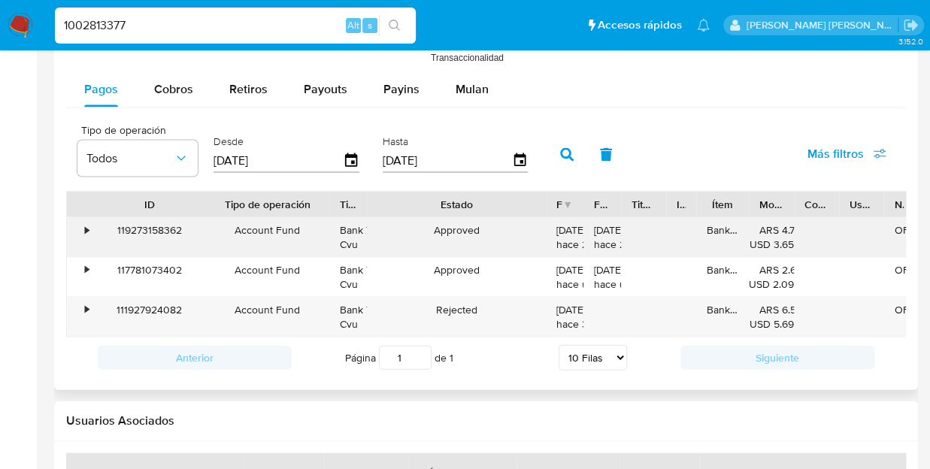
drag, startPoint x: 414, startPoint y: 203, endPoint x: 549, endPoint y: 228, distance: 136.9
click at [549, 228] on div "ID Tipo de operación Tipo / Método Estado Fecha de creación Fecha de aprobación…" at bounding box center [486, 264] width 840 height 146
click at [156, 228] on div "119273158362" at bounding box center [149, 237] width 112 height 39
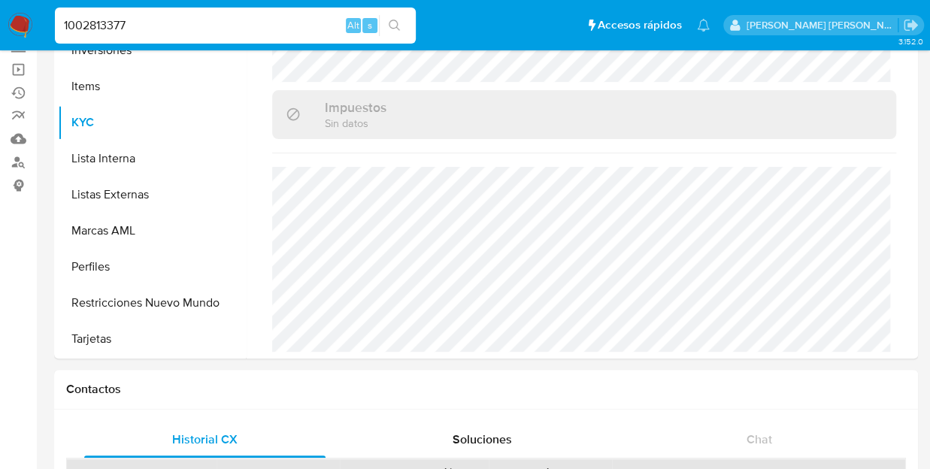
scroll to position [0, 0]
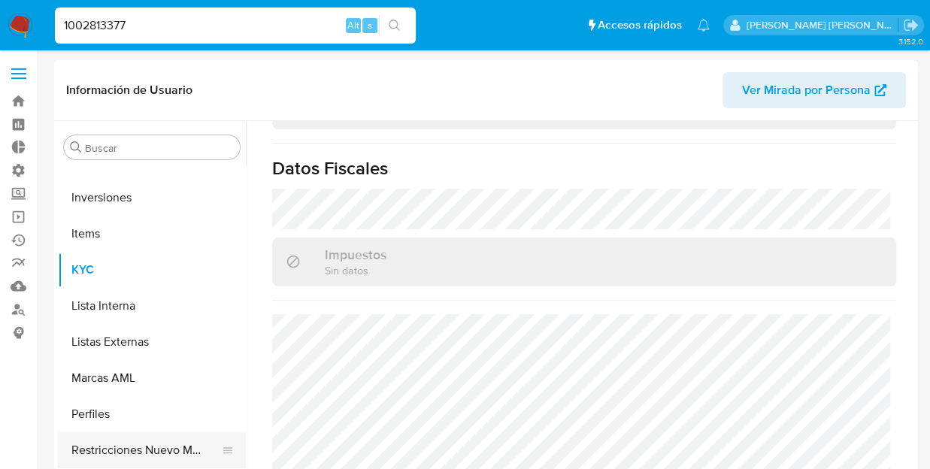
click at [150, 446] on button "Restricciones Nuevo Mundo" at bounding box center [146, 450] width 176 height 36
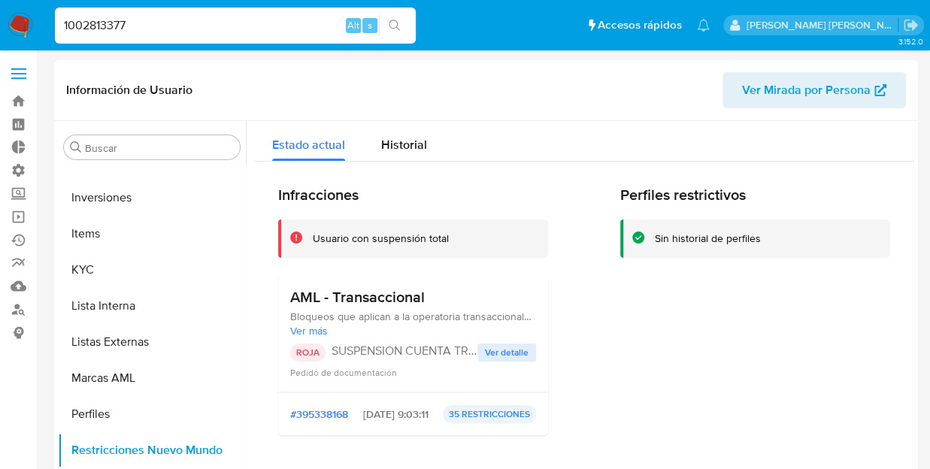
click at [480, 342] on div "AML - Transaccional Bloqueos que aplican a la operatoria transaccional de AML. …" at bounding box center [413, 334] width 246 height 92
click at [493, 349] on span "Ver detalle" at bounding box center [507, 352] width 44 height 15
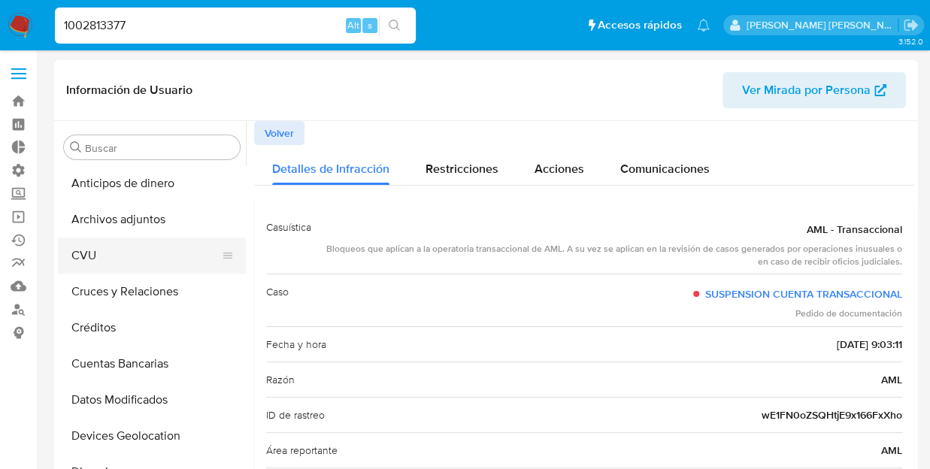
click at [126, 249] on button "CVU" at bounding box center [146, 256] width 176 height 36
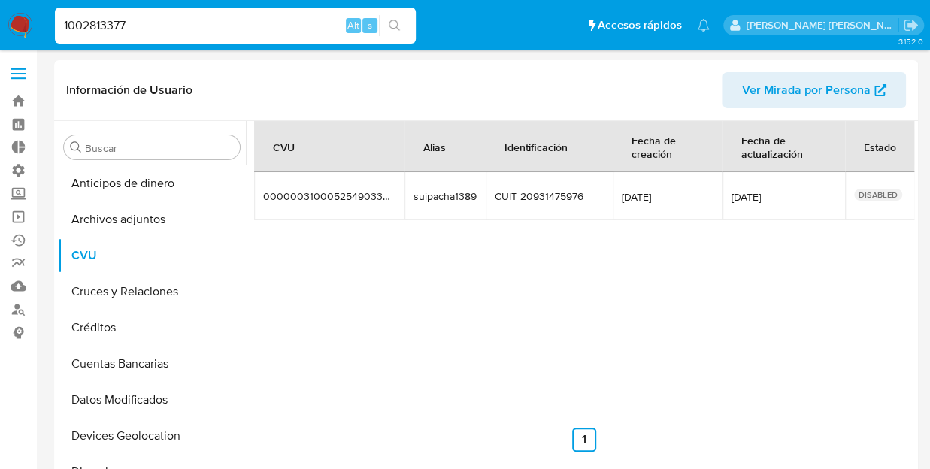
click at [187, 21] on input "1002813377" at bounding box center [235, 26] width 361 height 20
paste input "2406359430"
type input "2406359430"
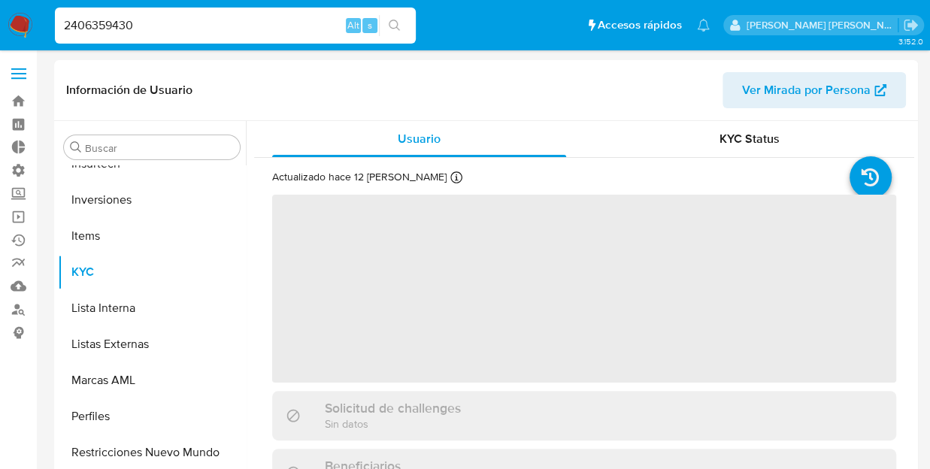
scroll to position [672, 0]
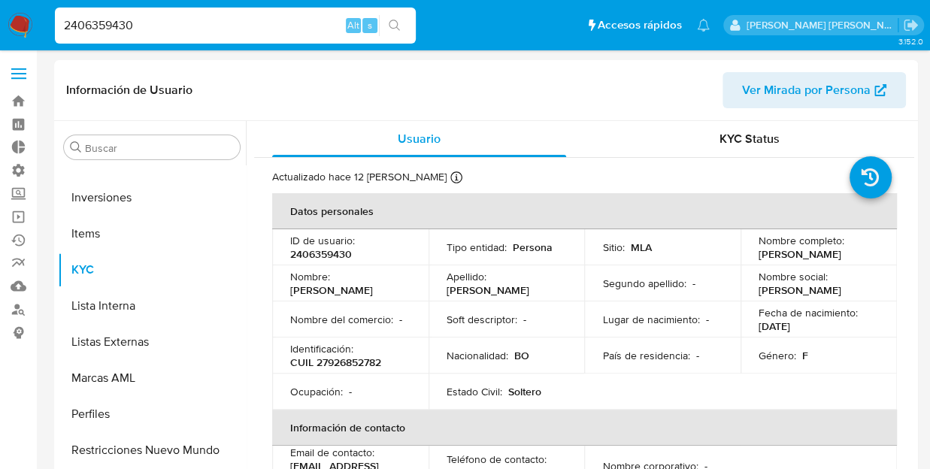
select select "10"
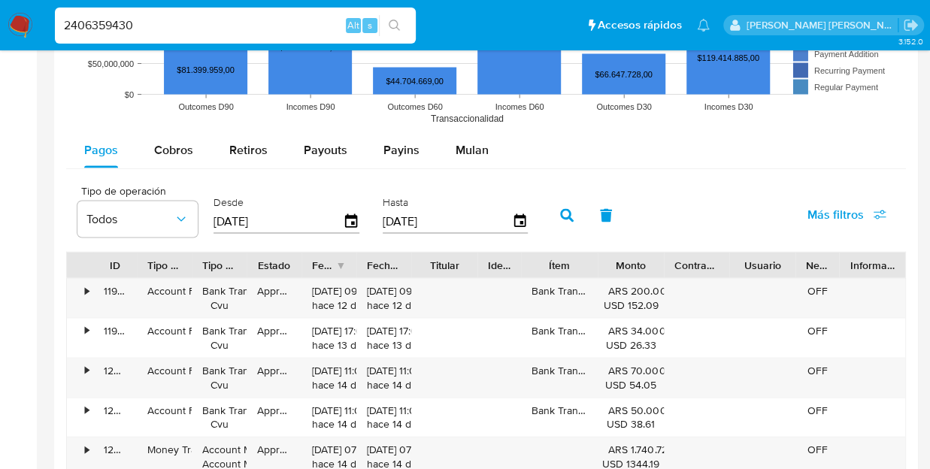
scroll to position [1453, 0]
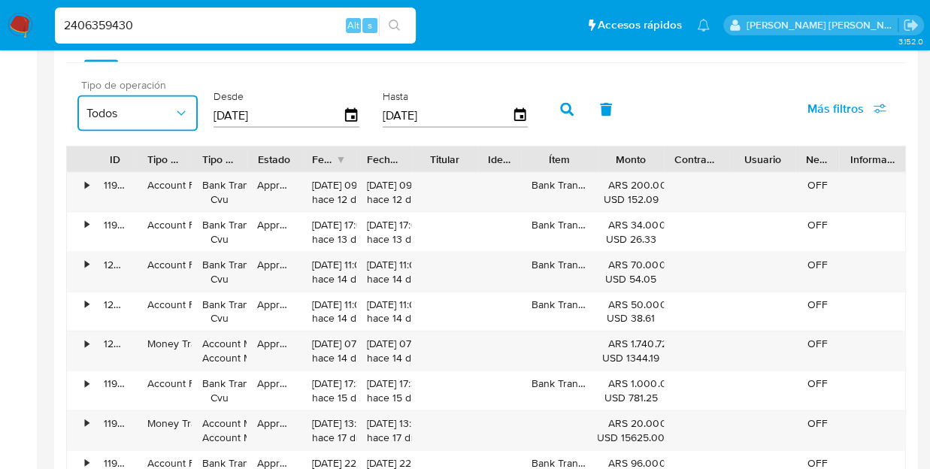
click at [162, 106] on span "Todos" at bounding box center [129, 113] width 87 height 15
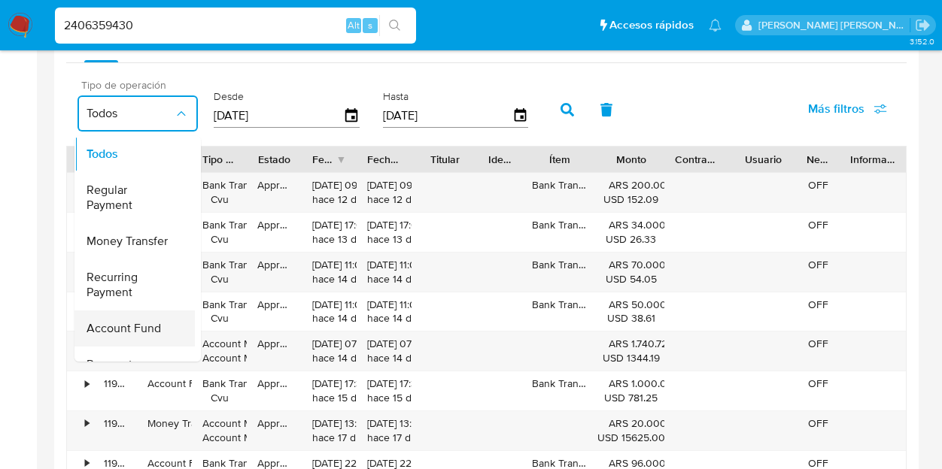
click at [132, 321] on span "Account Fund" at bounding box center [123, 328] width 74 height 15
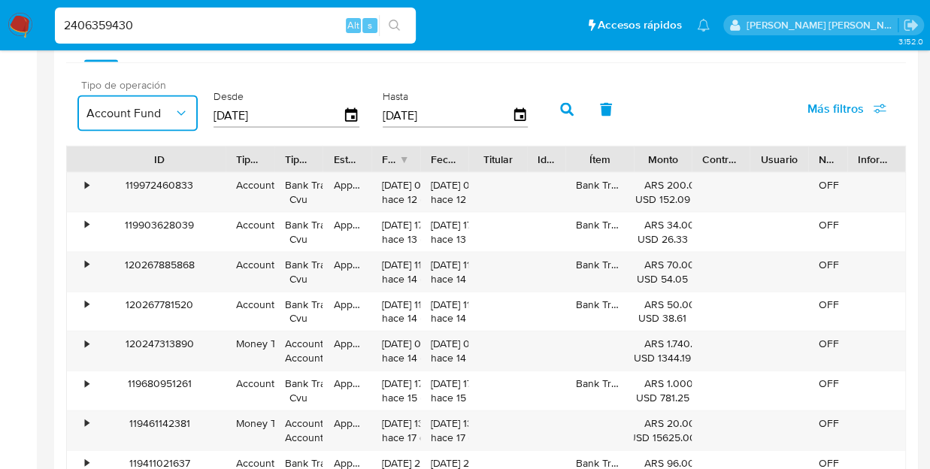
drag, startPoint x: 138, startPoint y: 153, endPoint x: 227, endPoint y: 166, distance: 89.8
click at [227, 166] on div at bounding box center [225, 160] width 27 height 26
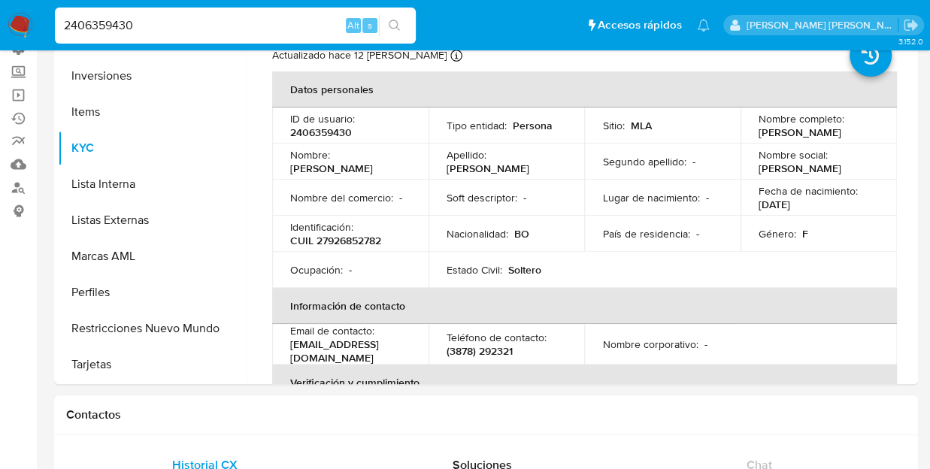
scroll to position [46, 0]
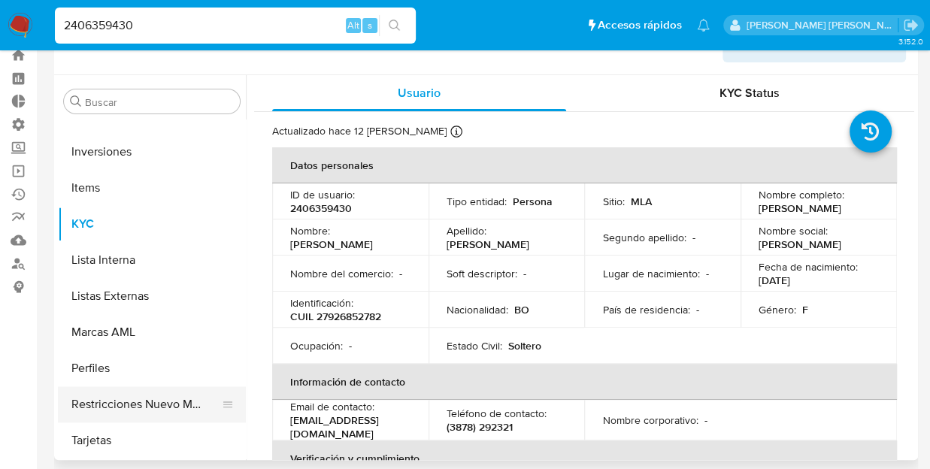
click at [133, 397] on button "Restricciones Nuevo Mundo" at bounding box center [146, 405] width 176 height 36
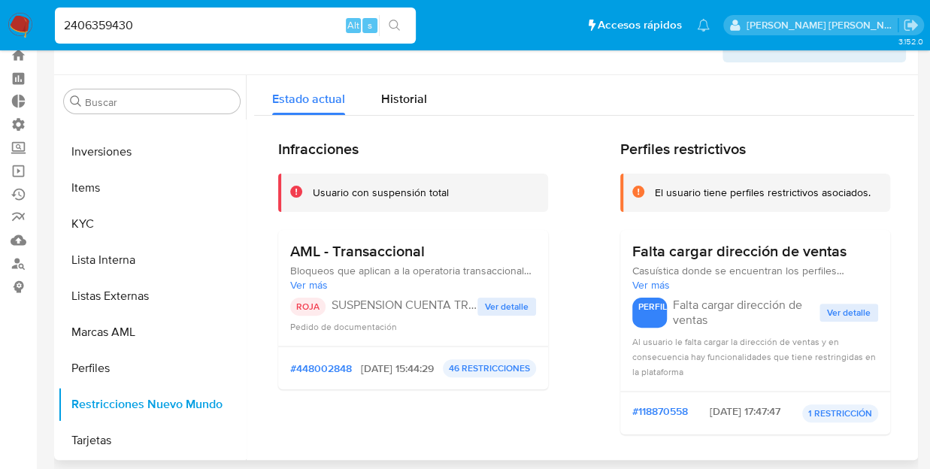
click at [499, 307] on span "Ver detalle" at bounding box center [507, 306] width 44 height 15
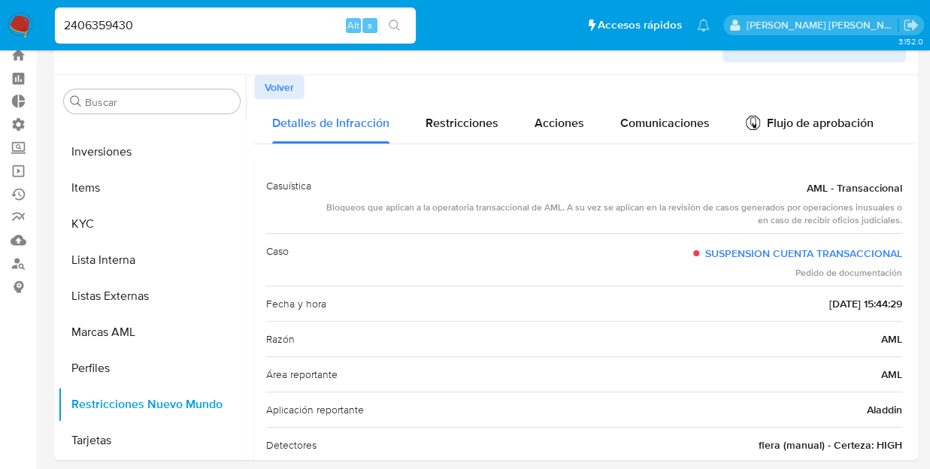
click at [110, 25] on input "2406359430" at bounding box center [235, 26] width 361 height 20
paste input "97447673"
type input "297447673"
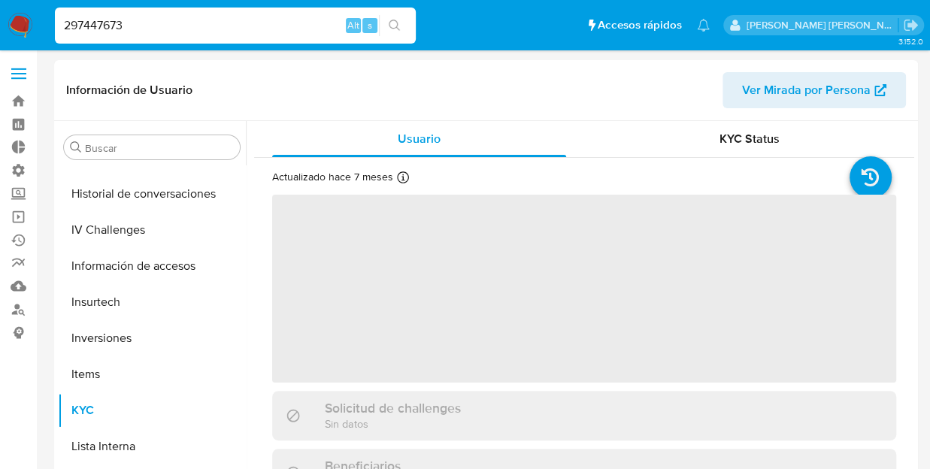
scroll to position [672, 0]
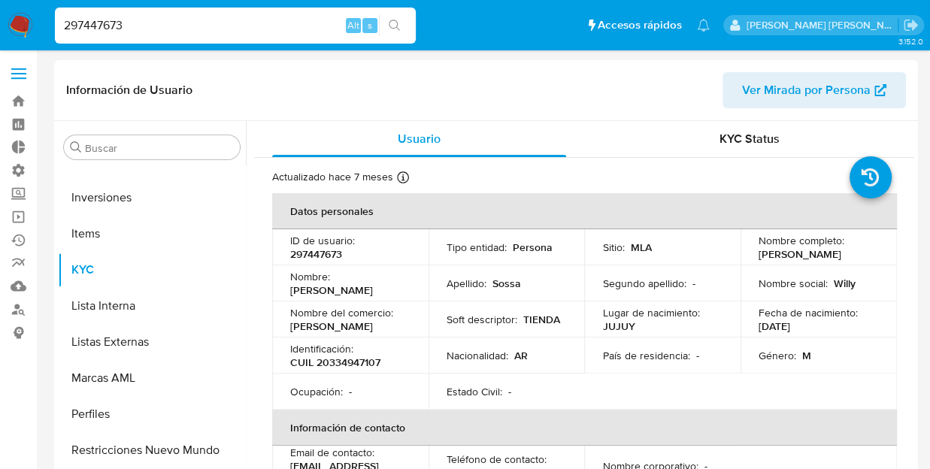
select select "10"
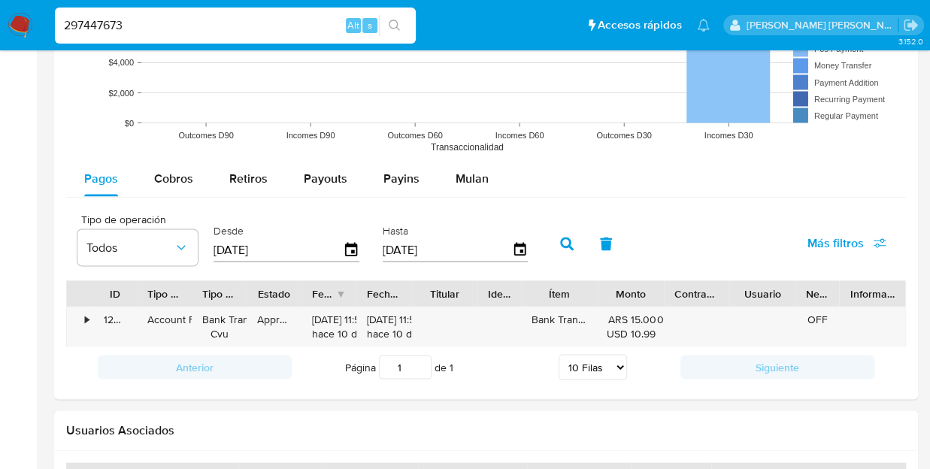
scroll to position [1450, 0]
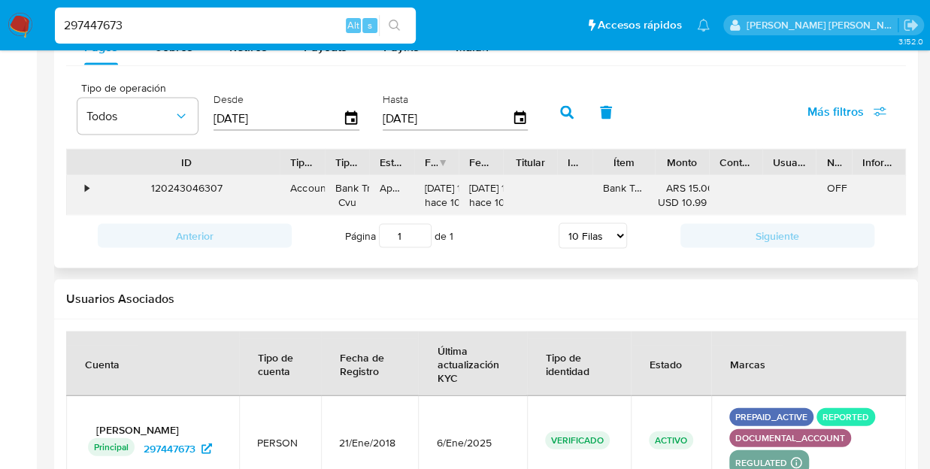
drag, startPoint x: 137, startPoint y: 161, endPoint x: 280, endPoint y: 185, distance: 144.9
click at [280, 185] on div "ID Tipo de operación Tipo / Método Estado Fecha de creación Fecha de aprobación…" at bounding box center [486, 182] width 840 height 67
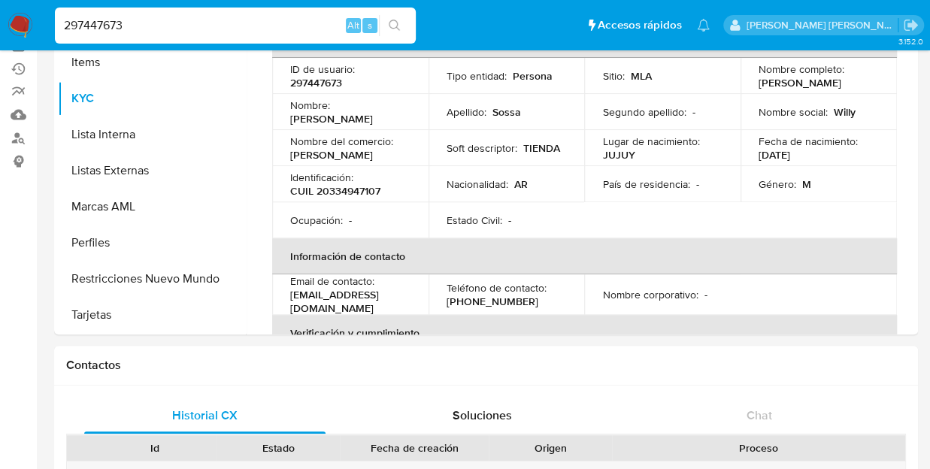
scroll to position [168, 0]
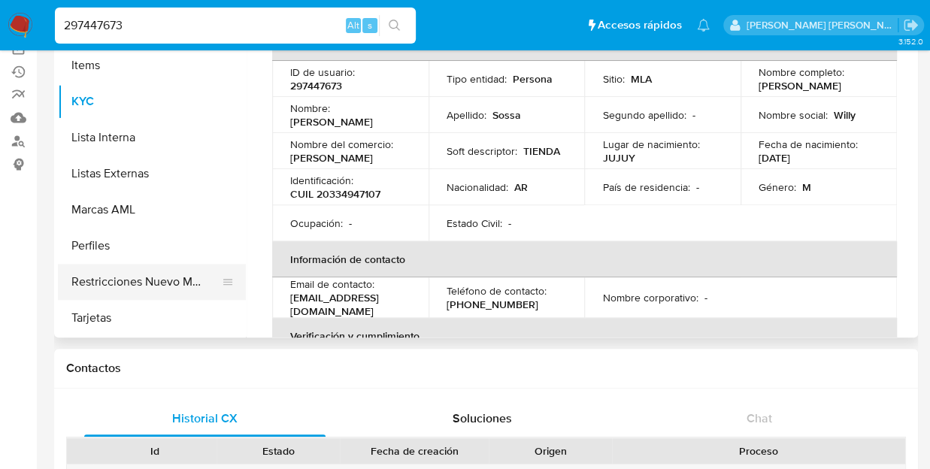
click at [163, 279] on button "Restricciones Nuevo Mundo" at bounding box center [146, 282] width 176 height 36
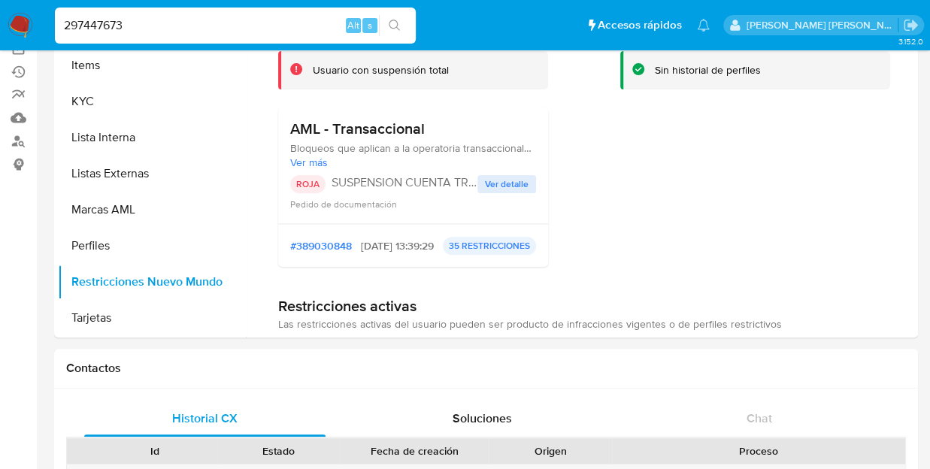
scroll to position [3, 0]
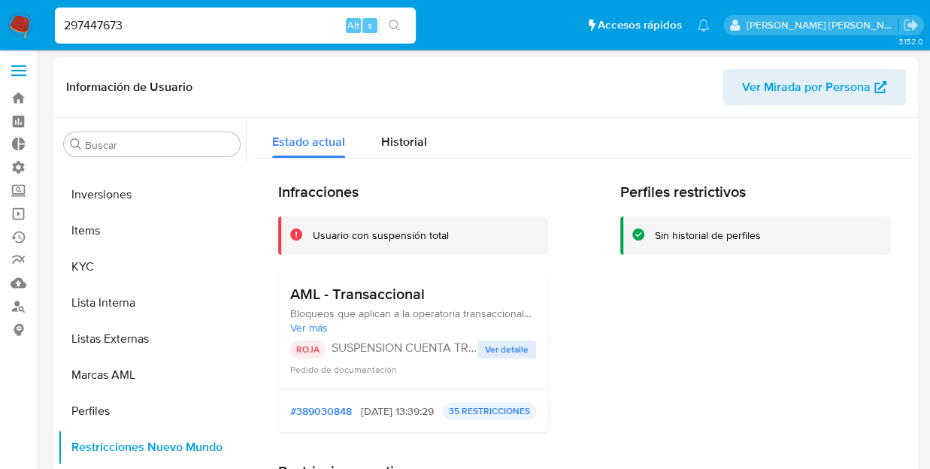
click at [501, 344] on span "Ver detalle" at bounding box center [507, 349] width 44 height 15
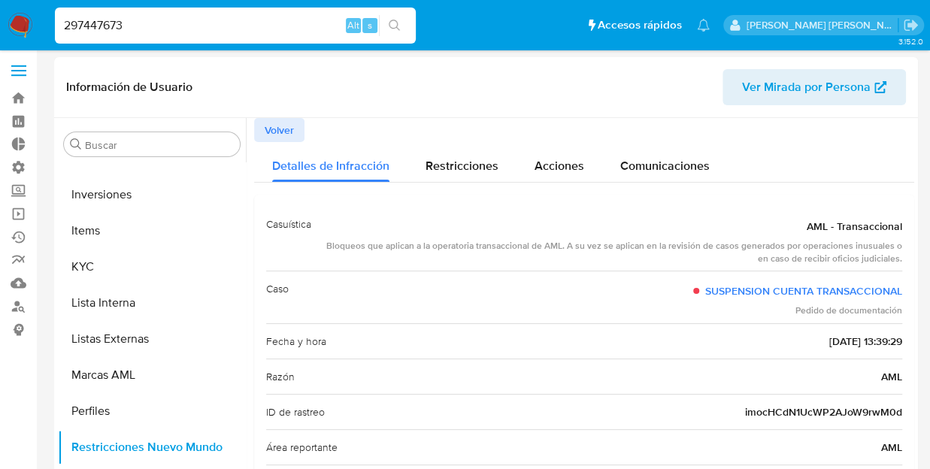
click at [82, 28] on input "297447673" at bounding box center [235, 26] width 361 height 20
paste input "1035757644"
type input "1035757644"
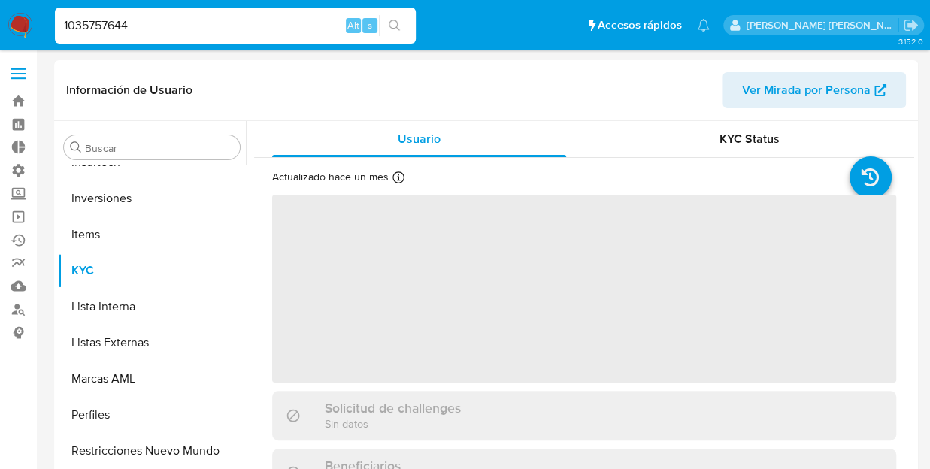
scroll to position [672, 0]
select select "10"
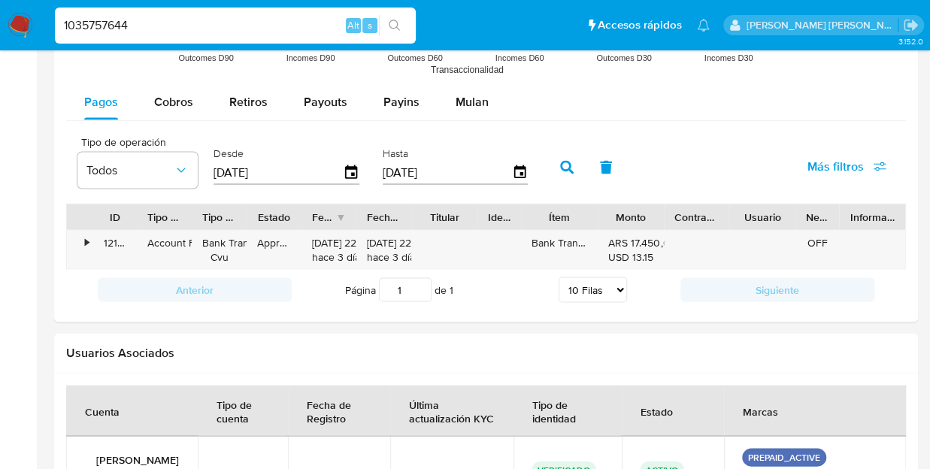
scroll to position [1262, 0]
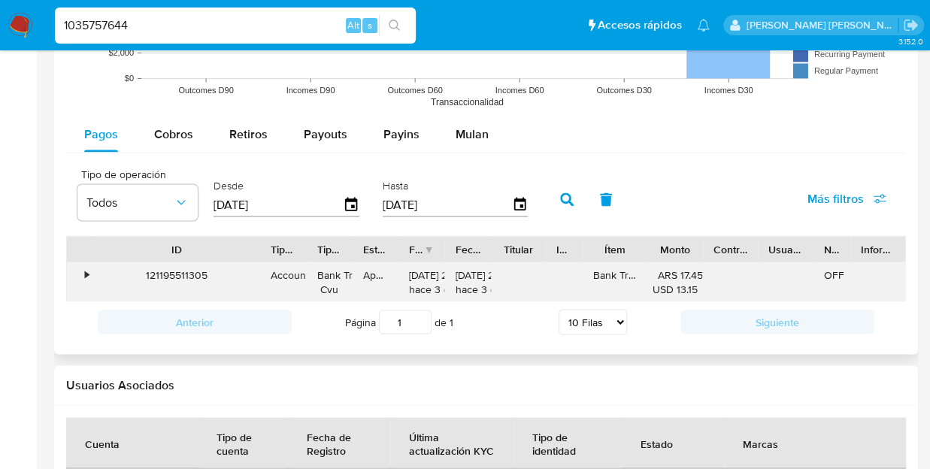
drag, startPoint x: 137, startPoint y: 240, endPoint x: 260, endPoint y: 267, distance: 126.3
click at [260, 267] on div "ID Tipo de operación Tipo / Método Estado Fecha de creación Fecha de aprobación…" at bounding box center [486, 268] width 840 height 67
click at [181, 274] on div "121195511305" at bounding box center [176, 282] width 167 height 39
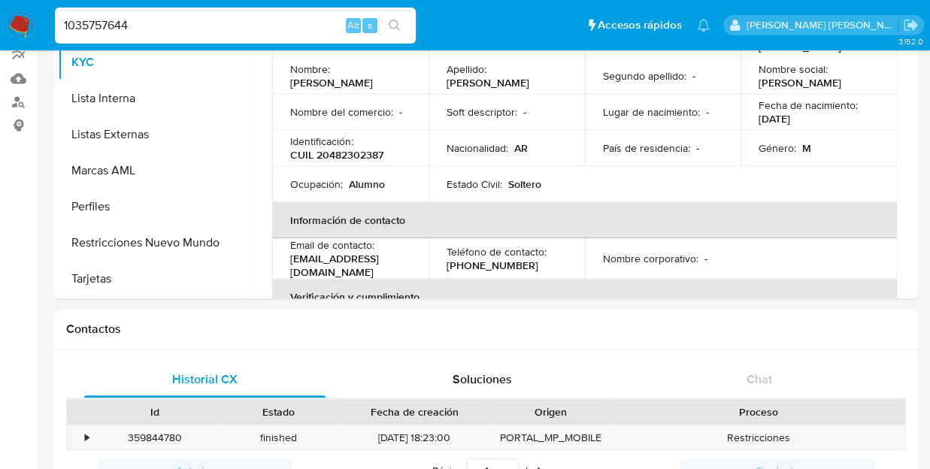
scroll to position [209, 0]
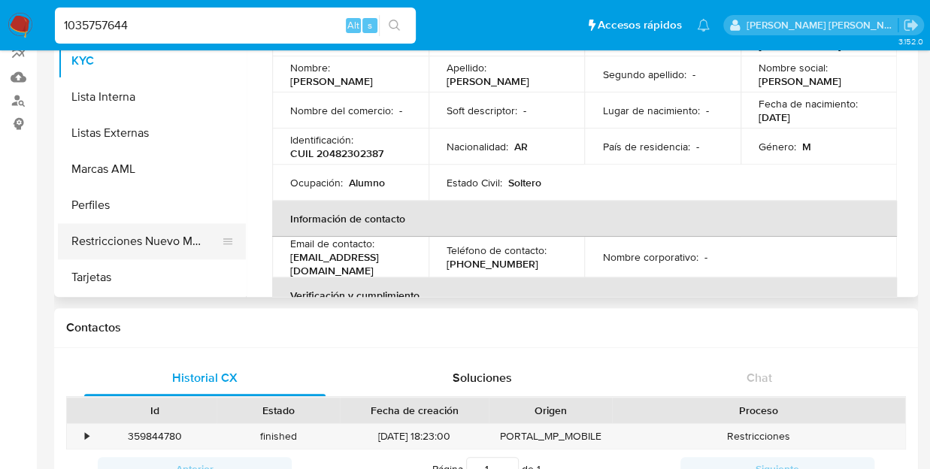
click at [129, 237] on button "Restricciones Nuevo Mundo" at bounding box center [146, 241] width 176 height 36
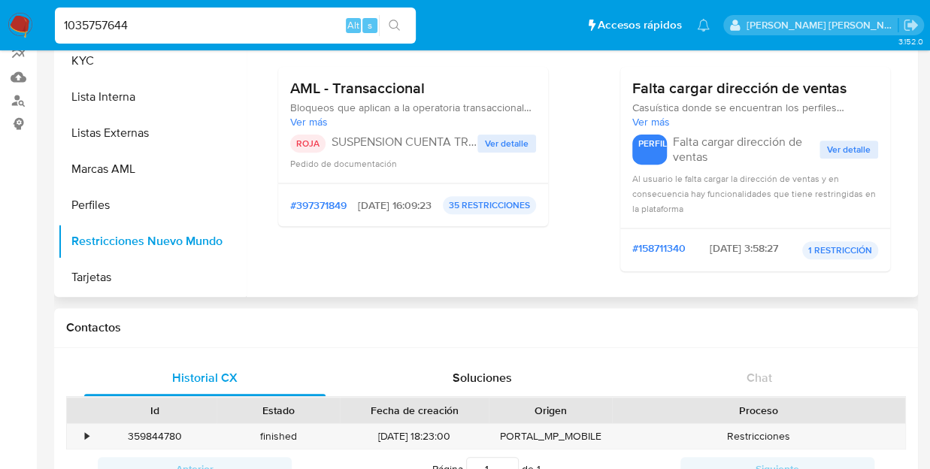
click at [495, 144] on span "Ver detalle" at bounding box center [507, 143] width 44 height 15
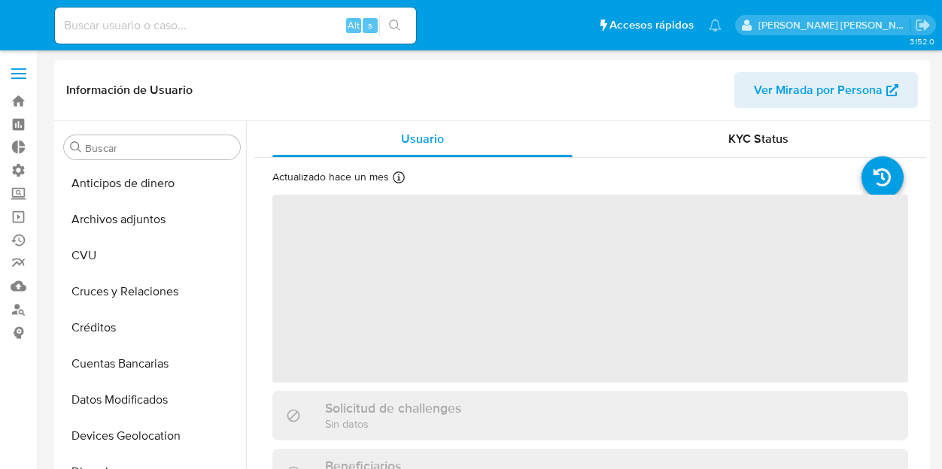
select select "10"
